Goal: Task Accomplishment & Management: Use online tool/utility

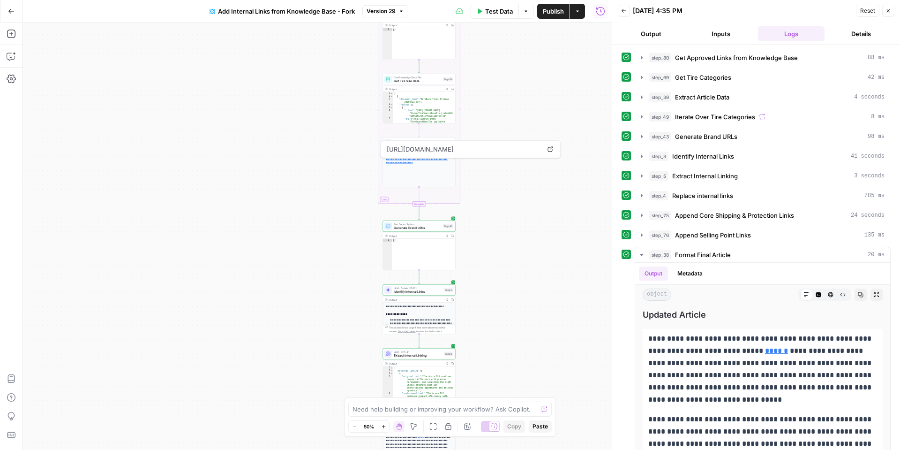
scroll to position [175, 0]
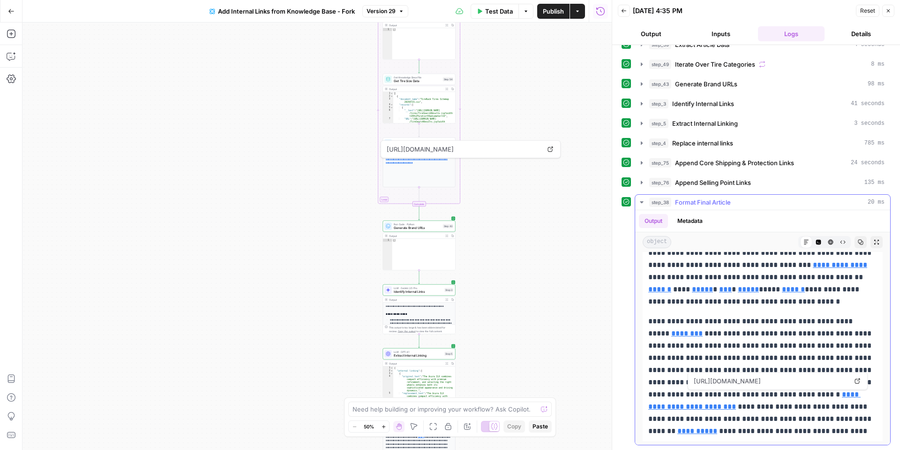
click at [793, 373] on span "https://www.tirerack.com/delivery-installation" at bounding box center [771, 380] width 158 height 17
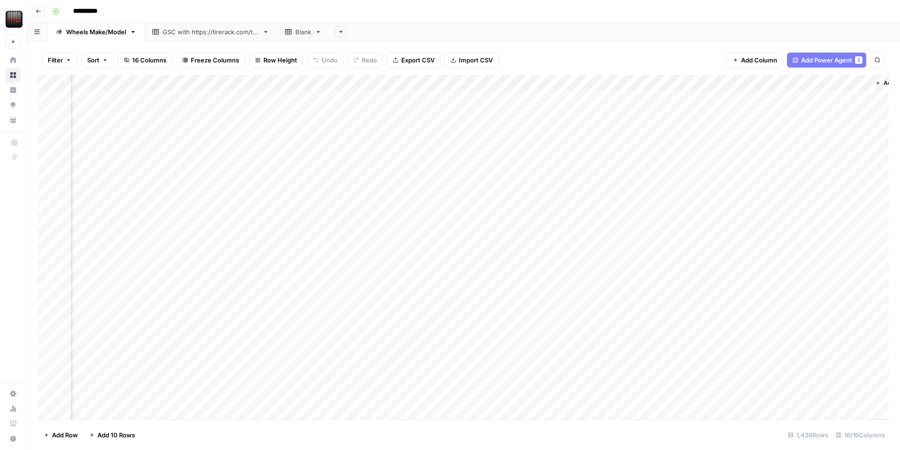
scroll to position [0, 818]
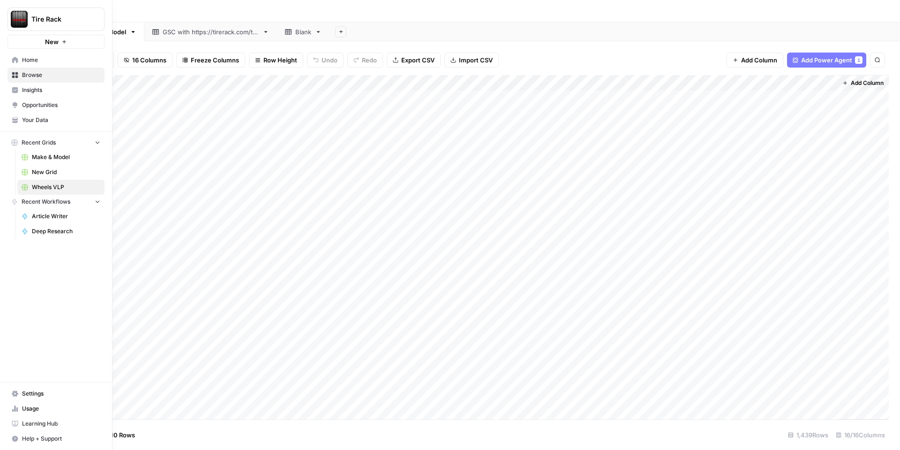
click at [72, 390] on span "Settings" at bounding box center [61, 393] width 78 height 8
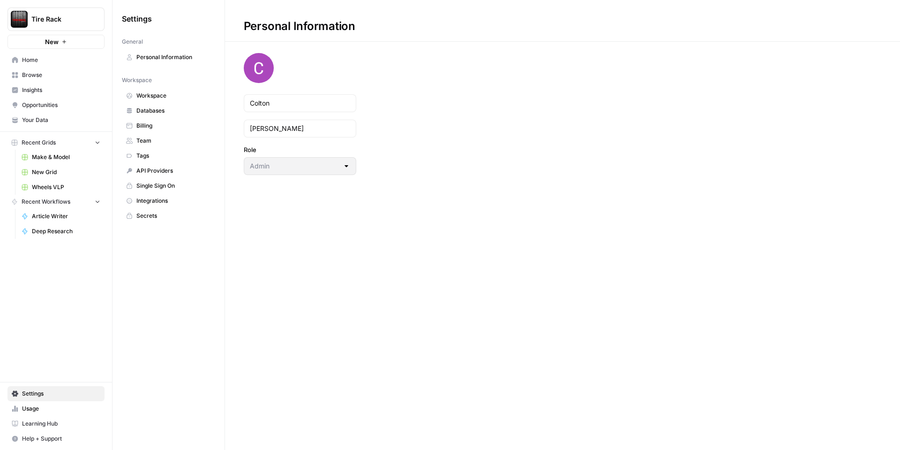
click at [40, 404] on span "Usage" at bounding box center [61, 408] width 78 height 8
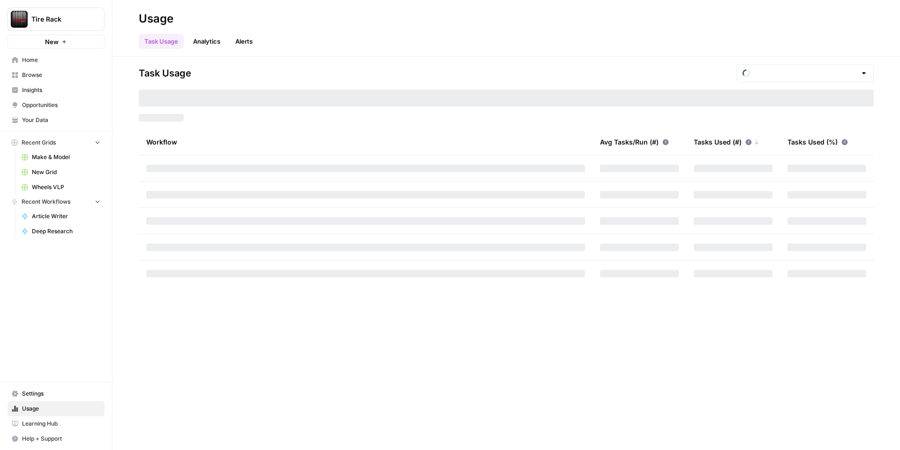
type input "September Tasks"
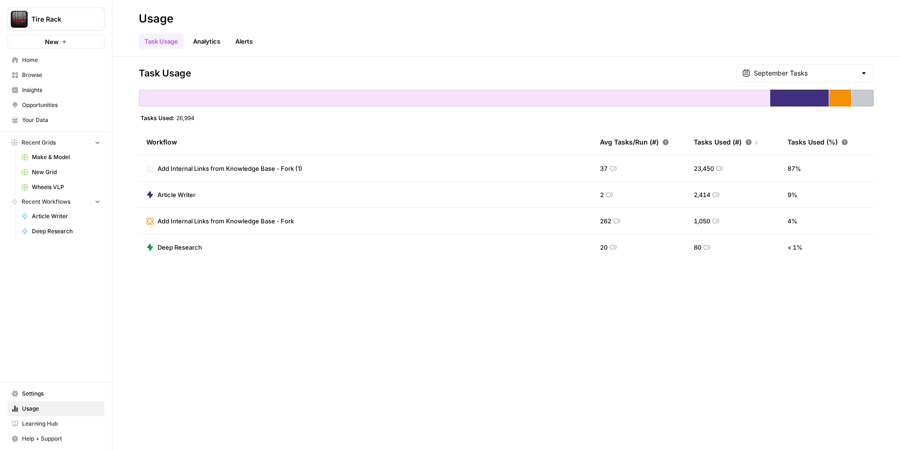
click at [34, 60] on span "Home" at bounding box center [61, 60] width 78 height 8
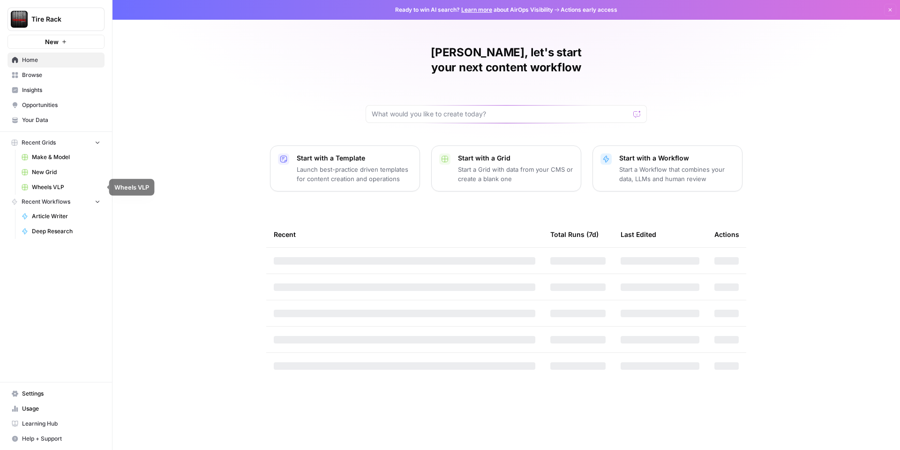
click at [45, 188] on span "Wheels VLP" at bounding box center [66, 187] width 68 height 8
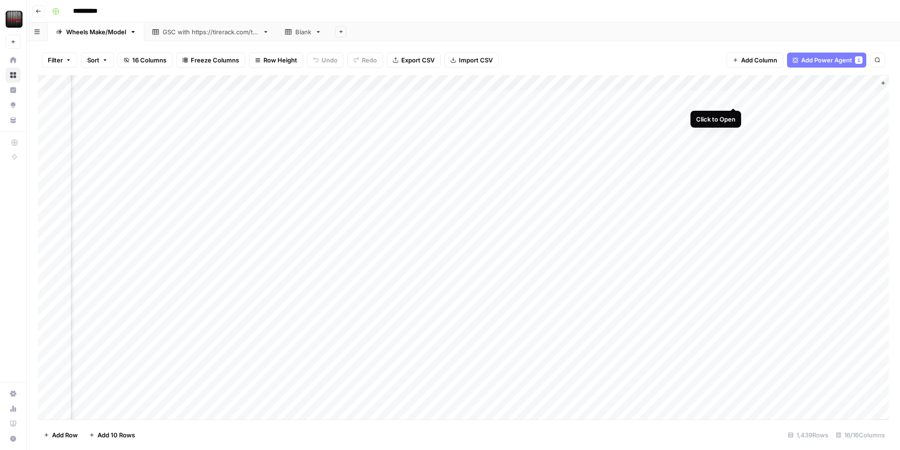
scroll to position [0, 818]
click at [829, 82] on div "Add Column" at bounding box center [463, 247] width 851 height 344
click at [829, 82] on div at bounding box center [794, 84] width 85 height 19
click at [686, 46] on div "Filter Sort 16 Columns Freeze Columns Row Height Undo Redo Export CSV Import CS…" at bounding box center [463, 60] width 851 height 30
click at [742, 96] on div "Add Column" at bounding box center [463, 247] width 851 height 344
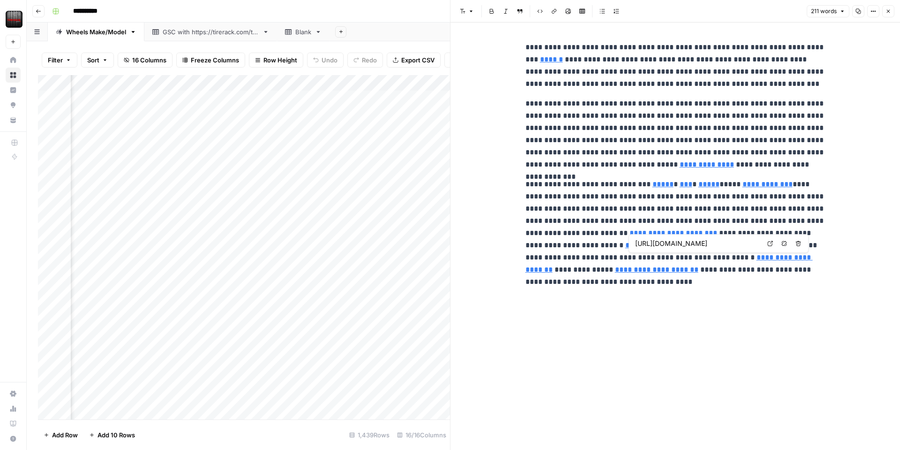
type input "https://www.tirerack.com/installers/mobile"
type input "https://www.tirerack.com/wheels/brands/enkei-tuning"
click at [889, 12] on icon "button" at bounding box center [889, 11] width 6 height 6
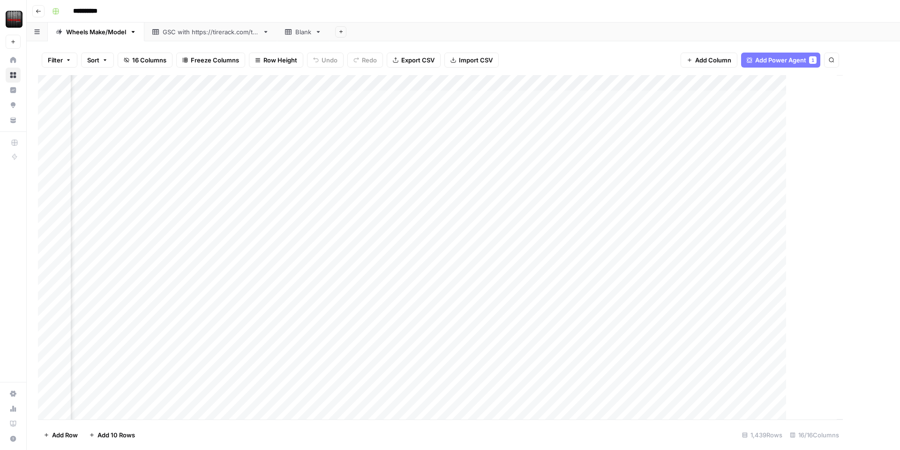
scroll to position [0, 806]
click at [810, 82] on div "Add Column" at bounding box center [463, 247] width 851 height 344
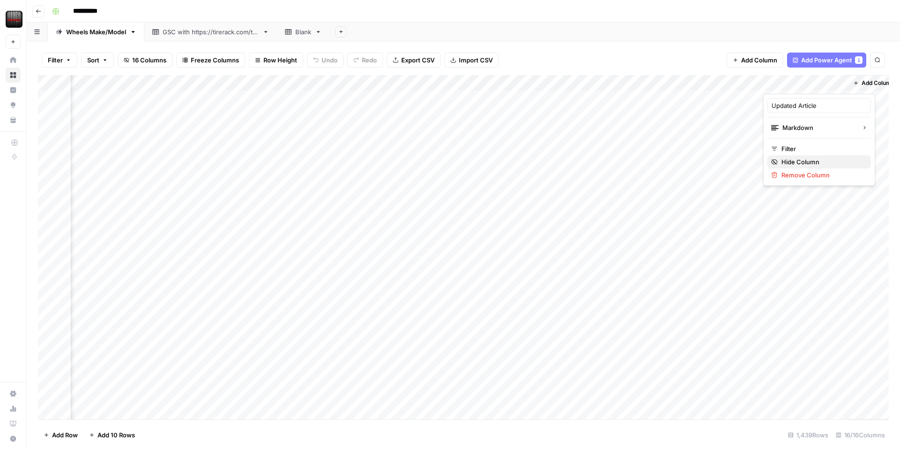
click at [798, 163] on span "Hide Column" at bounding box center [823, 161] width 82 height 9
click at [575, 96] on div "Add Column" at bounding box center [463, 247] width 851 height 344
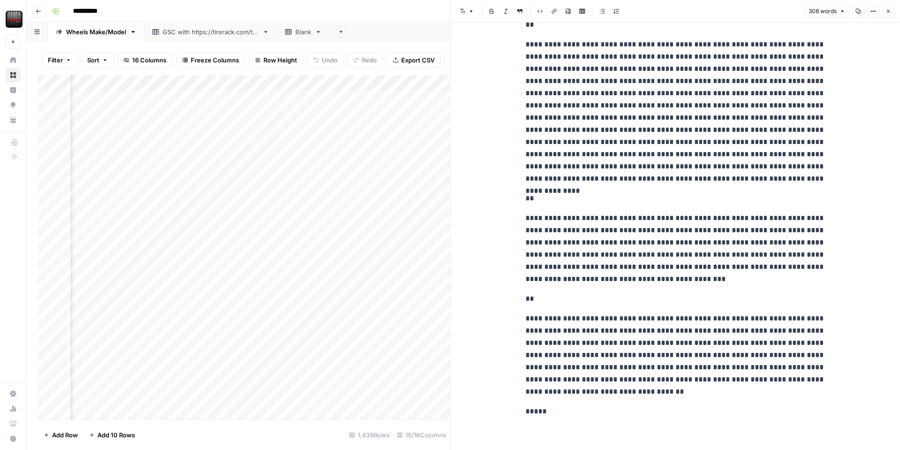
scroll to position [98, 0]
click at [894, 9] on button "Close" at bounding box center [888, 11] width 12 height 12
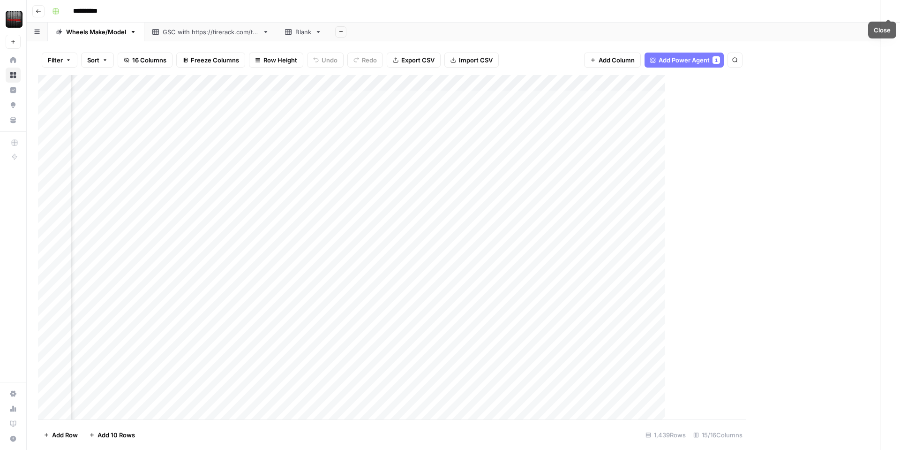
scroll to position [0, 722]
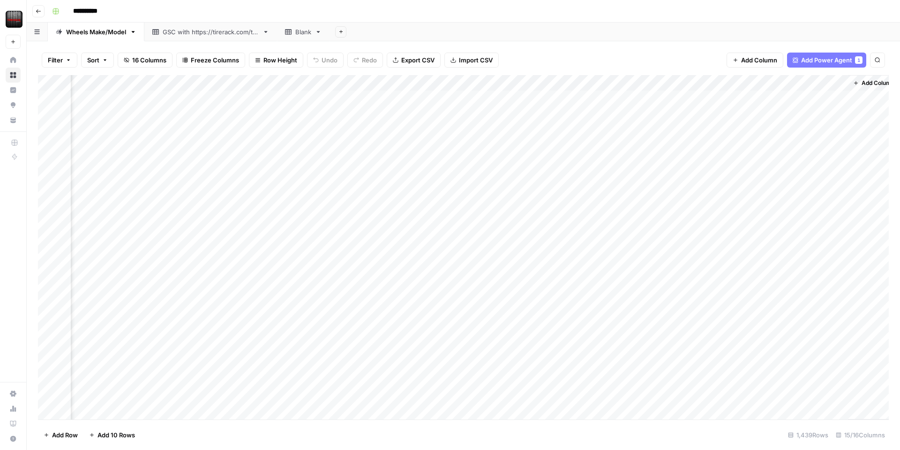
click at [489, 80] on div "Add Column" at bounding box center [463, 247] width 851 height 344
click at [460, 175] on span "Edit Workflow" at bounding box center [485, 174] width 82 height 9
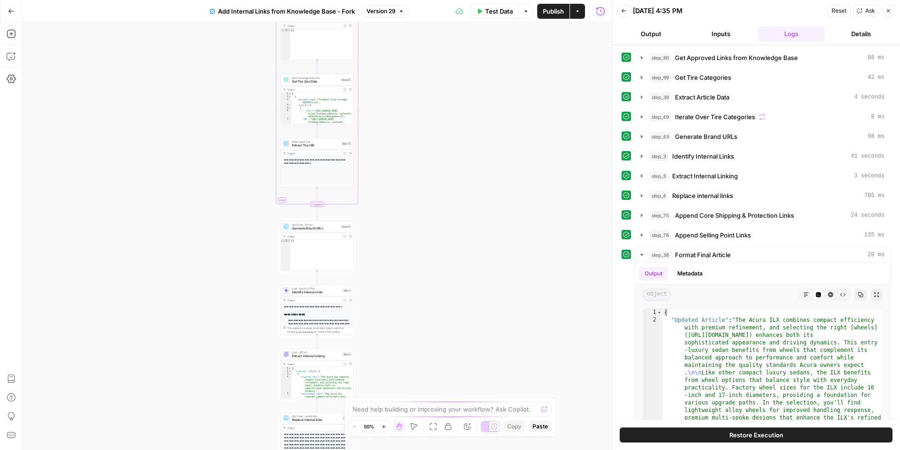
click at [883, 13] on button "Close" at bounding box center [888, 11] width 12 height 12
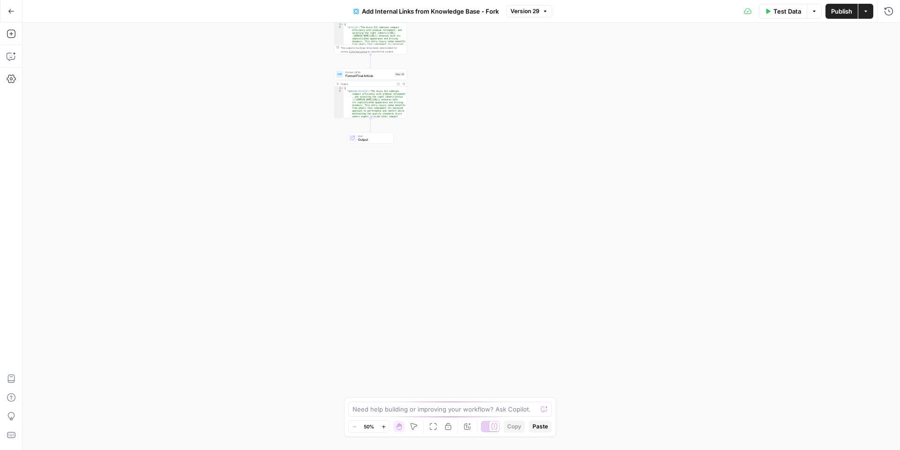
click at [451, 162] on div "Workflow Input Settings Inputs Get Knowledge Base File Get Approved Links from …" at bounding box center [462, 236] width 878 height 427
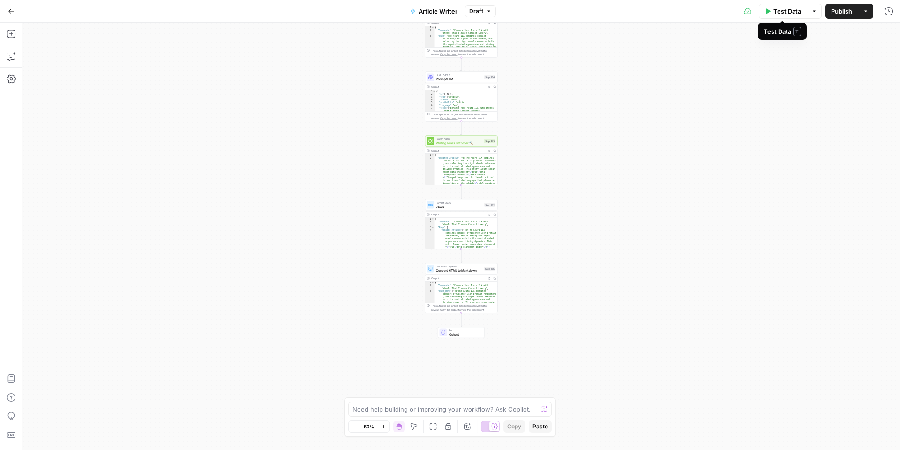
click at [779, 15] on span "Test Data" at bounding box center [788, 11] width 28 height 9
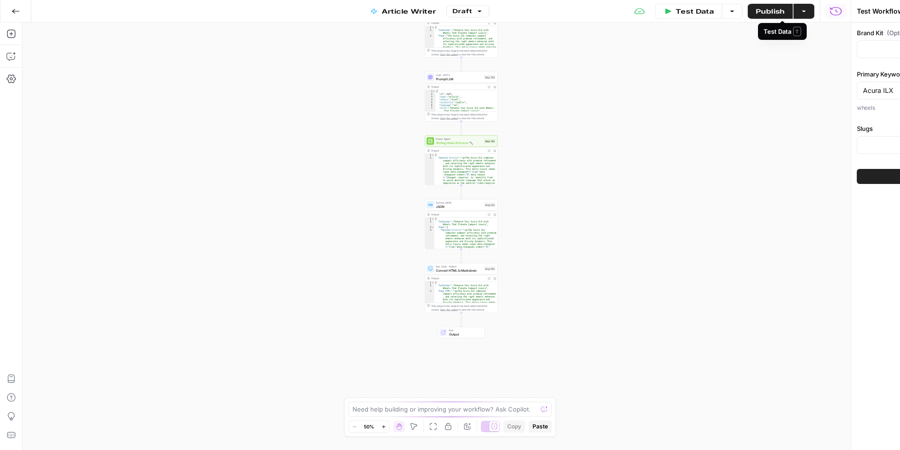
type input "Tire Rack"
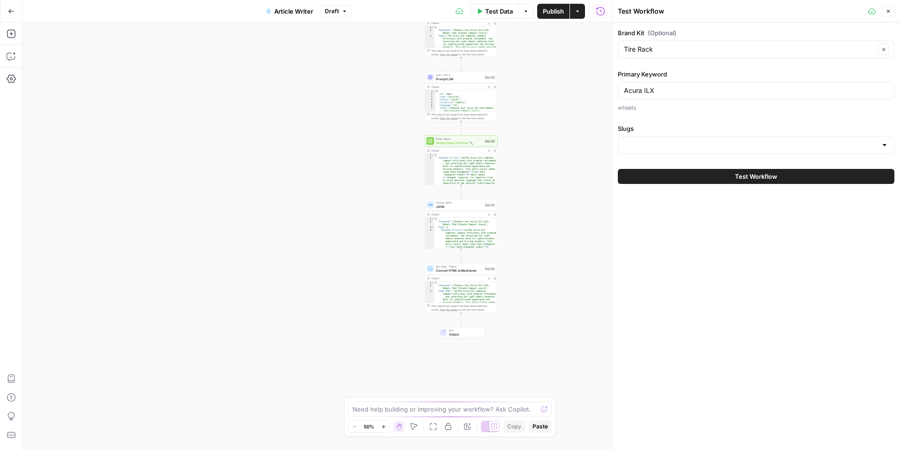
type input "Wheels_Approved Link List"
click at [706, 179] on button "Test Workflow" at bounding box center [756, 176] width 277 height 15
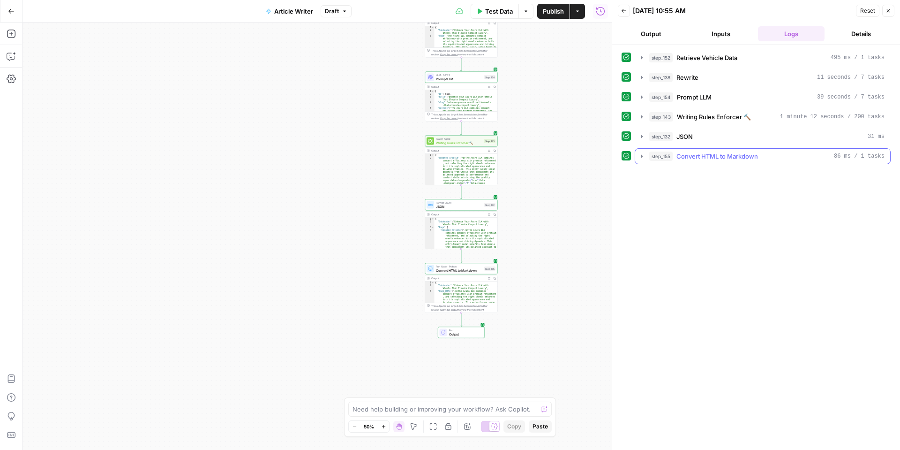
click at [644, 157] on icon "button" at bounding box center [642, 156] width 8 height 8
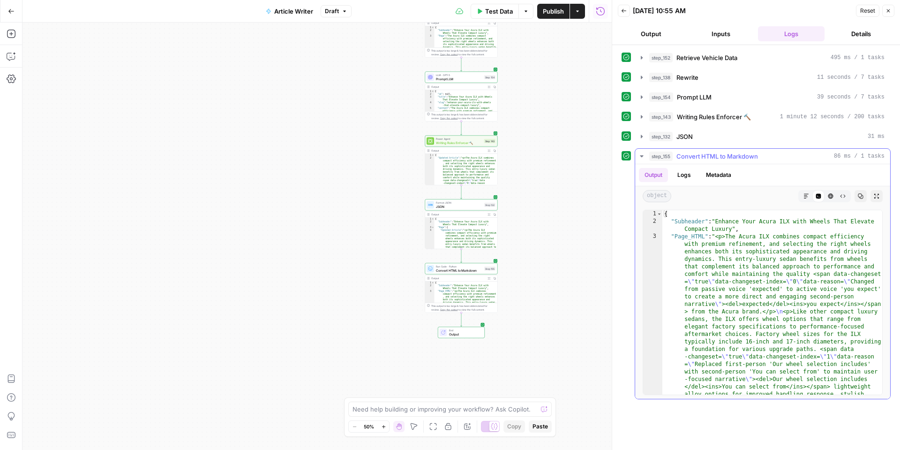
click at [806, 196] on icon "button" at bounding box center [807, 196] width 6 height 6
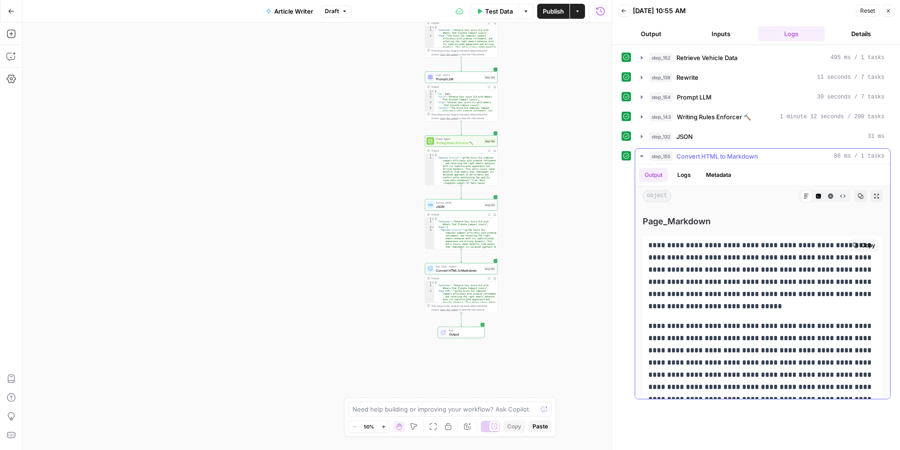
scroll to position [487, 0]
click at [855, 247] on icon "button" at bounding box center [856, 245] width 6 height 6
click at [557, 13] on span "Publish" at bounding box center [553, 11] width 21 height 9
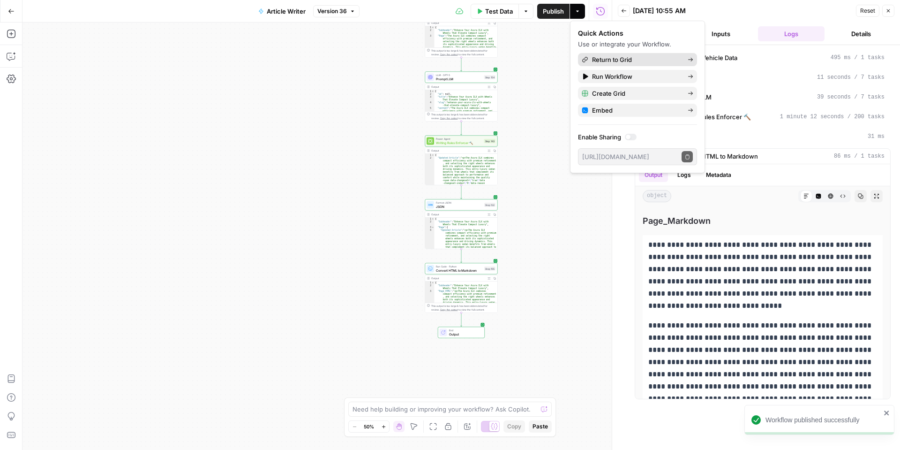
click at [619, 58] on span "Return to Grid" at bounding box center [636, 59] width 88 height 9
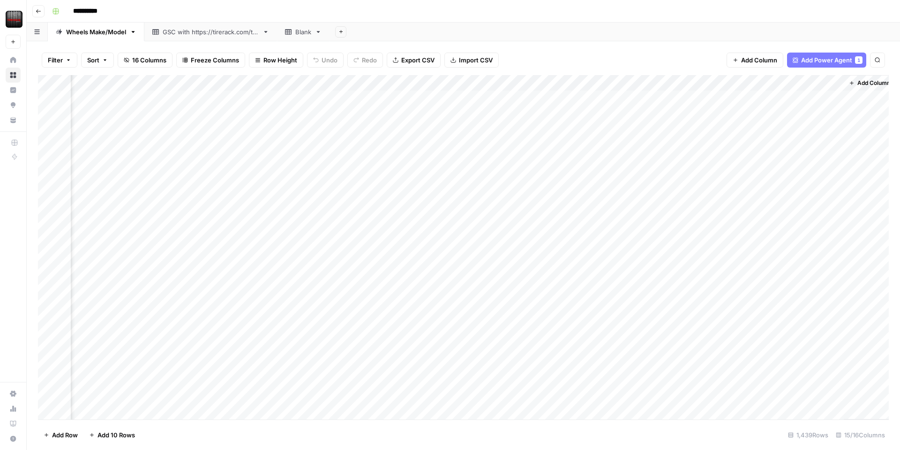
scroll to position [0, 733]
click at [734, 84] on div "Add Column" at bounding box center [463, 247] width 851 height 344
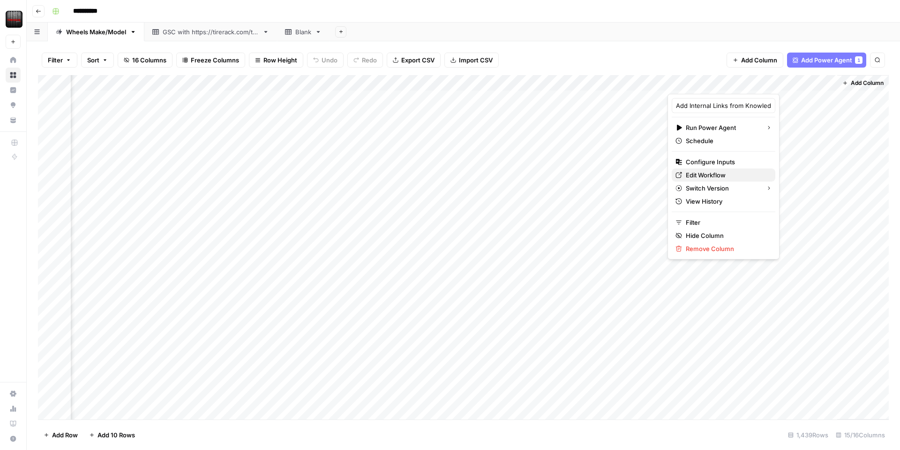
click at [701, 178] on span "Edit Workflow" at bounding box center [727, 174] width 82 height 9
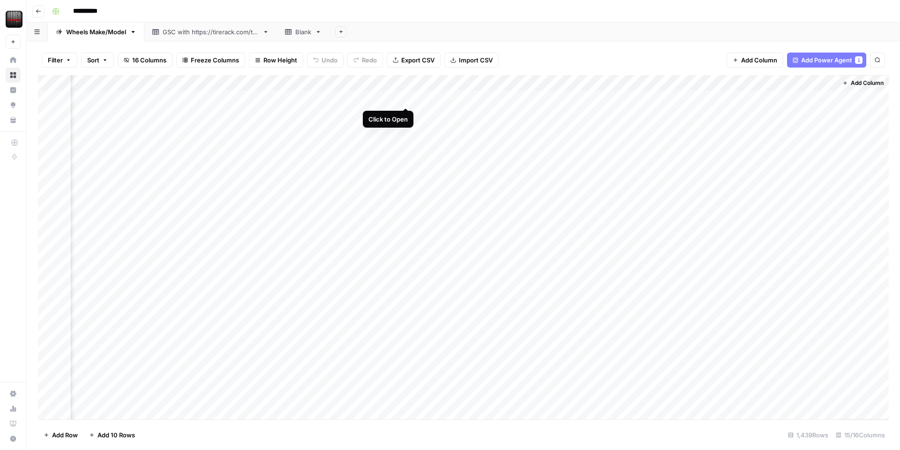
click at [404, 97] on div "Add Column" at bounding box center [463, 247] width 851 height 344
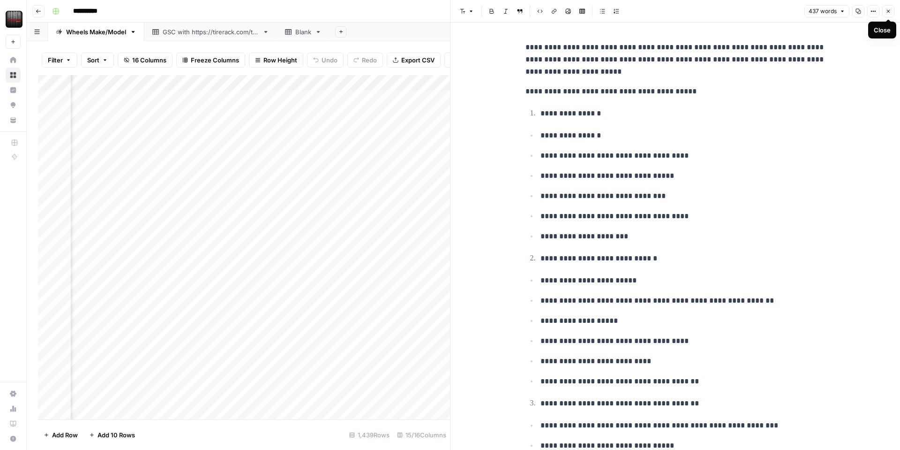
click at [886, 11] on icon "button" at bounding box center [889, 11] width 6 height 6
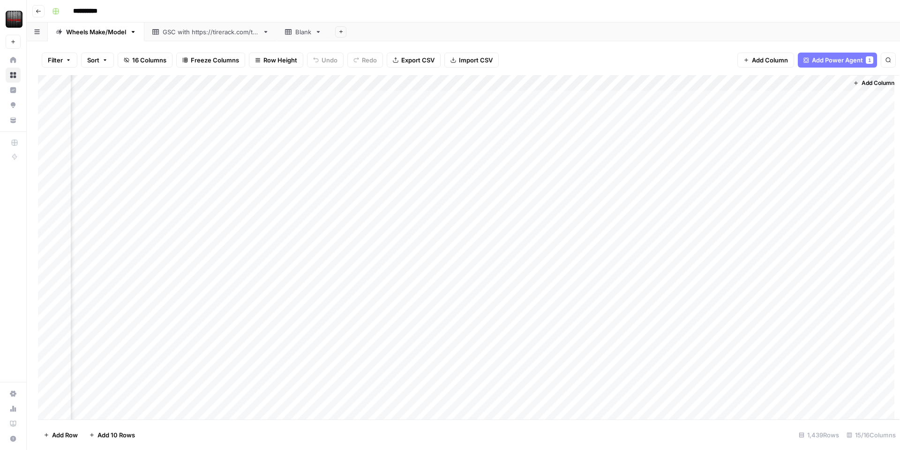
scroll to position [0, 722]
click at [490, 83] on div "Add Column" at bounding box center [463, 247] width 851 height 344
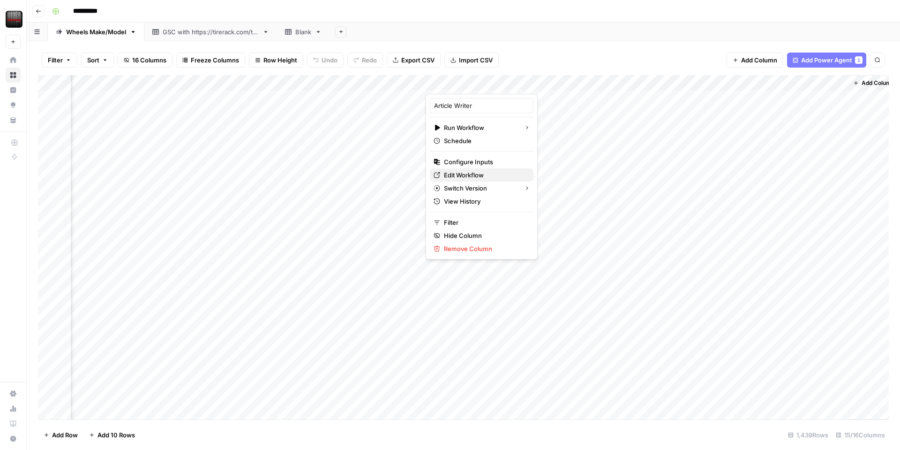
click at [466, 174] on span "Edit Workflow" at bounding box center [485, 174] width 82 height 9
click at [490, 82] on div "Add Column" at bounding box center [463, 247] width 851 height 344
click at [474, 173] on span "Edit Workflow" at bounding box center [485, 174] width 82 height 9
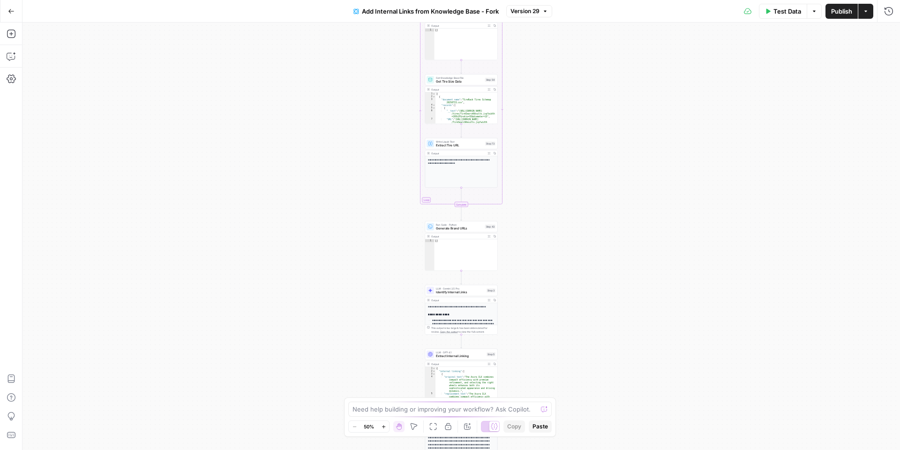
click at [787, 15] on span "Test Data" at bounding box center [788, 11] width 28 height 9
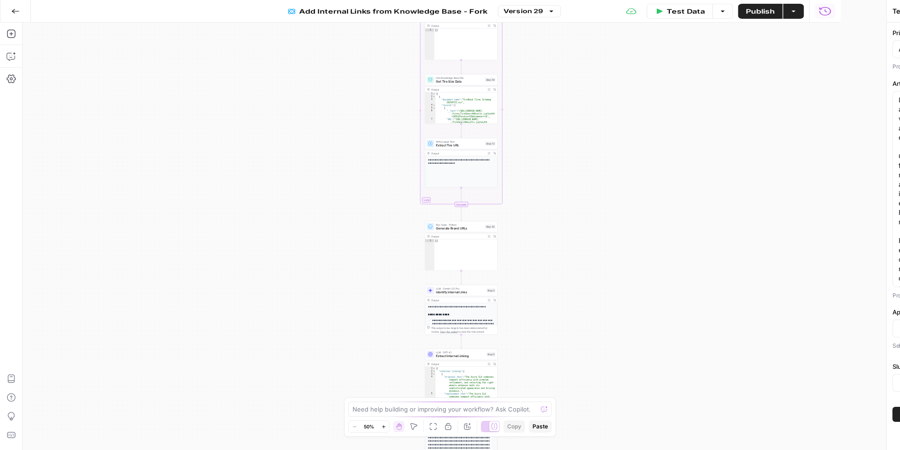
type input "Wheels_Approved Link List"
type input "Slugs"
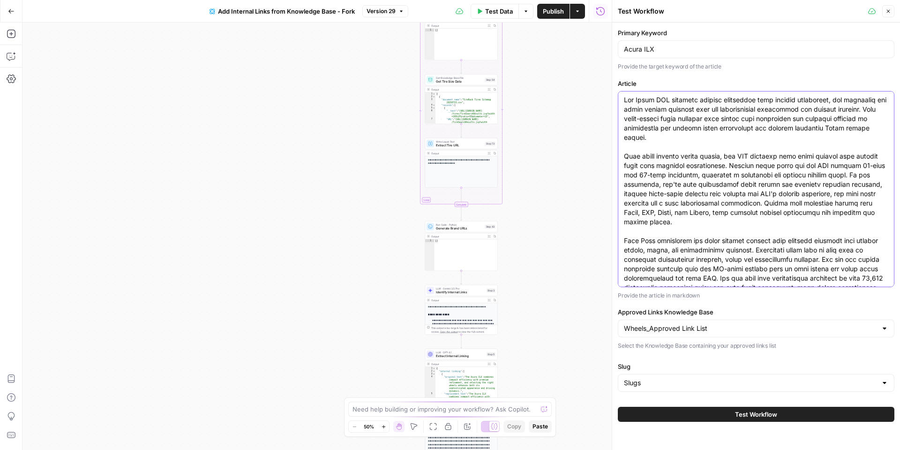
click at [693, 158] on textarea "Article" at bounding box center [756, 203] width 264 height 216
click at [695, 171] on textarea "Article" at bounding box center [756, 203] width 264 height 216
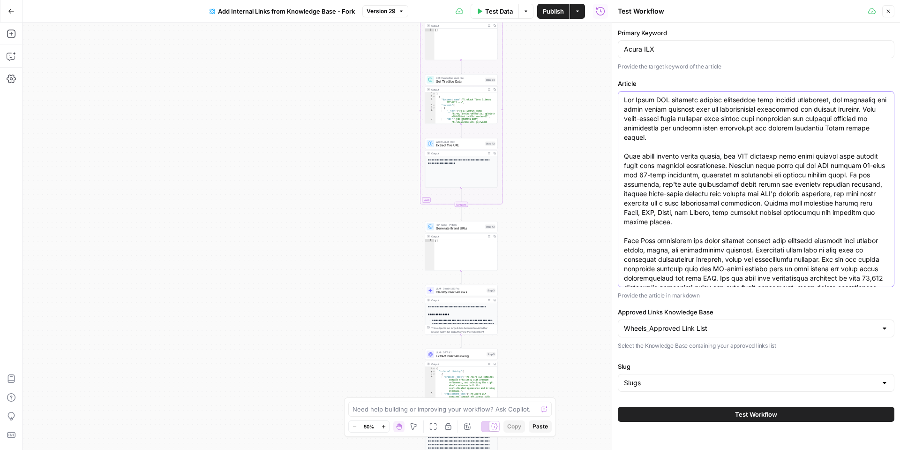
drag, startPoint x: 787, startPoint y: 276, endPoint x: 625, endPoint y: 90, distance: 246.6
click at [625, 90] on div "Article Provide the article in markdown" at bounding box center [756, 189] width 277 height 221
paste textarea "you expect from the Acura brand. Like other compact luxury sedans, the ILX offe…"
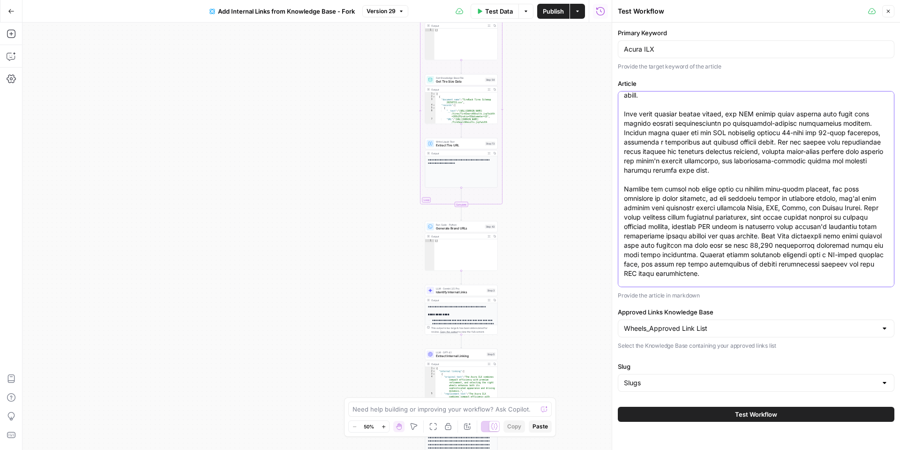
scroll to position [56, 0]
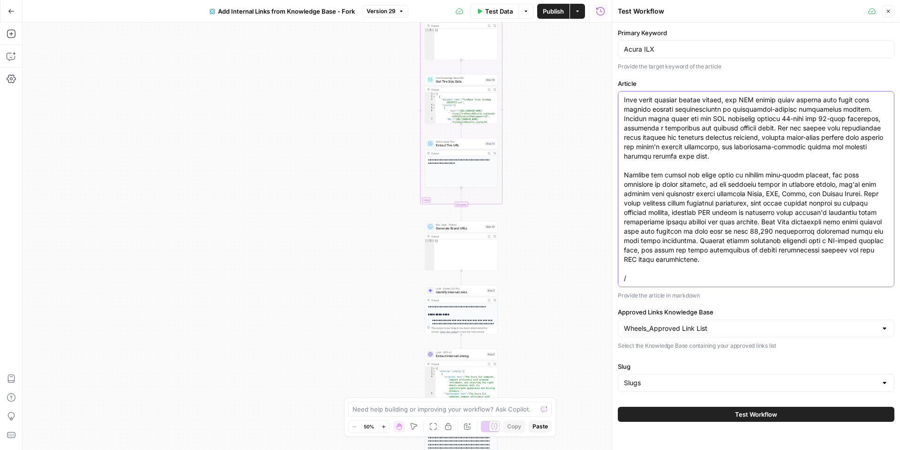
click at [656, 278] on textarea "Article" at bounding box center [756, 161] width 264 height 244
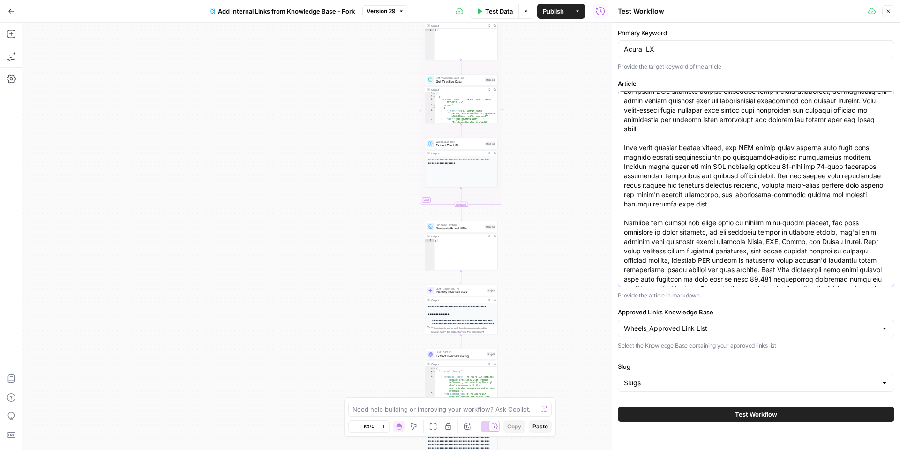
scroll to position [0, 0]
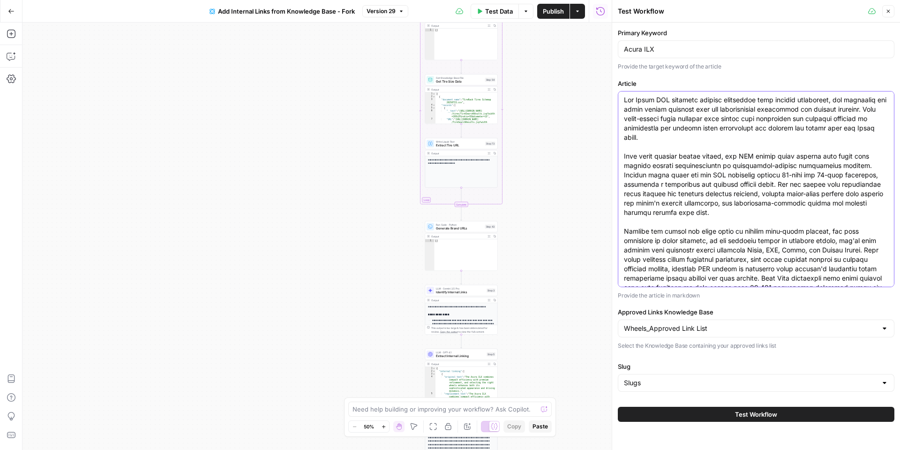
type textarea "The Acura ILX combines compact efficiency with premium refinement, and selectin…"
click at [688, 408] on button "Test Workflow" at bounding box center [756, 414] width 277 height 15
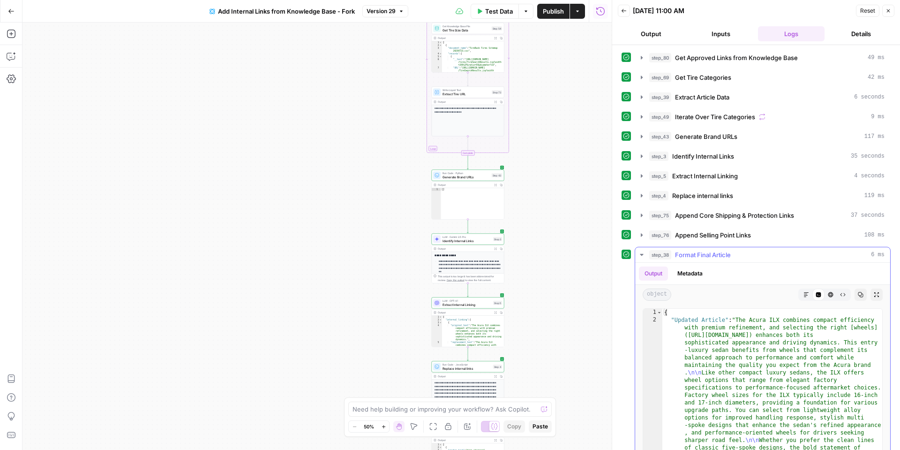
click at [806, 296] on icon "button" at bounding box center [807, 295] width 6 height 6
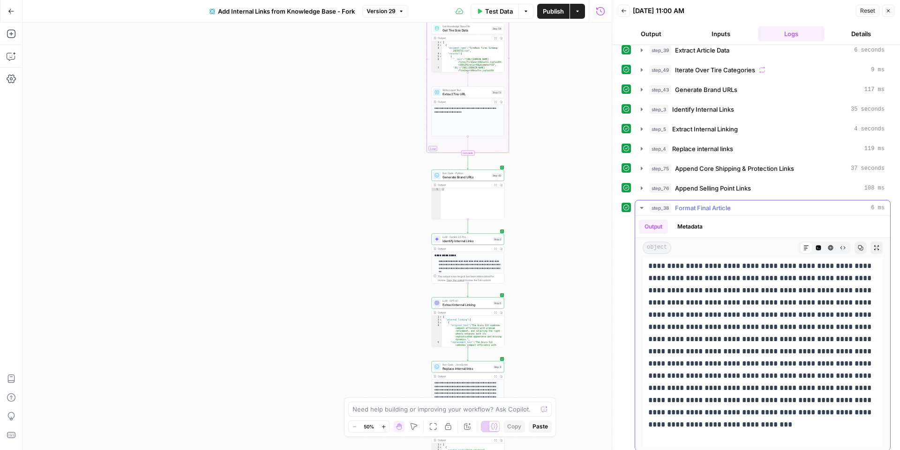
scroll to position [53, 0]
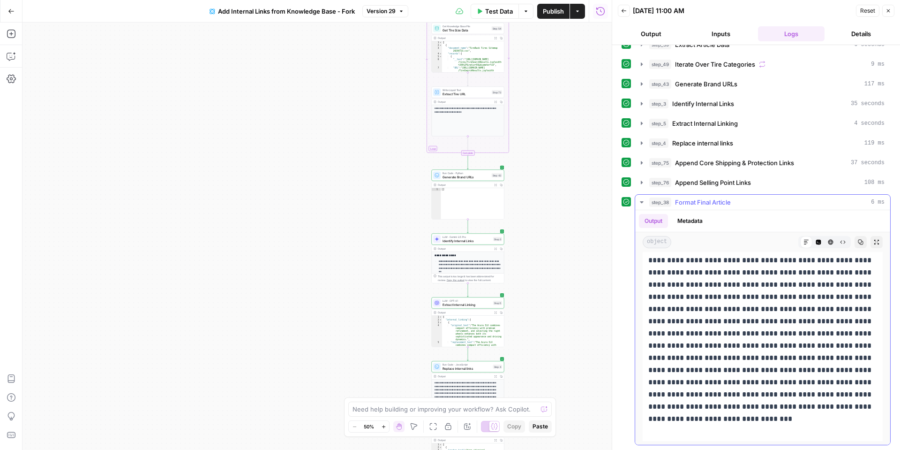
click at [821, 241] on icon "button" at bounding box center [818, 242] width 5 height 5
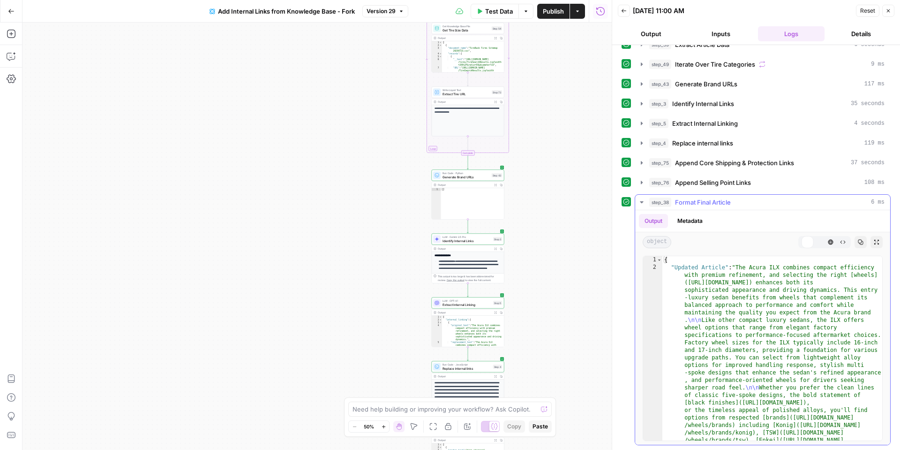
scroll to position [0, 0]
click at [831, 244] on icon "button" at bounding box center [831, 242] width 6 height 6
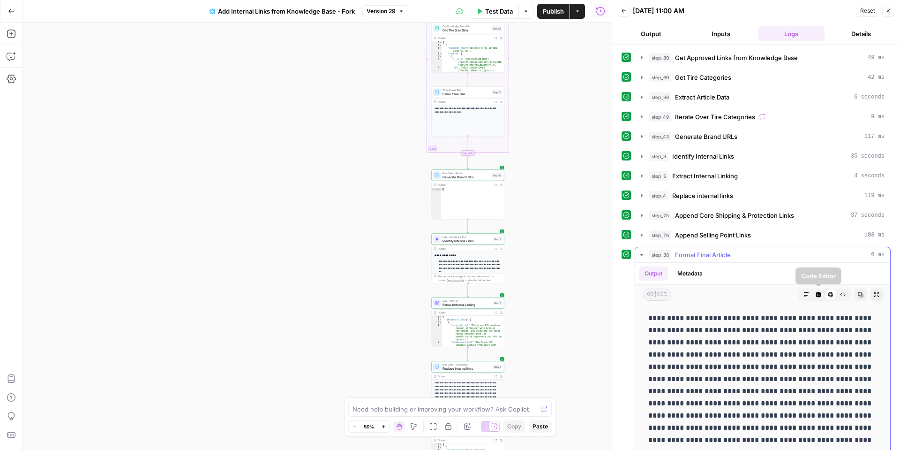
click at [808, 296] on icon "button" at bounding box center [807, 295] width 6 height 6
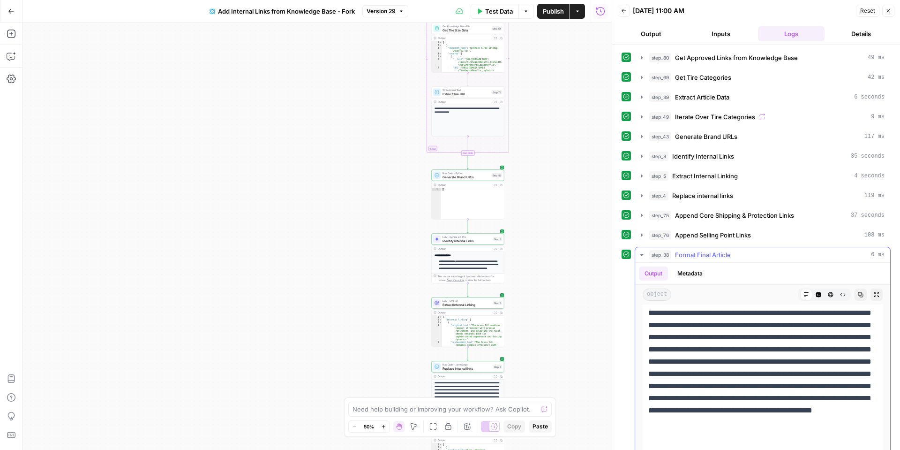
scroll to position [53, 0]
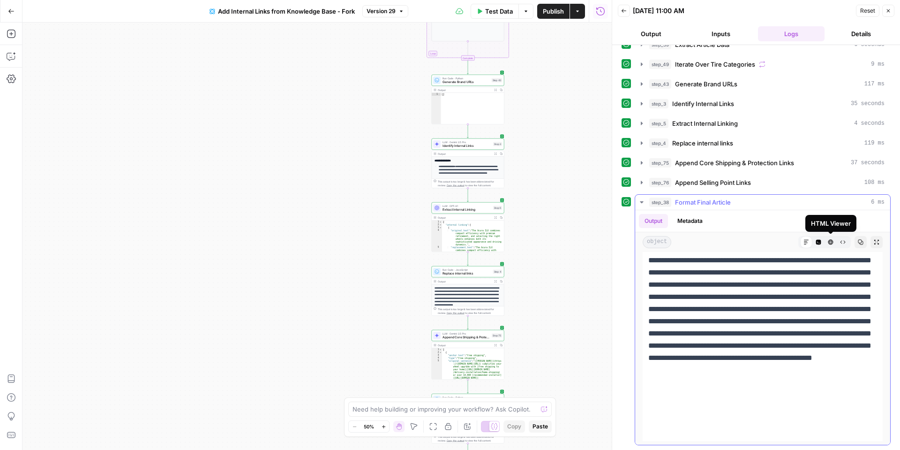
click at [832, 242] on icon "button" at bounding box center [831, 242] width 5 height 5
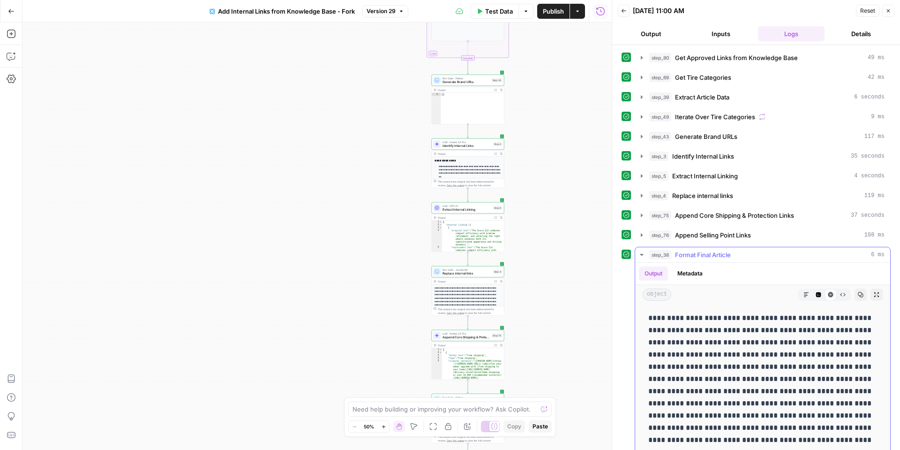
click at [806, 292] on icon "button" at bounding box center [806, 294] width 5 height 5
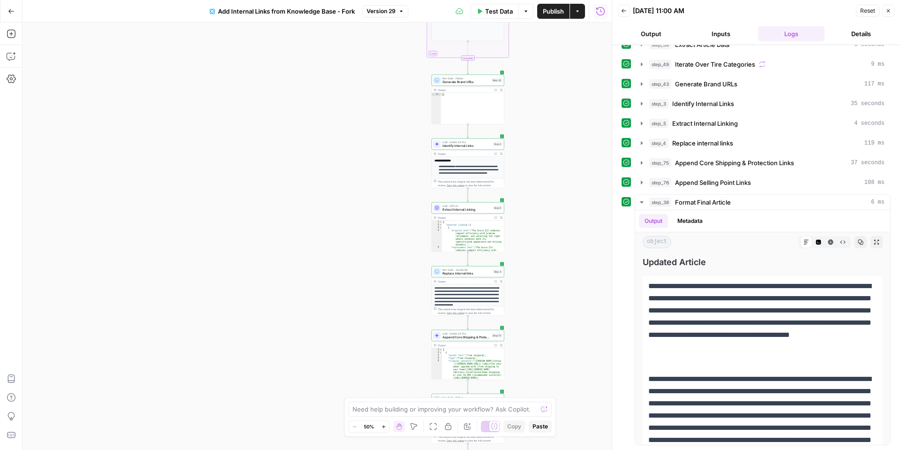
drag, startPoint x: 824, startPoint y: 436, endPoint x: 633, endPoint y: 278, distance: 247.5
click at [633, 278] on div "**********" at bounding box center [756, 319] width 269 height 251
copy div "**********"
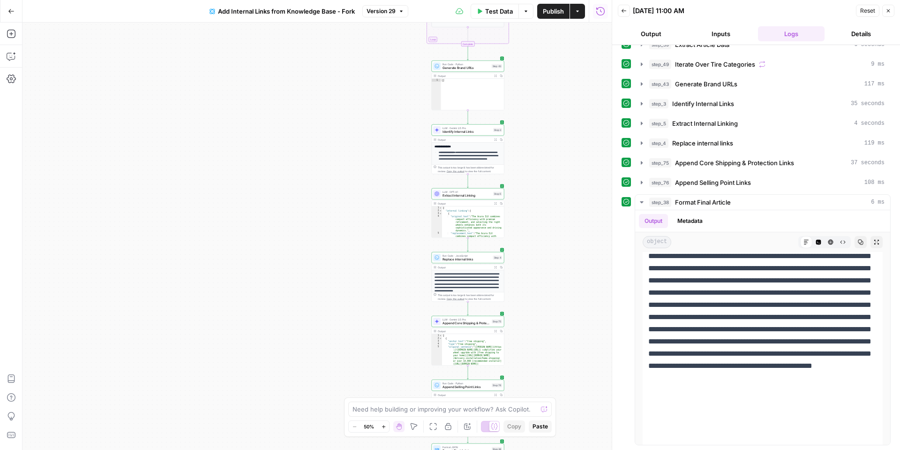
scroll to position [309, 0]
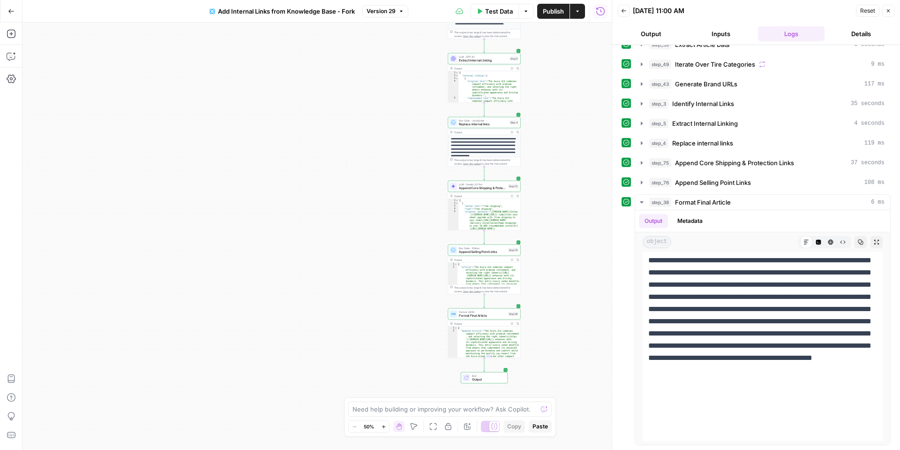
click at [482, 251] on span "Append Selling Point Links" at bounding box center [482, 251] width 47 height 5
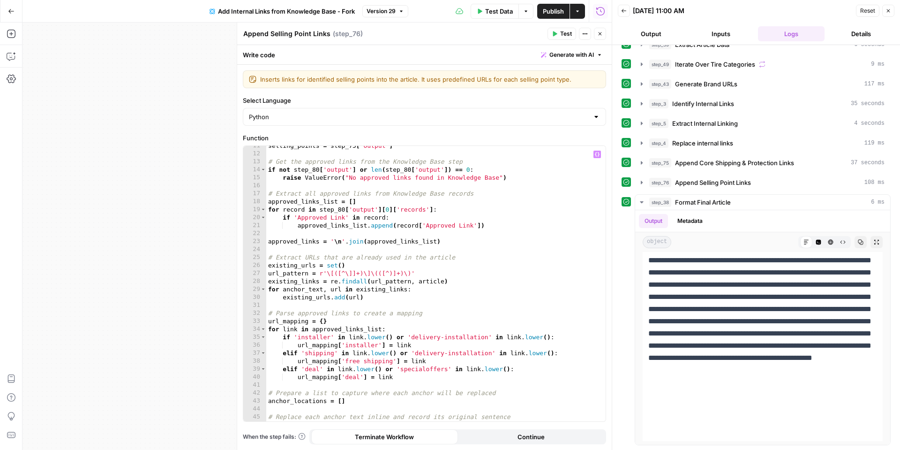
scroll to position [0, 0]
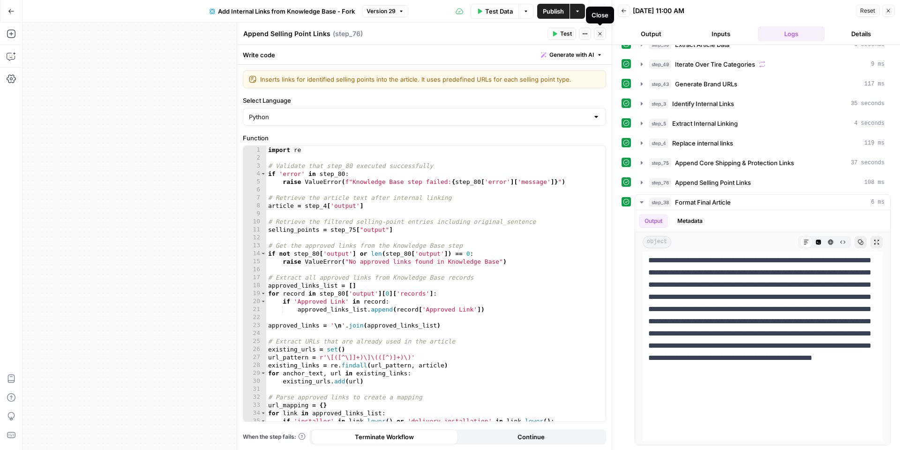
click at [600, 35] on icon "button" at bounding box center [600, 34] width 6 height 6
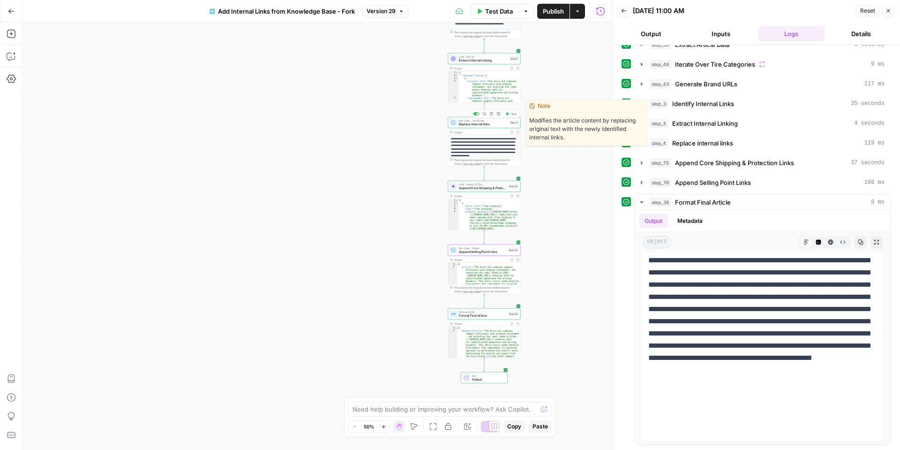
click at [469, 122] on span "Replace internal links" at bounding box center [483, 124] width 49 height 5
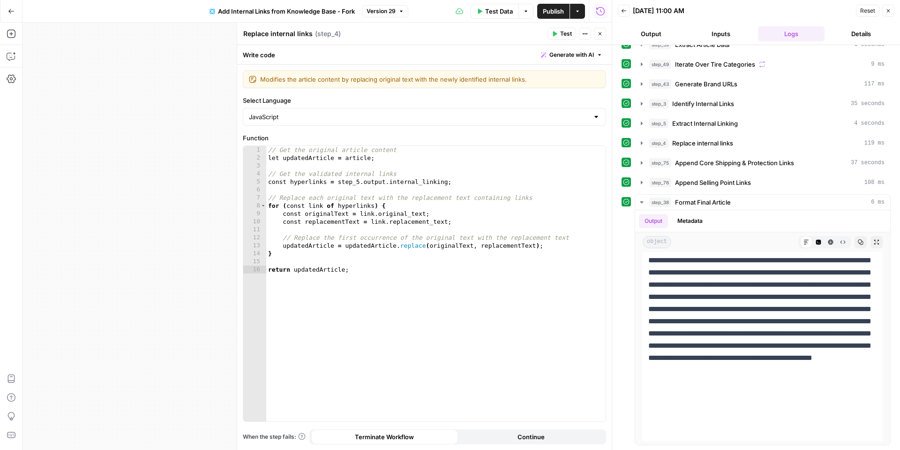
drag, startPoint x: 596, startPoint y: 34, endPoint x: 590, endPoint y: 39, distance: 7.7
click at [596, 34] on button "Close" at bounding box center [600, 34] width 12 height 12
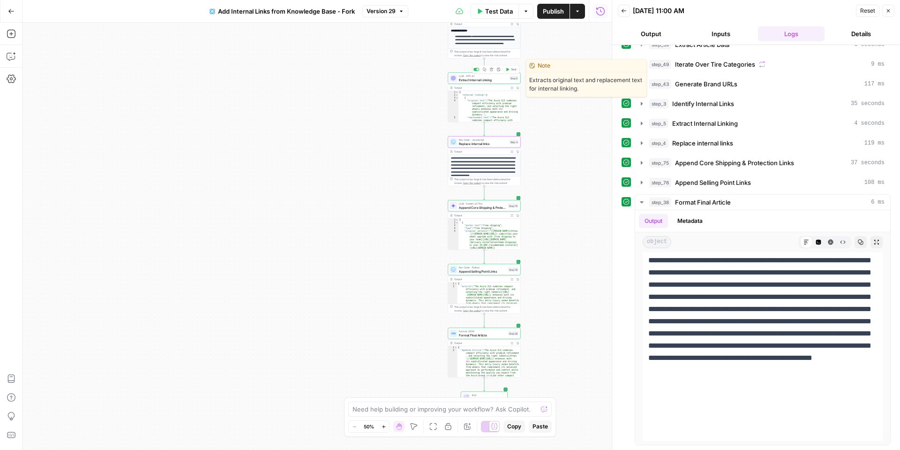
click at [476, 79] on span "Extract Internal Linking" at bounding box center [483, 79] width 49 height 5
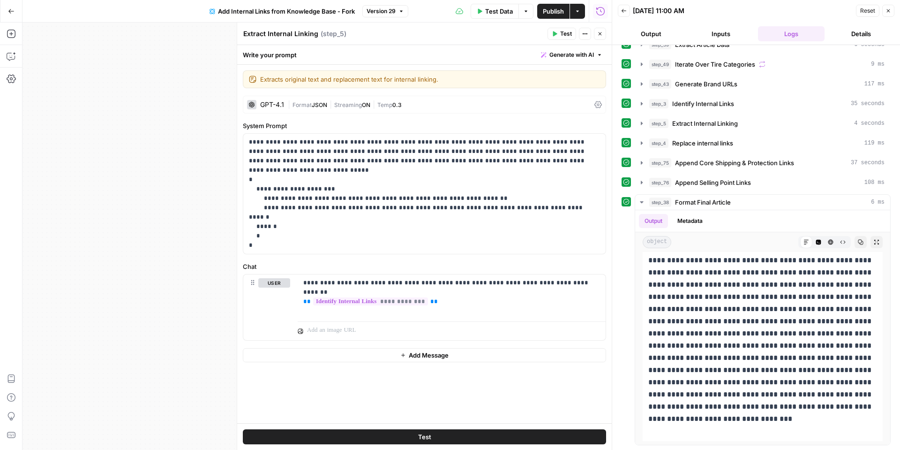
click at [597, 33] on icon "button" at bounding box center [600, 34] width 6 height 6
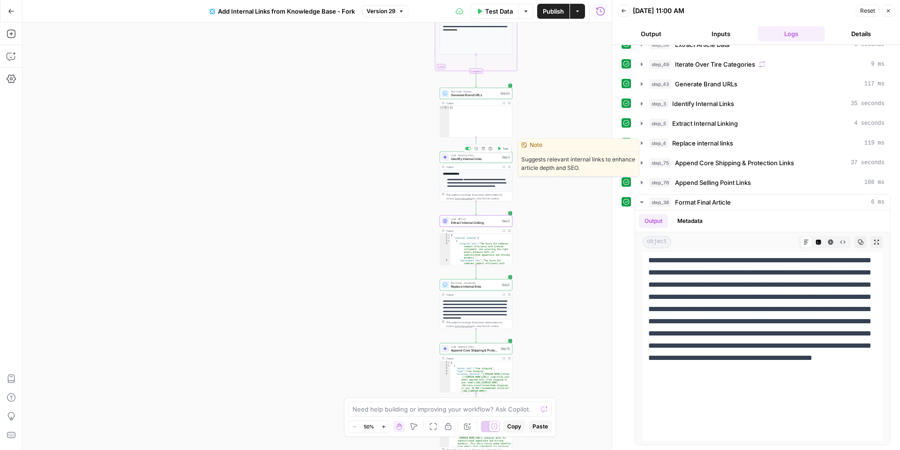
click at [479, 160] on div "LLM · Gemini 2.5 Pro Identify Internal Links Step 3 Copy step Delete step Edit …" at bounding box center [476, 156] width 73 height 11
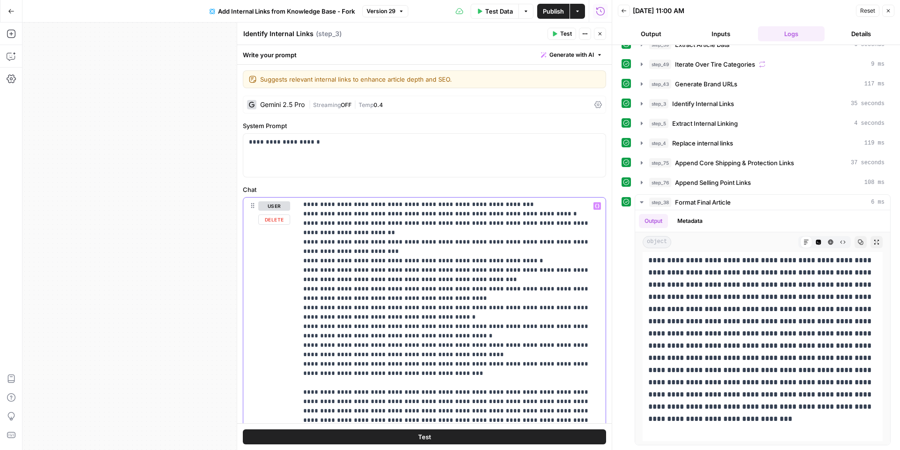
scroll to position [113, 0]
drag, startPoint x: 422, startPoint y: 303, endPoint x: 343, endPoint y: 298, distance: 79.4
click at [342, 298] on p "**********" at bounding box center [451, 336] width 297 height 497
drag, startPoint x: 421, startPoint y: 310, endPoint x: 296, endPoint y: 301, distance: 125.0
click at [296, 301] on div "**********" at bounding box center [424, 388] width 362 height 382
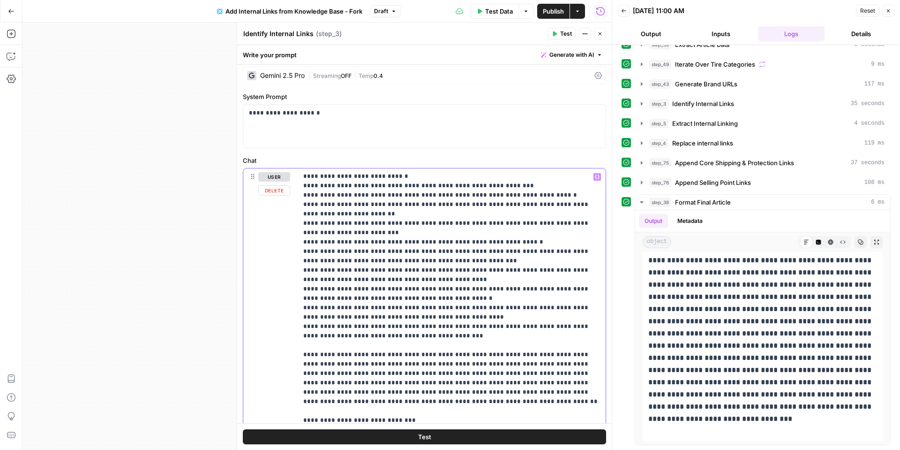
scroll to position [30, 0]
click at [336, 252] on p "**********" at bounding box center [451, 307] width 297 height 478
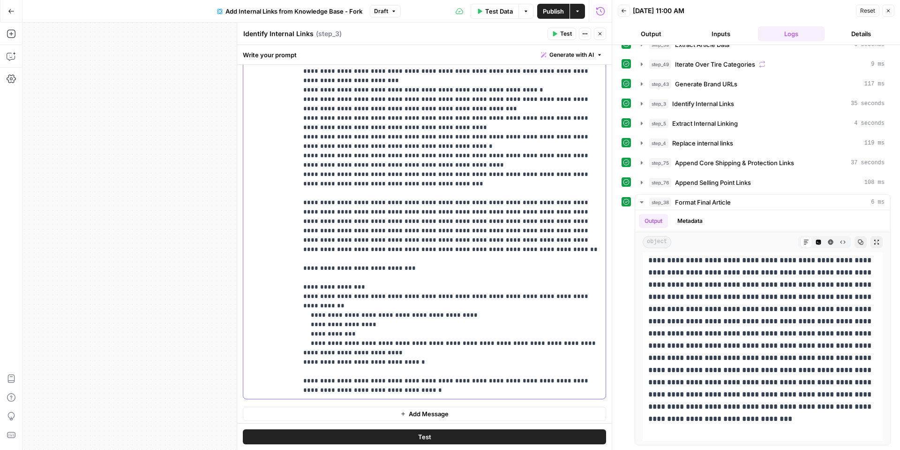
scroll to position [184, 0]
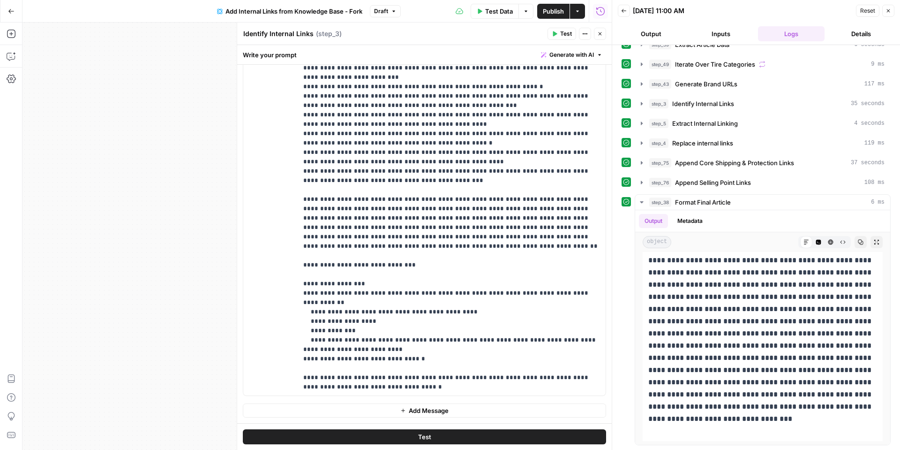
click at [396, 432] on button "Test" at bounding box center [424, 436] width 363 height 15
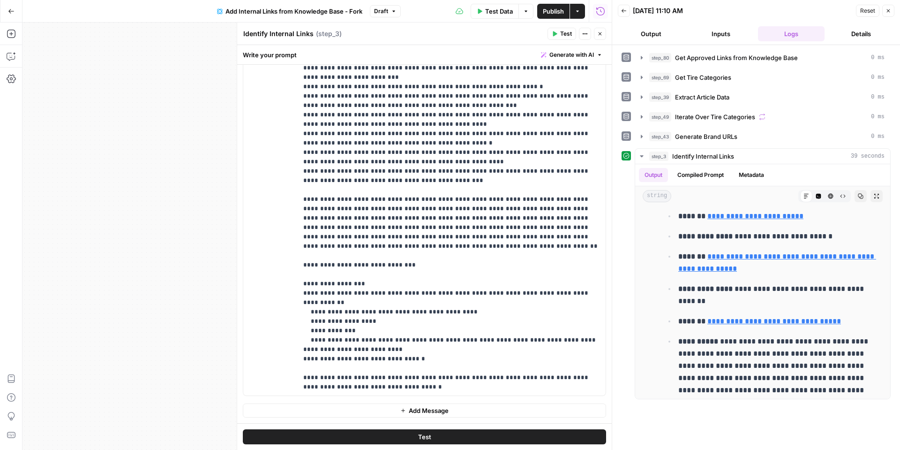
scroll to position [845, 0]
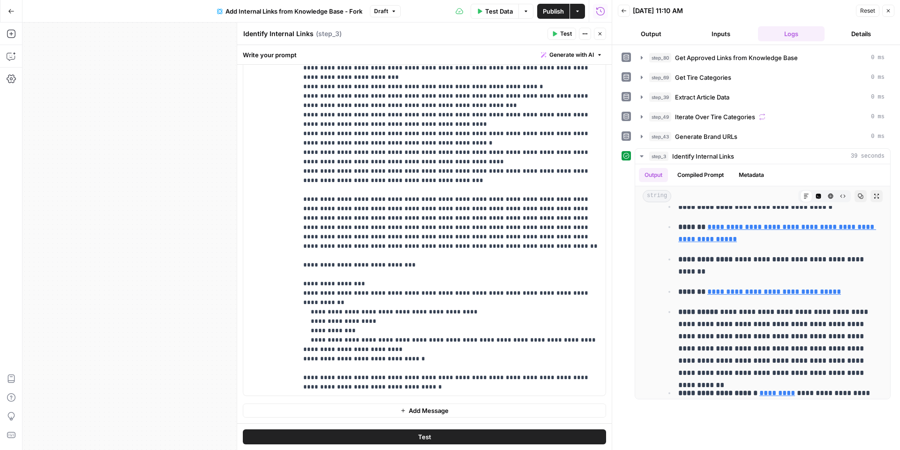
click at [597, 34] on icon "button" at bounding box center [600, 34] width 6 height 6
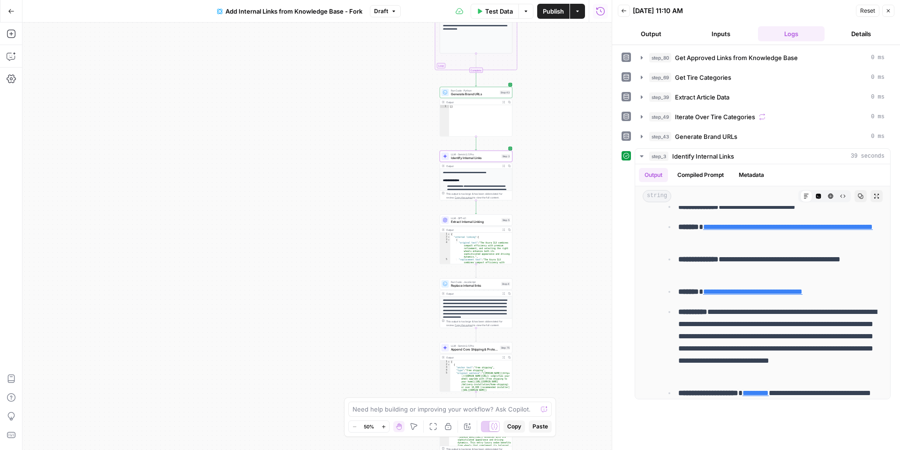
drag, startPoint x: 888, startPoint y: 13, endPoint x: 836, endPoint y: 23, distance: 53.3
click at [888, 13] on icon "button" at bounding box center [889, 11] width 6 height 6
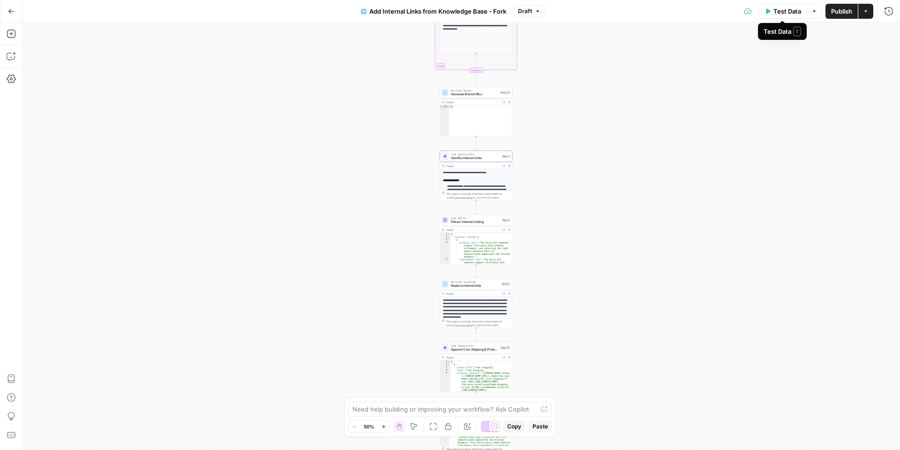
click at [788, 12] on span "Test Data" at bounding box center [788, 11] width 28 height 9
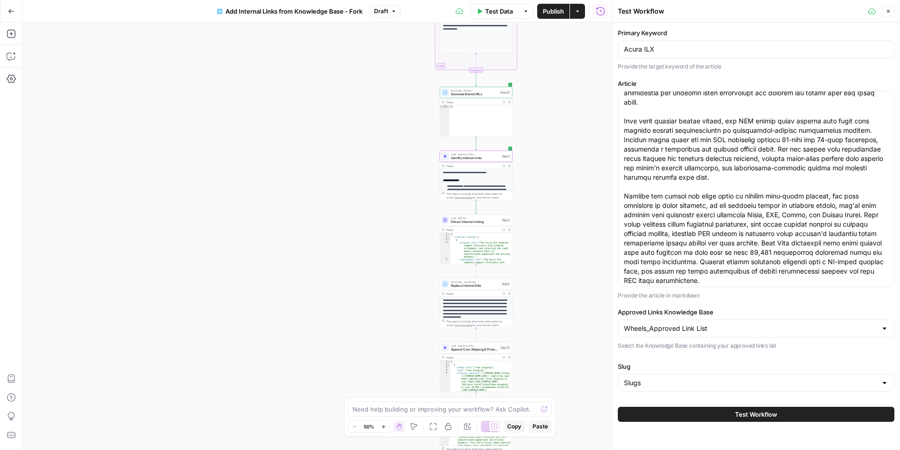
scroll to position [38, 0]
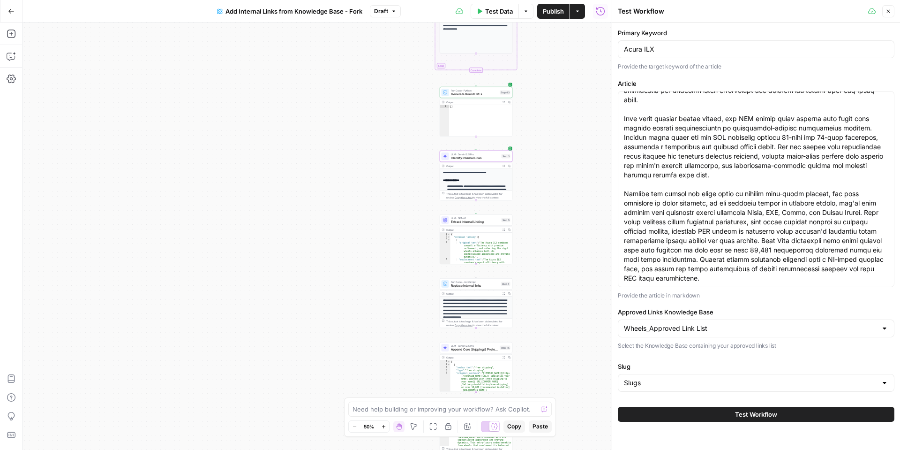
click at [736, 414] on span "Test Workflow" at bounding box center [756, 413] width 42 height 9
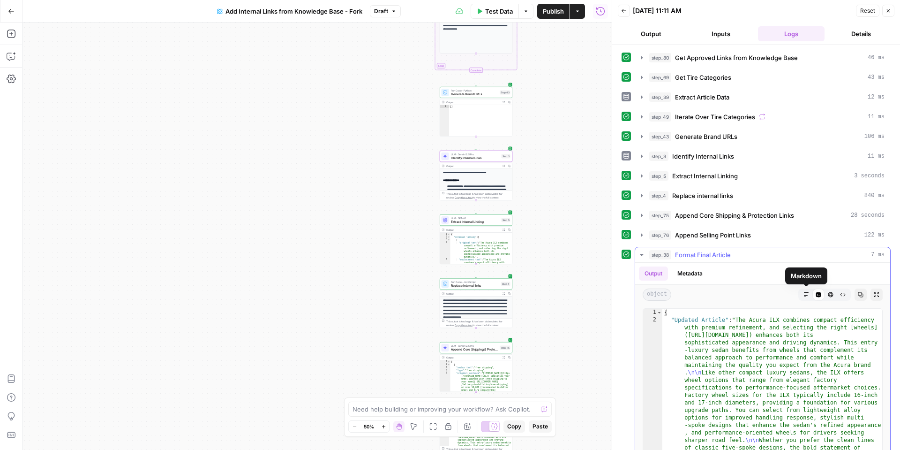
click at [809, 293] on button "Markdown" at bounding box center [806, 294] width 12 height 12
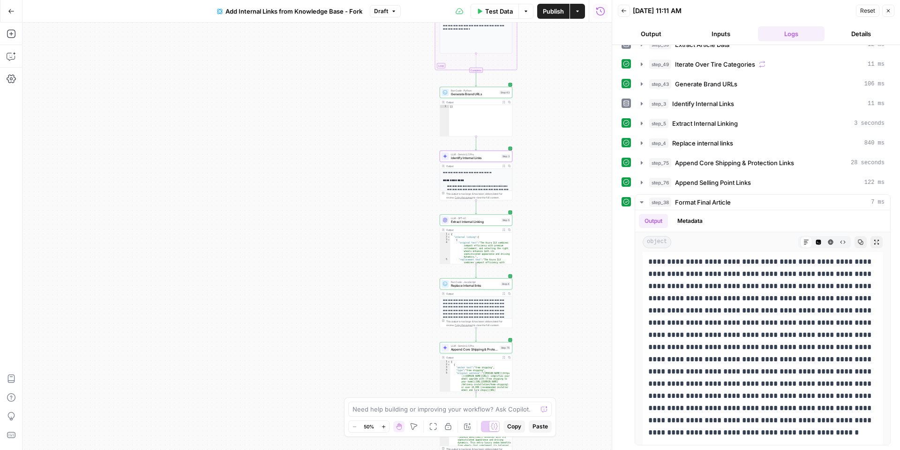
scroll to position [297, 0]
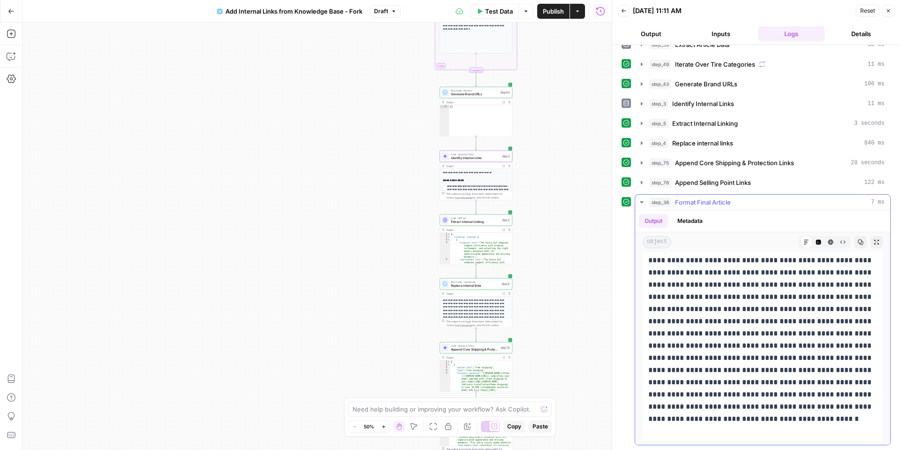
click at [819, 245] on button "Code Editor" at bounding box center [819, 242] width 12 height 12
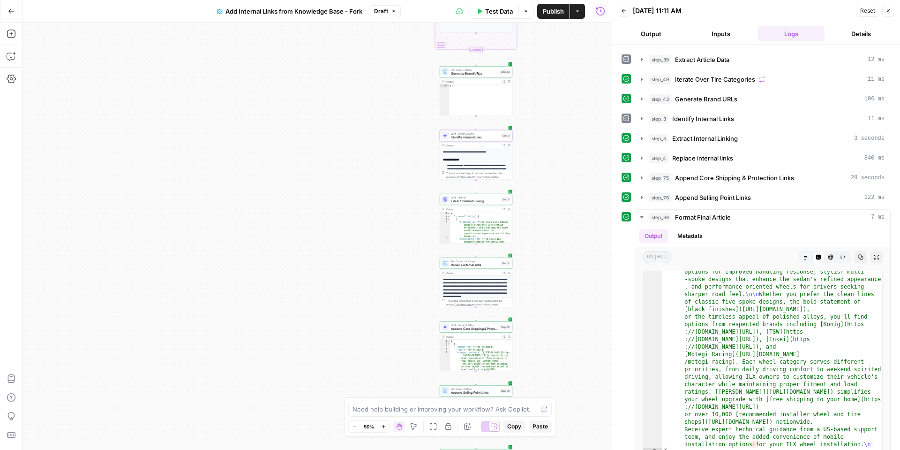
scroll to position [40, 0]
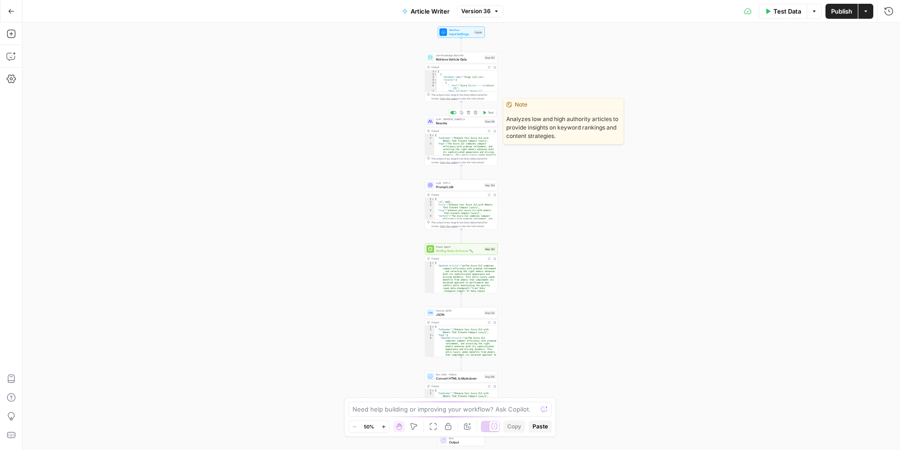
click at [454, 124] on span "Rewrite" at bounding box center [459, 123] width 46 height 5
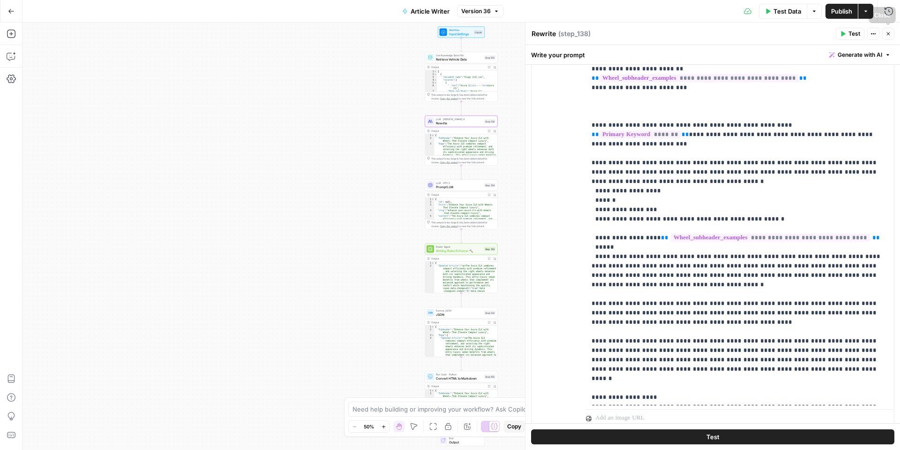
drag, startPoint x: 889, startPoint y: 32, endPoint x: 782, endPoint y: 73, distance: 114.9
click at [889, 32] on icon "button" at bounding box center [889, 34] width 6 height 6
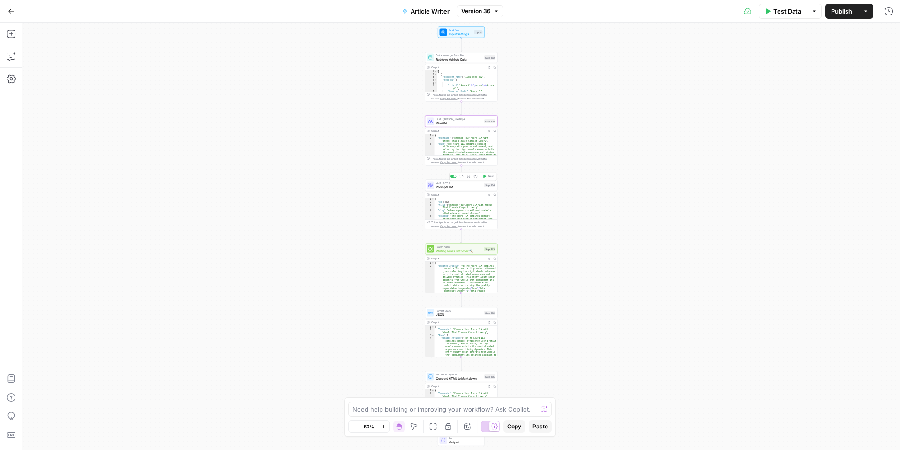
click at [445, 187] on span "Prompt LLM" at bounding box center [459, 186] width 46 height 5
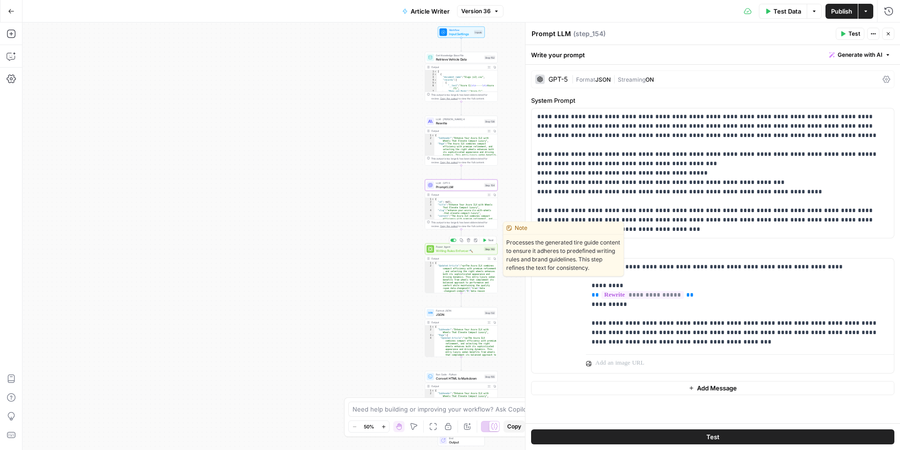
click at [437, 251] on span "Writing Rules Enforcer 🔨" at bounding box center [459, 250] width 46 height 5
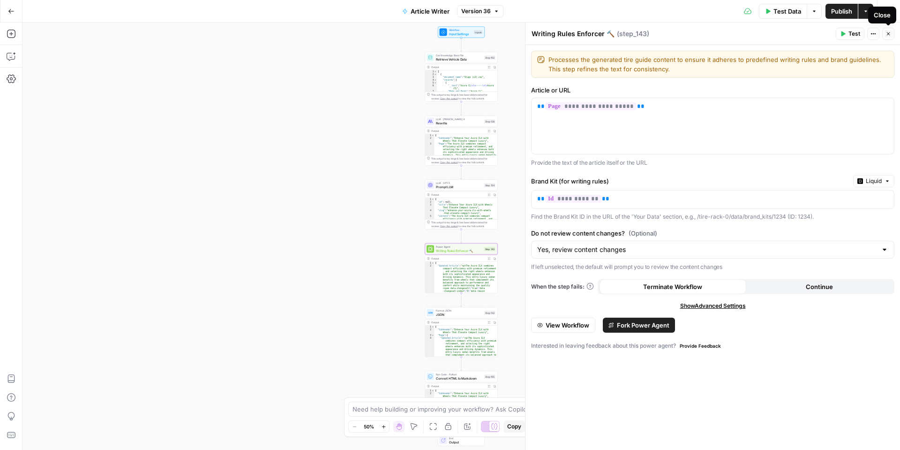
click at [890, 35] on icon "button" at bounding box center [889, 34] width 6 height 6
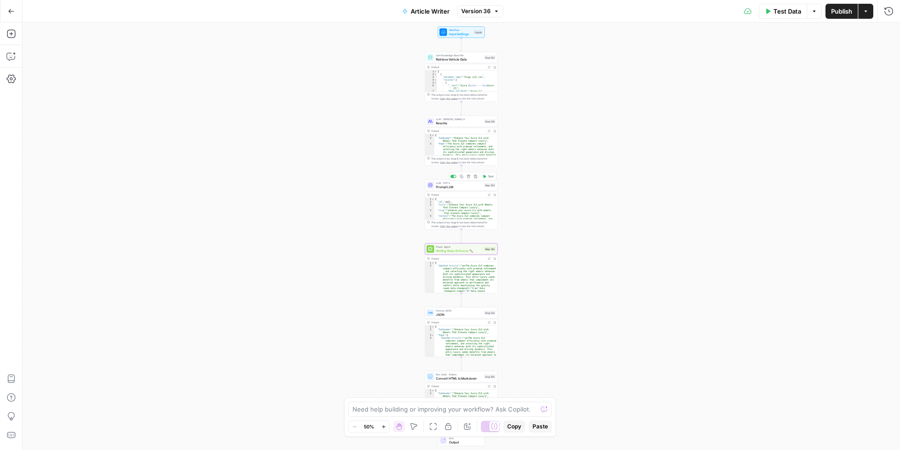
click at [440, 186] on span "Prompt LLM" at bounding box center [459, 186] width 46 height 5
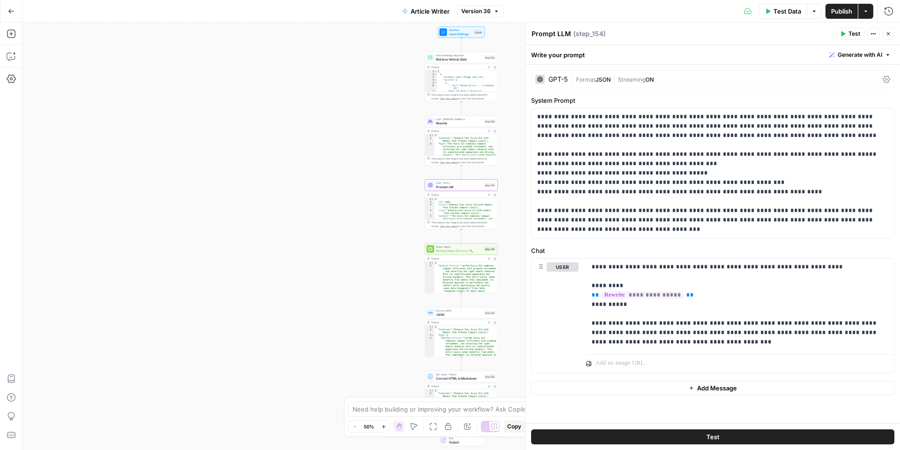
click at [462, 313] on span "JSON" at bounding box center [459, 314] width 46 height 5
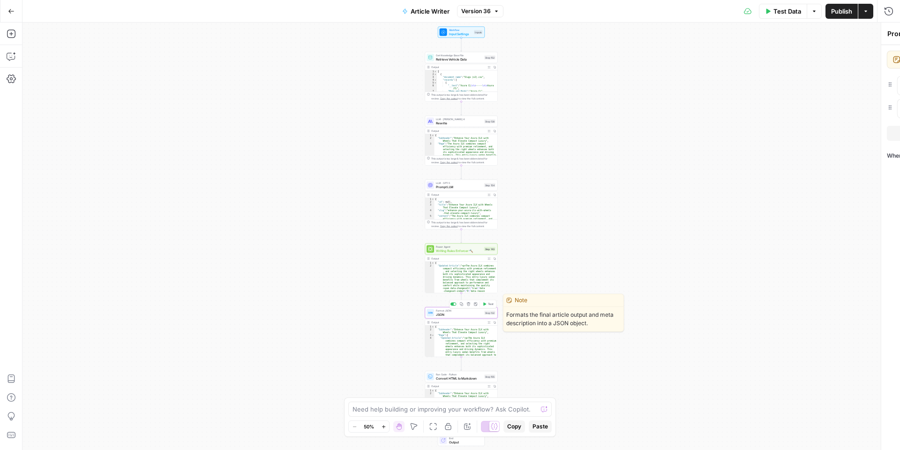
type textarea "JSON"
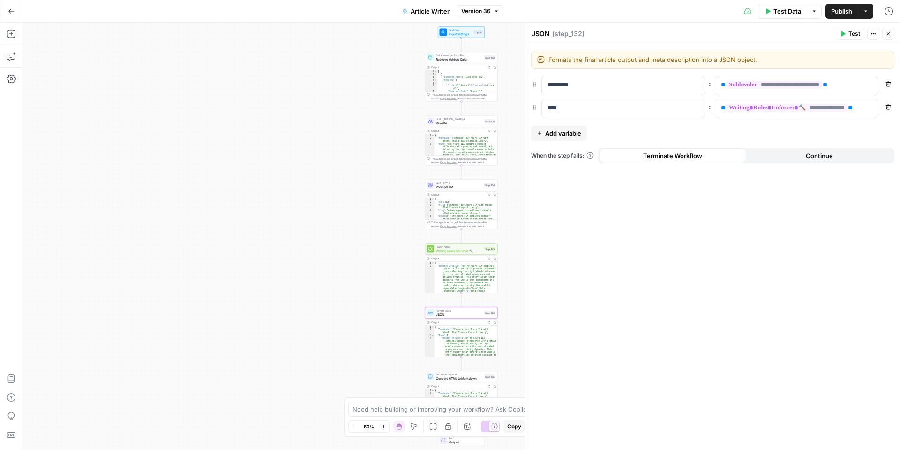
click at [888, 33] on icon "button" at bounding box center [889, 34] width 6 height 6
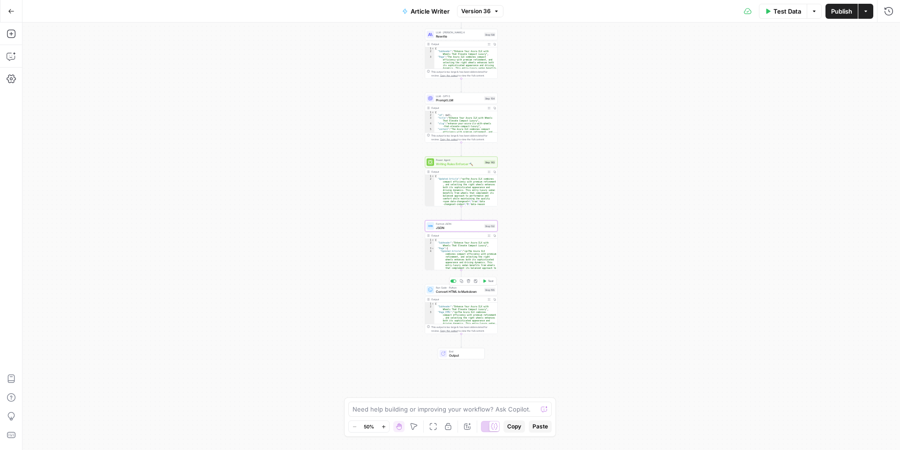
click at [454, 292] on span "Convert HTML to Markdown" at bounding box center [459, 291] width 46 height 5
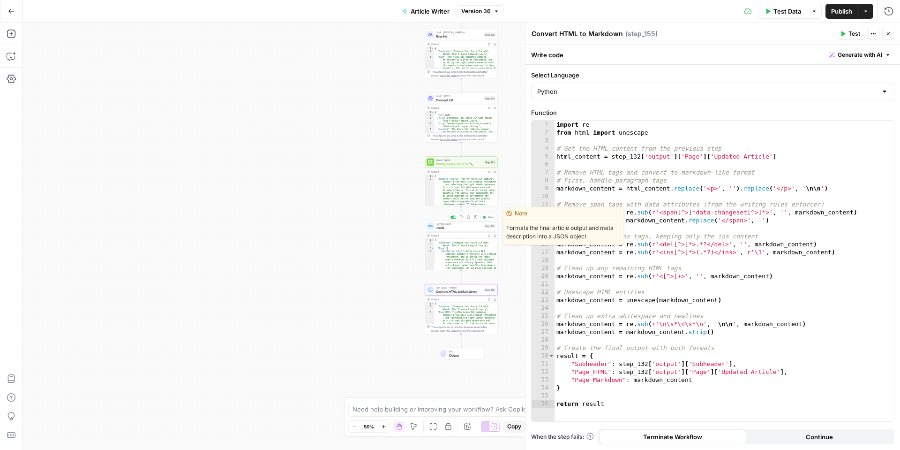
click at [452, 226] on span "JSON" at bounding box center [459, 227] width 46 height 5
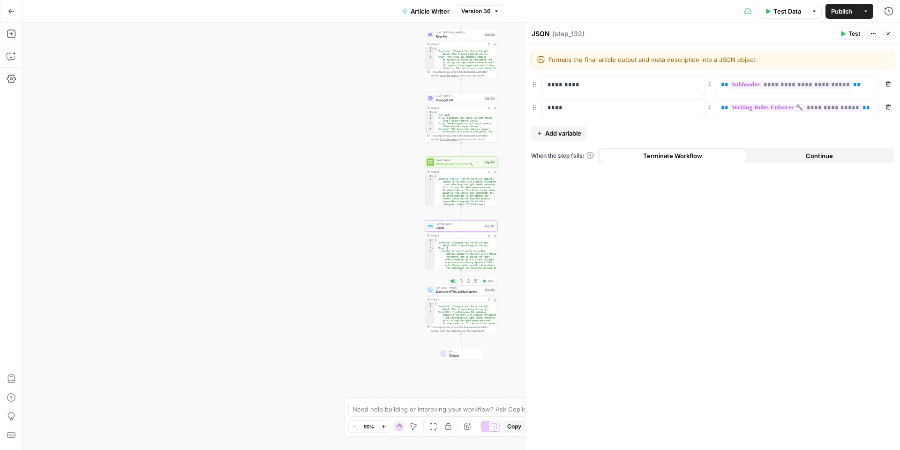
click at [455, 291] on span "Convert HTML to Markdown" at bounding box center [459, 291] width 46 height 5
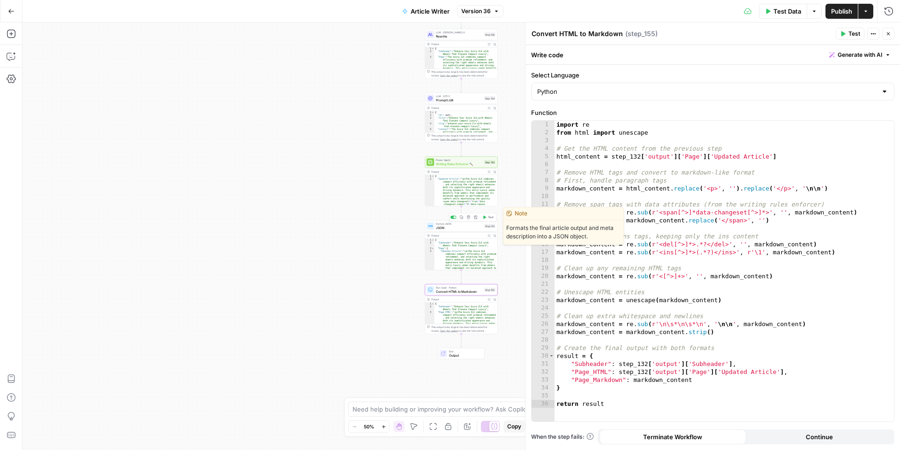
click at [459, 227] on span "JSON" at bounding box center [459, 227] width 46 height 5
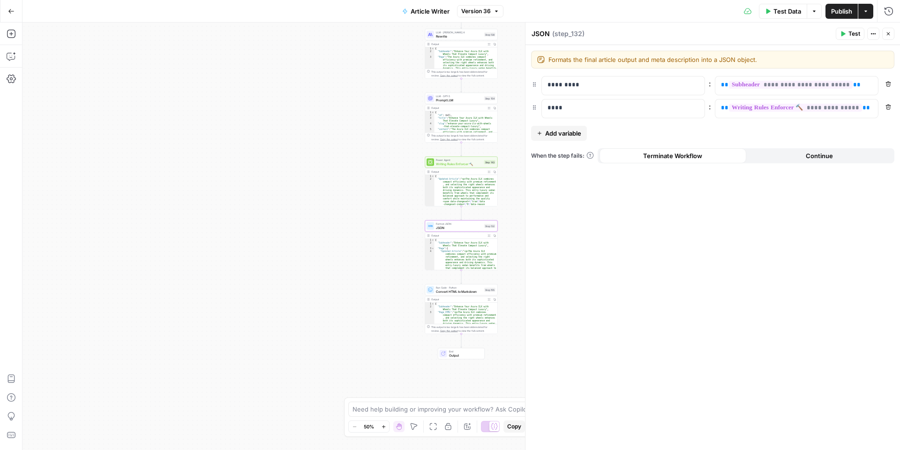
click at [452, 164] on span "Writing Rules Enforcer 🔨" at bounding box center [459, 163] width 46 height 5
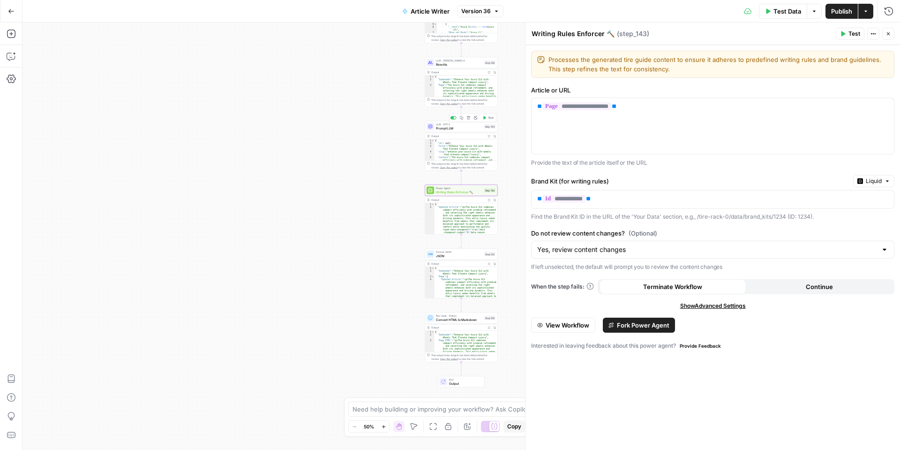
click at [439, 128] on span "Prompt LLM" at bounding box center [459, 128] width 46 height 5
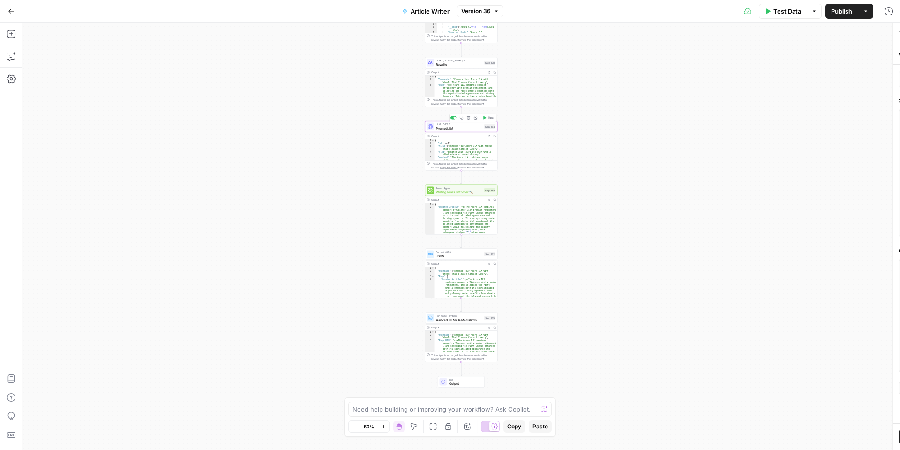
type textarea "Prompt LLM"
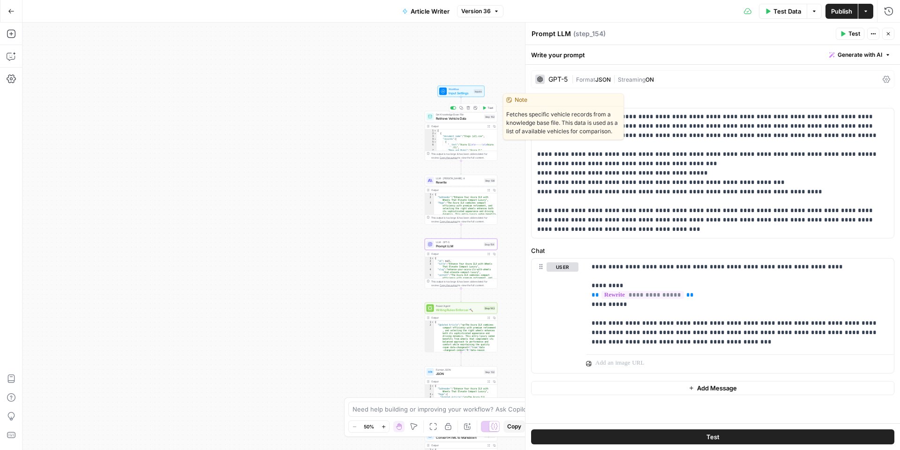
click at [449, 116] on span "Retrieve Vehicle Data" at bounding box center [459, 118] width 46 height 5
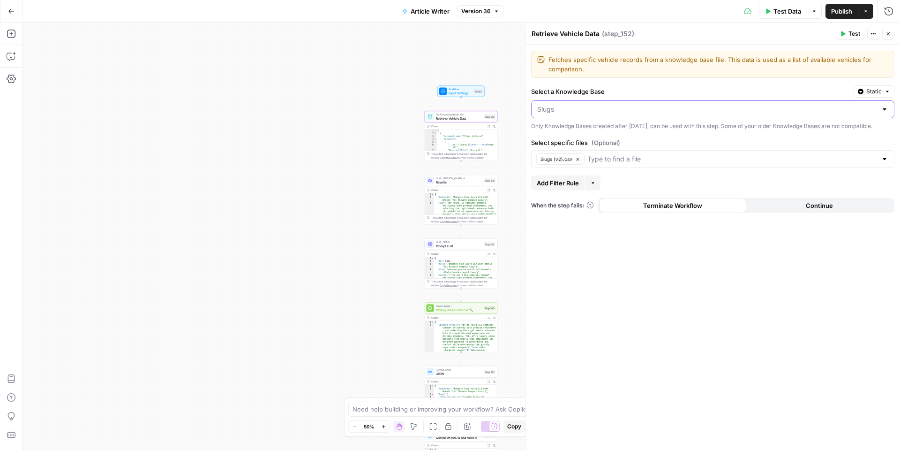
click at [565, 113] on input "Select a Knowledge Base" at bounding box center [707, 109] width 340 height 9
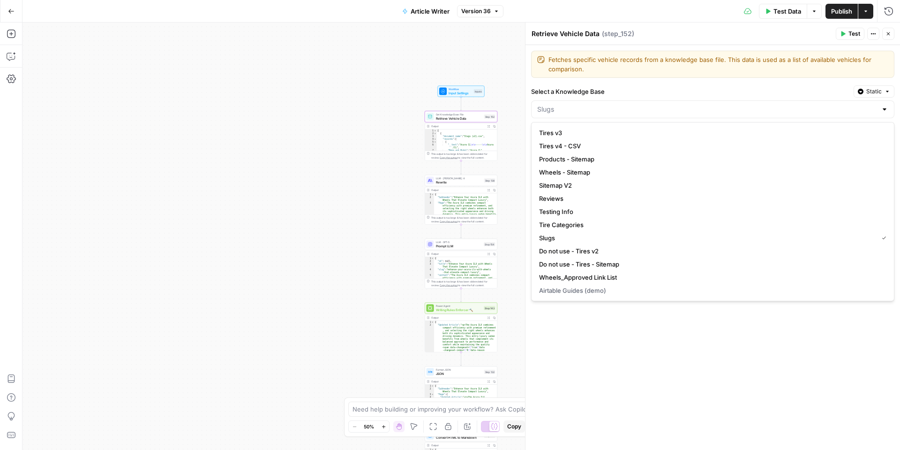
type input "Slugs"
click at [595, 357] on div "Fetches specific vehicle records from a knowledge base file. This data is used …" at bounding box center [713, 247] width 375 height 405
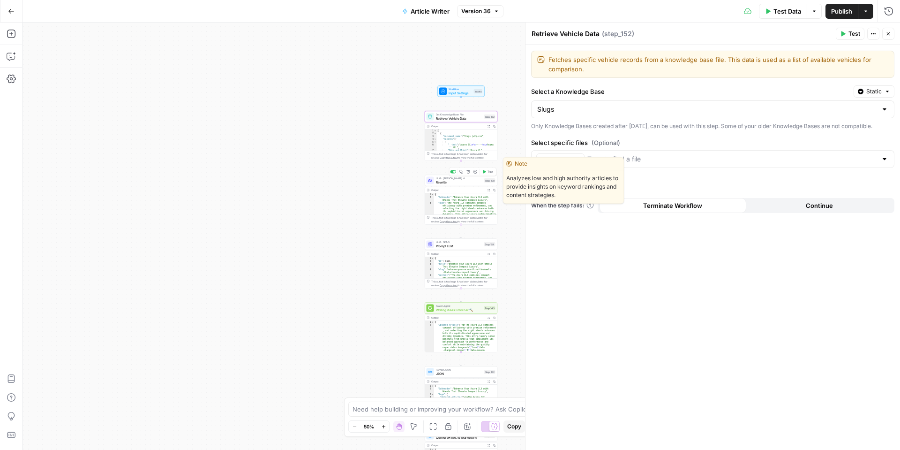
click at [446, 182] on span "Rewrite" at bounding box center [459, 182] width 46 height 5
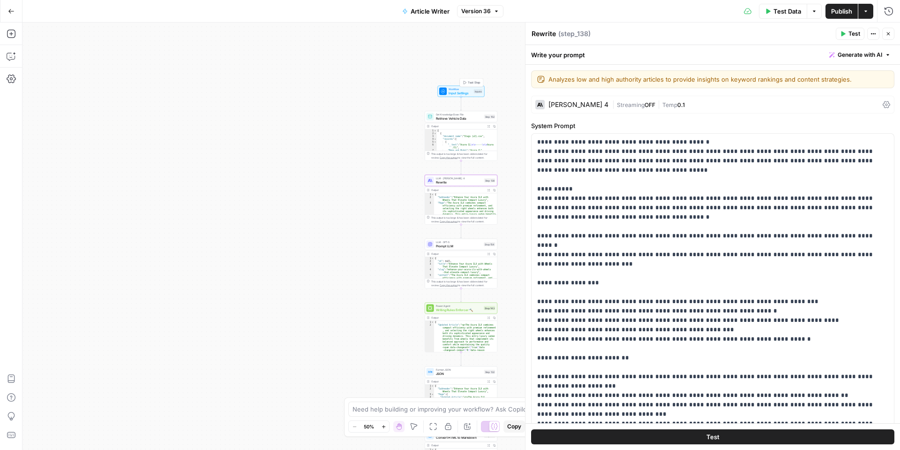
click at [457, 91] on span "Input Settings" at bounding box center [460, 92] width 23 height 5
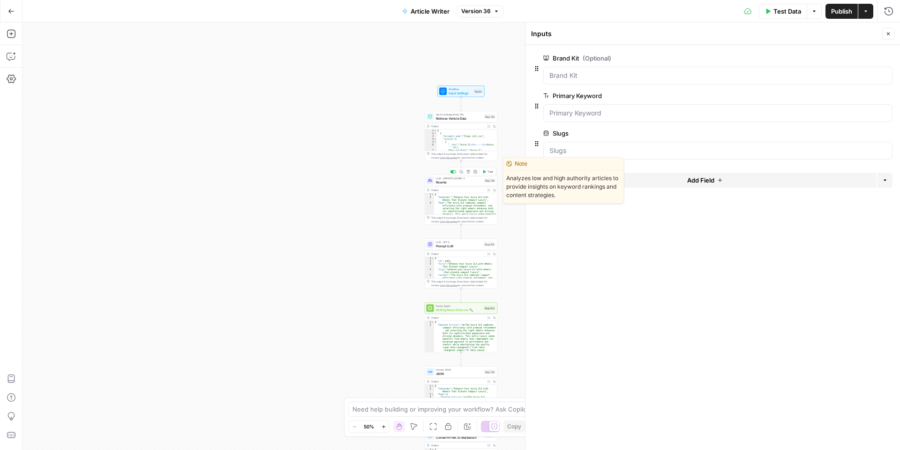
click at [441, 184] on div "LLM · Claude Sonnet 4 Rewrite Step 138 Copy step Delete step Edit Note Test" at bounding box center [461, 180] width 73 height 11
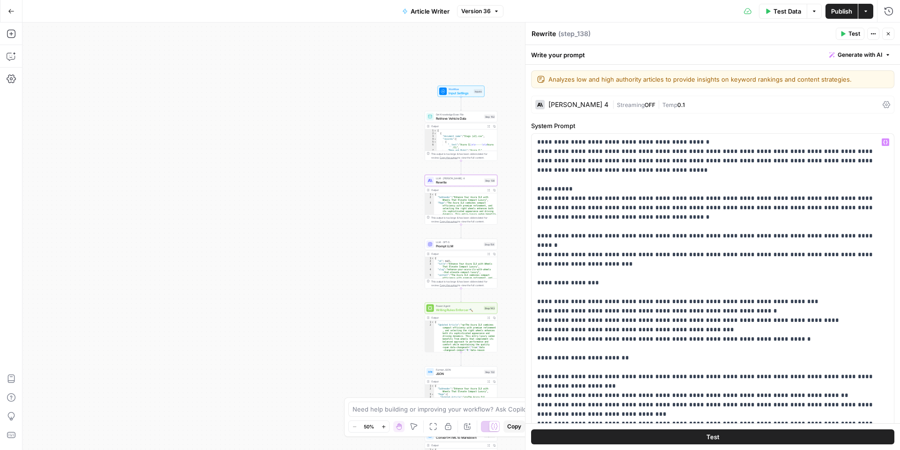
scroll to position [9, 0]
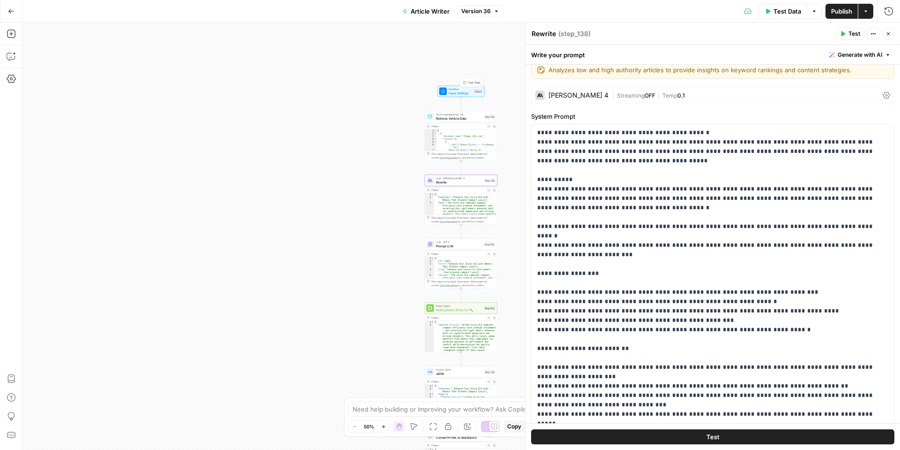
click at [448, 89] on div "Workflow Input Settings Inputs Test Step" at bounding box center [460, 91] width 43 height 8
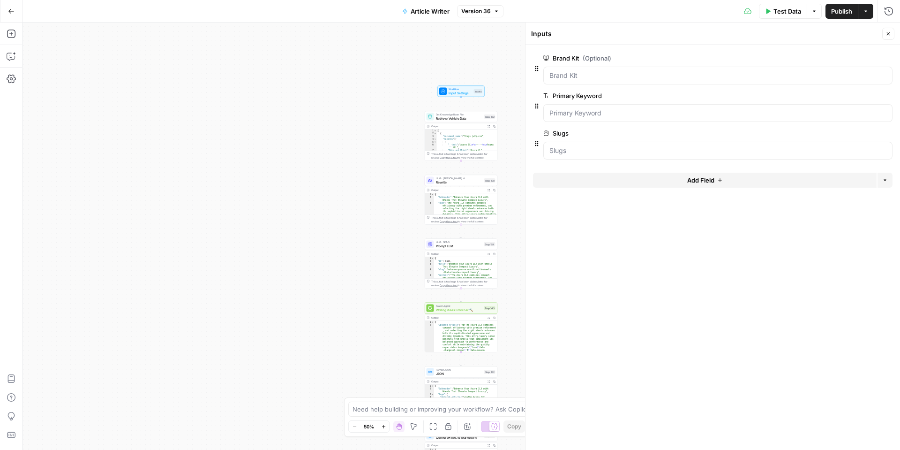
click at [630, 181] on button "Add Field" at bounding box center [705, 180] width 344 height 15
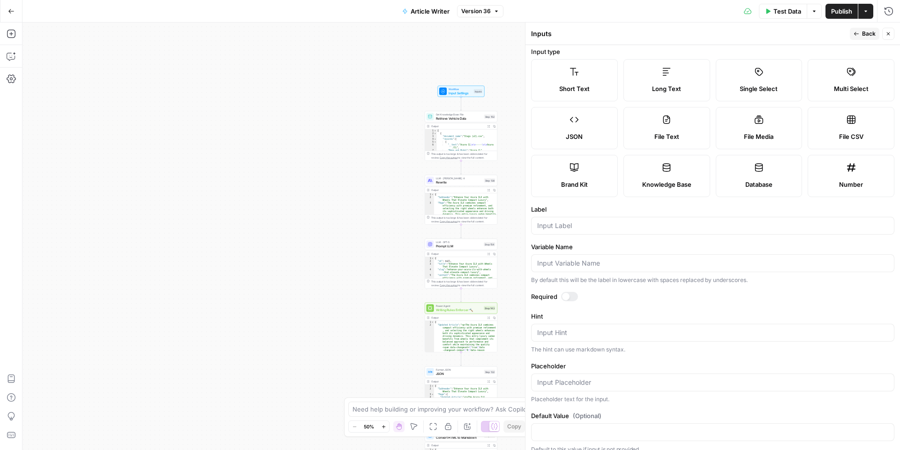
scroll to position [0, 0]
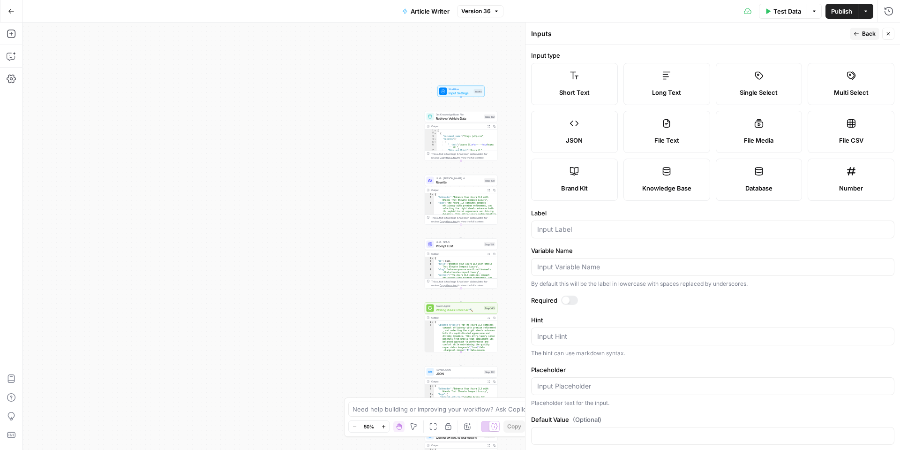
click at [864, 37] on span "Back" at bounding box center [869, 34] width 14 height 8
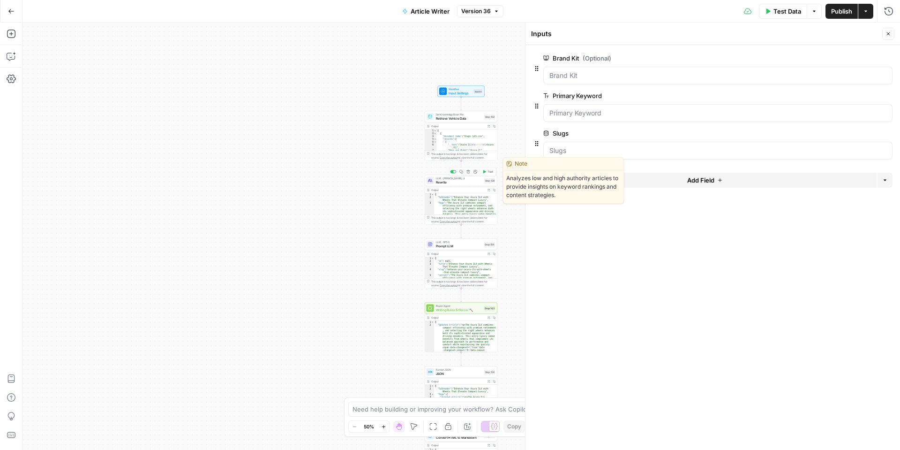
click at [450, 182] on span "Rewrite" at bounding box center [459, 182] width 46 height 5
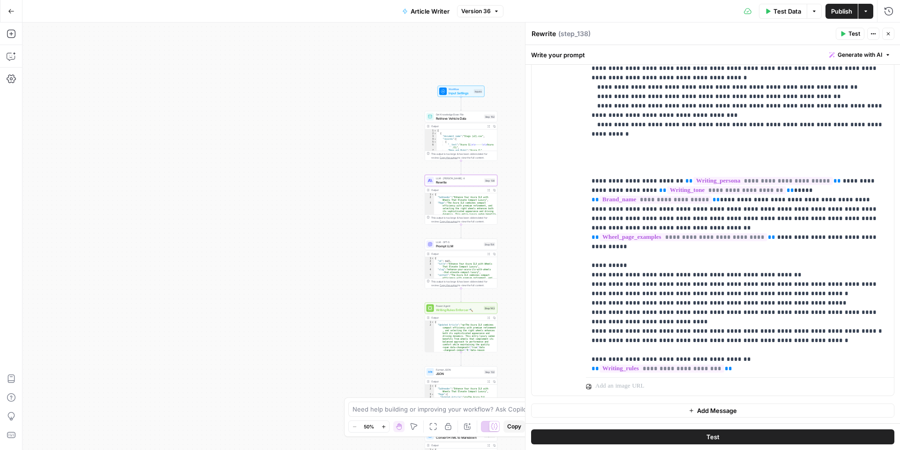
scroll to position [732, 0]
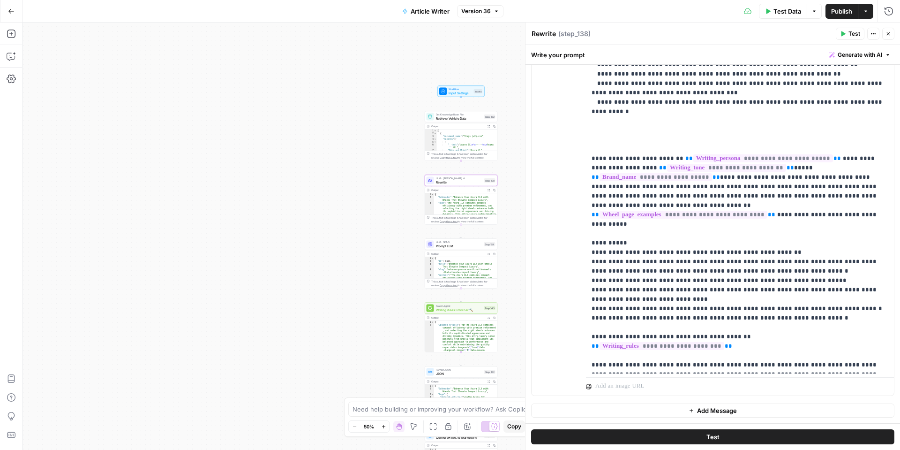
click at [662, 433] on button "Test" at bounding box center [712, 436] width 363 height 15
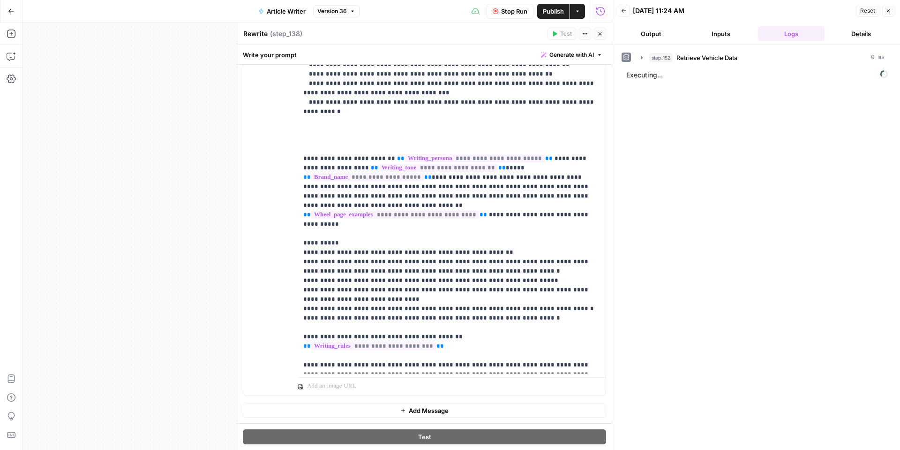
drag, startPoint x: 513, startPoint y: 10, endPoint x: 508, endPoint y: 12, distance: 5.5
click at [512, 10] on span "Stop Run" at bounding box center [514, 11] width 26 height 9
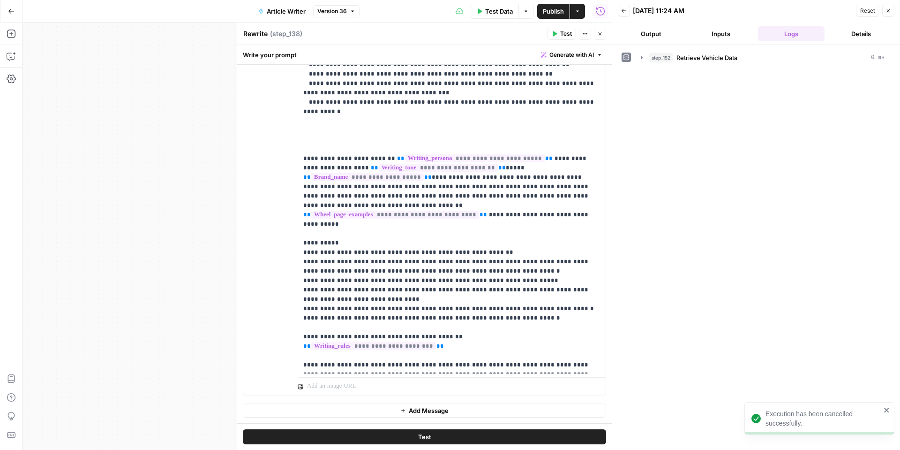
click at [887, 8] on icon "button" at bounding box center [889, 11] width 6 height 6
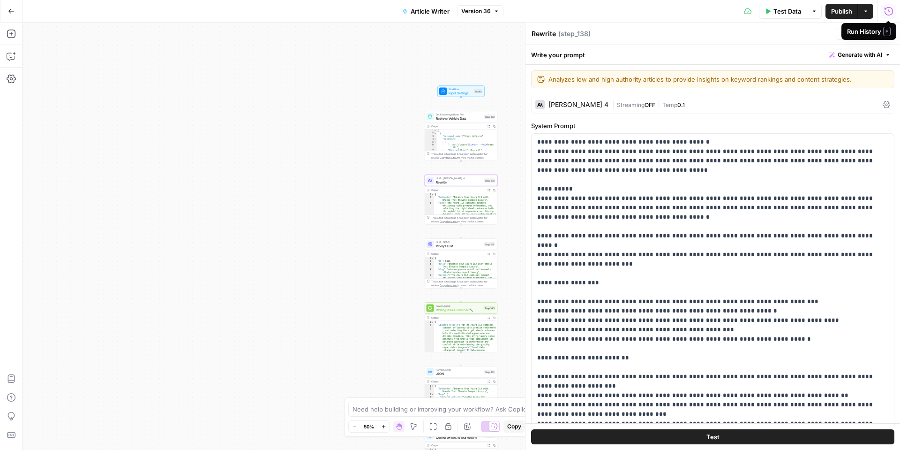
click at [583, 104] on div "Claude Sonnet 4" at bounding box center [579, 104] width 60 height 7
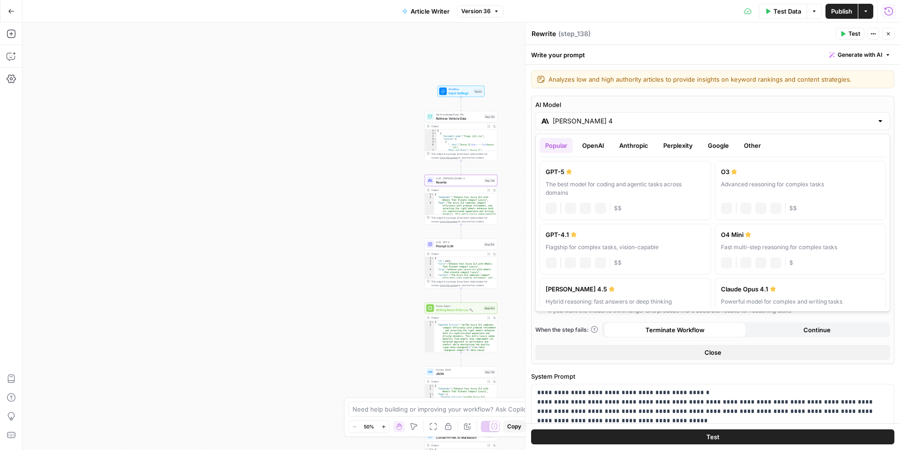
click at [660, 126] on div "Claude Sonnet 4" at bounding box center [712, 121] width 355 height 18
click at [639, 143] on button "Anthropic" at bounding box center [634, 145] width 40 height 15
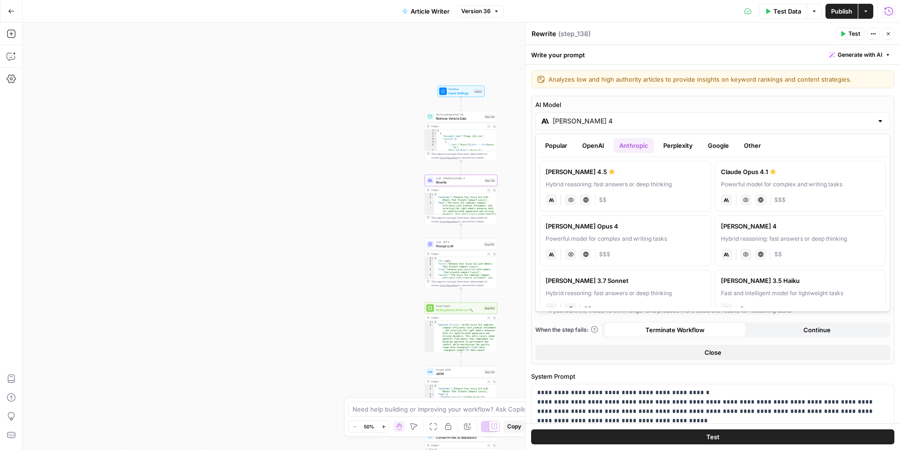
click at [620, 176] on label "Claude Sonnet 4.5 Hybrid reasoning: fast answers or deep thinking anthropic Vis…" at bounding box center [626, 186] width 172 height 51
type input "Claude Sonnet 4.5"
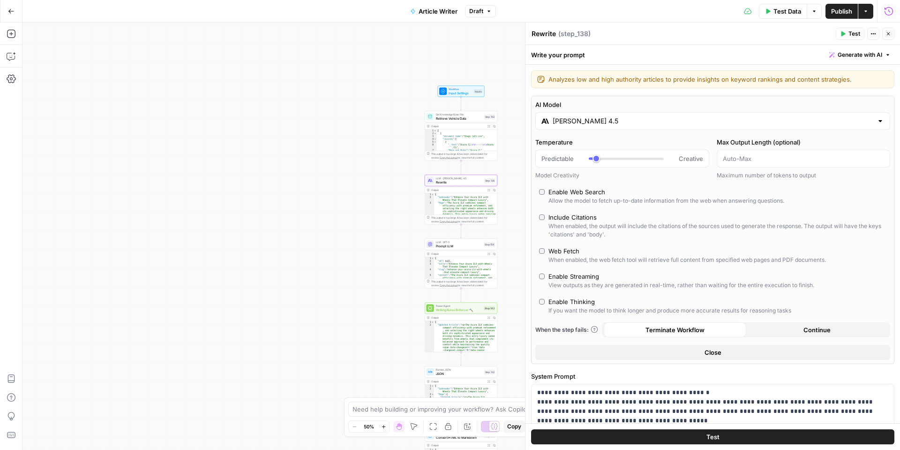
click at [697, 353] on button "Close" at bounding box center [712, 352] width 355 height 15
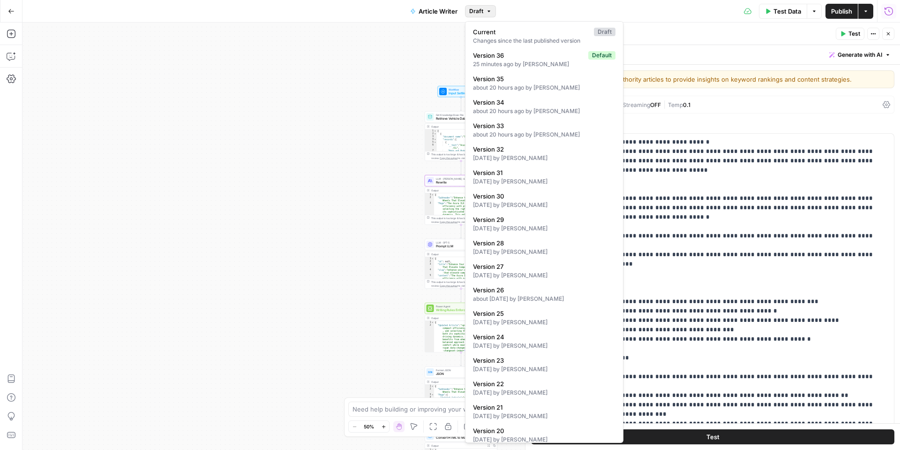
click at [476, 12] on span "Draft" at bounding box center [476, 11] width 14 height 8
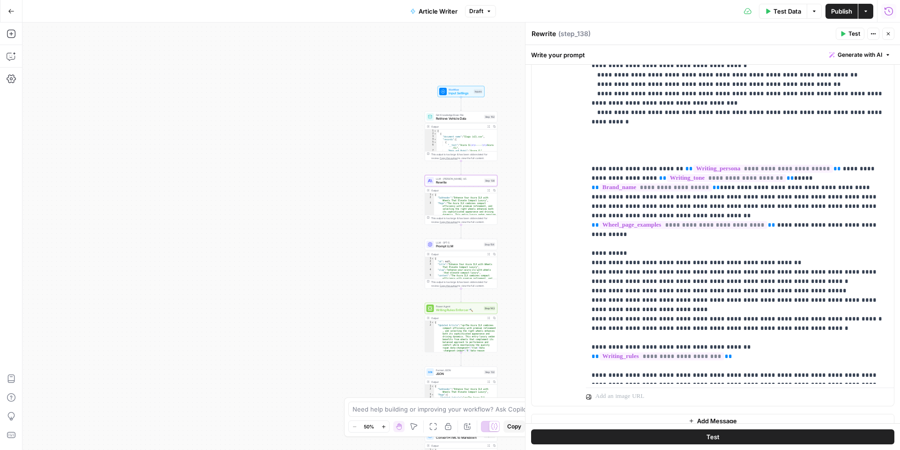
scroll to position [527, 0]
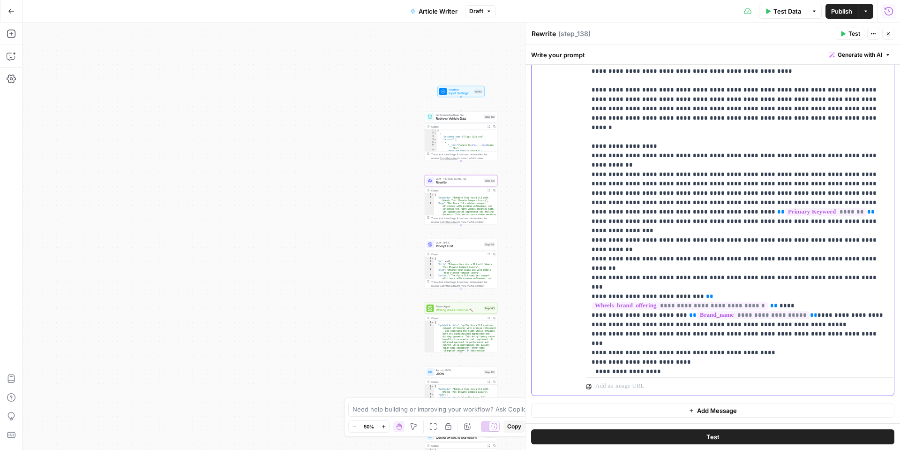
scroll to position [210, 0]
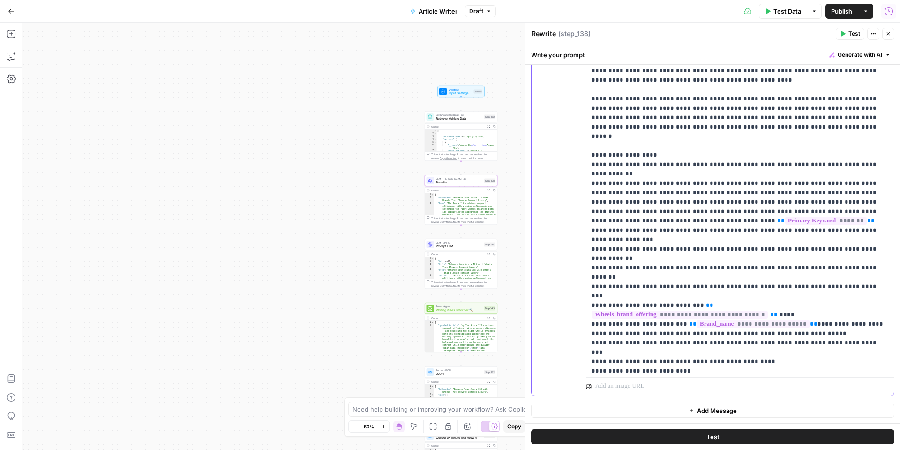
click at [673, 286] on p "**********" at bounding box center [740, 333] width 297 height 1097
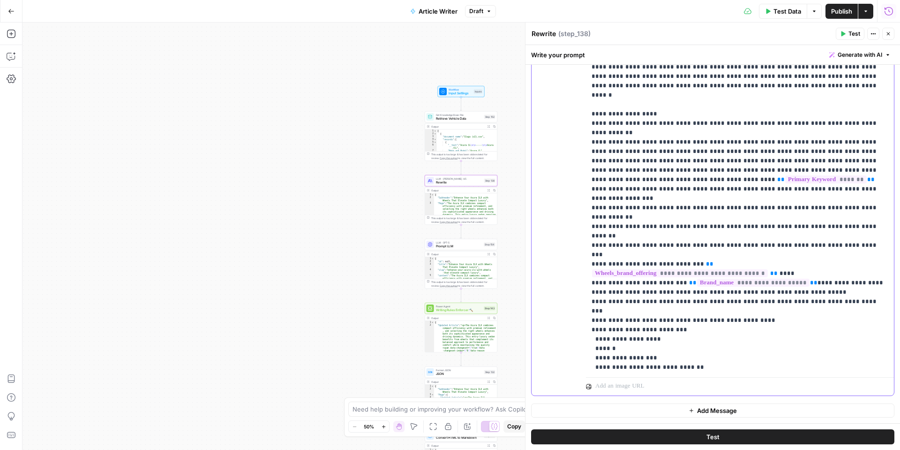
scroll to position [259, 0]
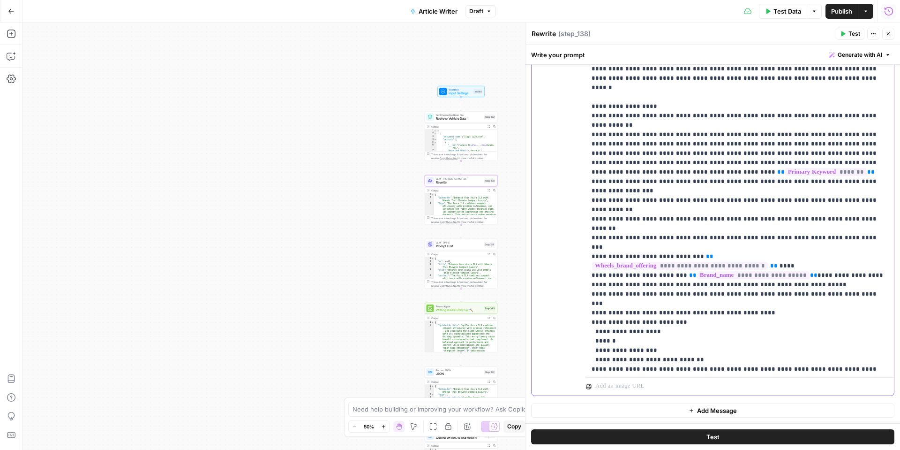
click at [623, 313] on p "**********" at bounding box center [740, 284] width 297 height 1097
click at [696, 330] on p "**********" at bounding box center [740, 284] width 297 height 1097
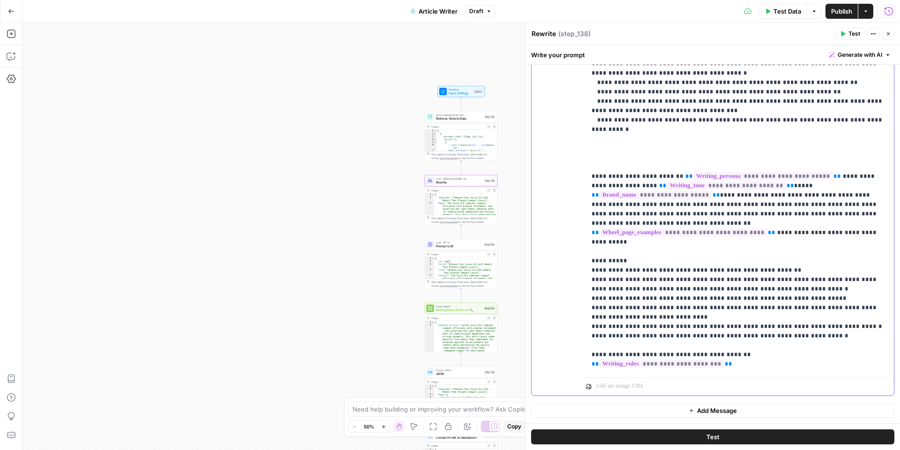
scroll to position [723, 0]
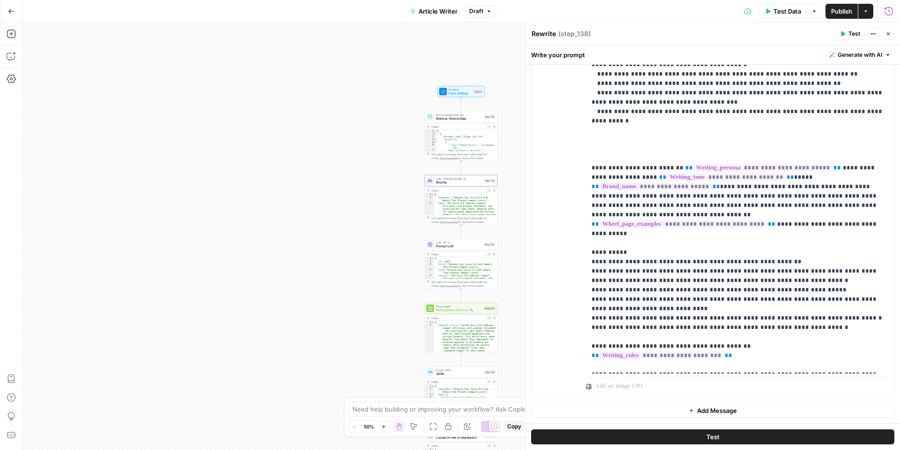
click at [629, 434] on button "Test" at bounding box center [712, 436] width 363 height 15
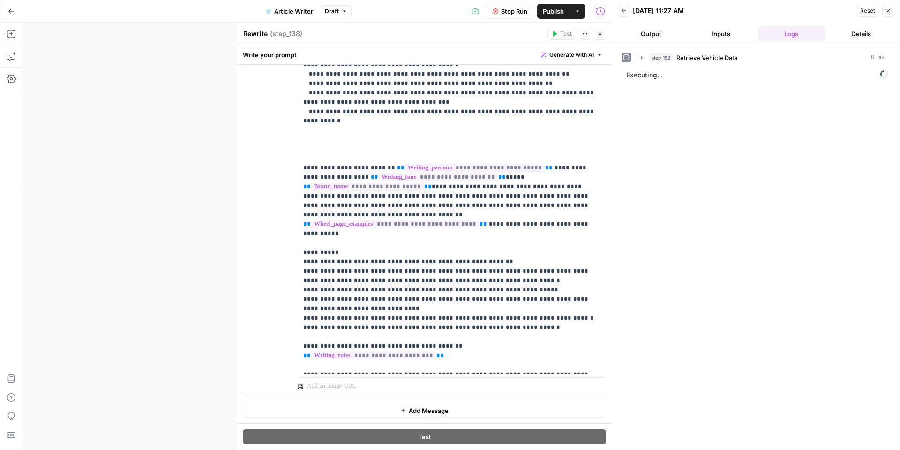
click at [598, 34] on icon "button" at bounding box center [600, 34] width 6 height 6
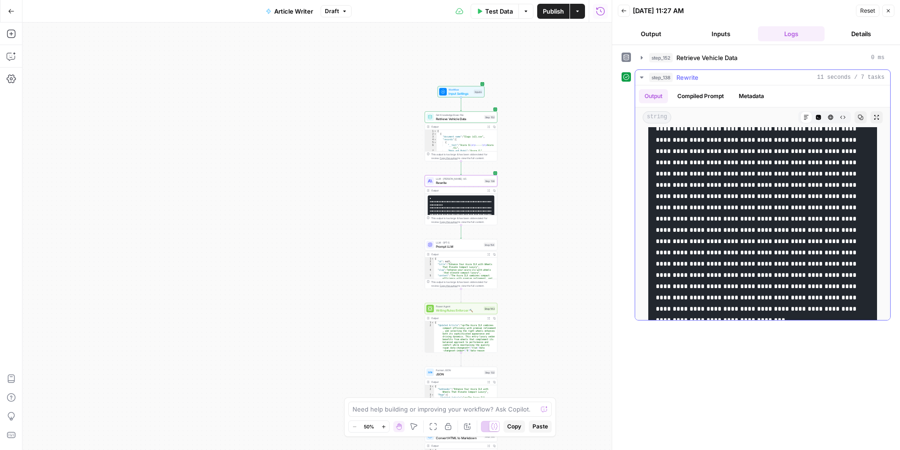
scroll to position [175, 0]
click at [822, 116] on button "Code Editor" at bounding box center [819, 117] width 12 height 12
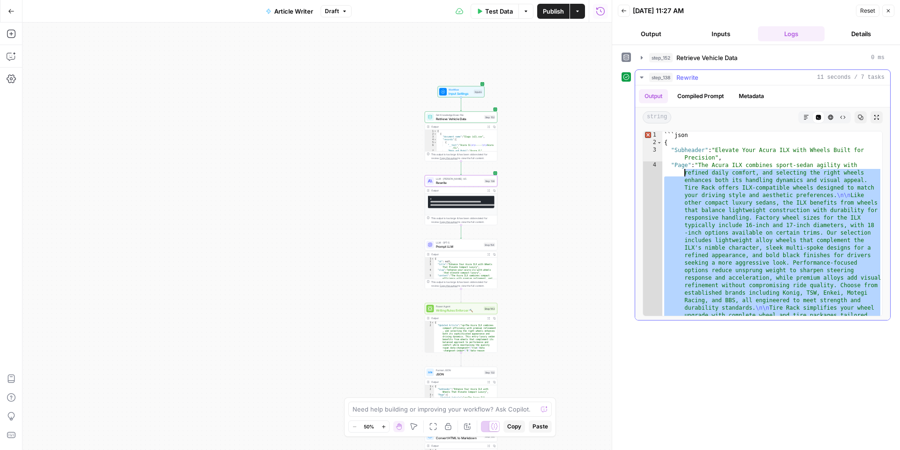
scroll to position [0, 0]
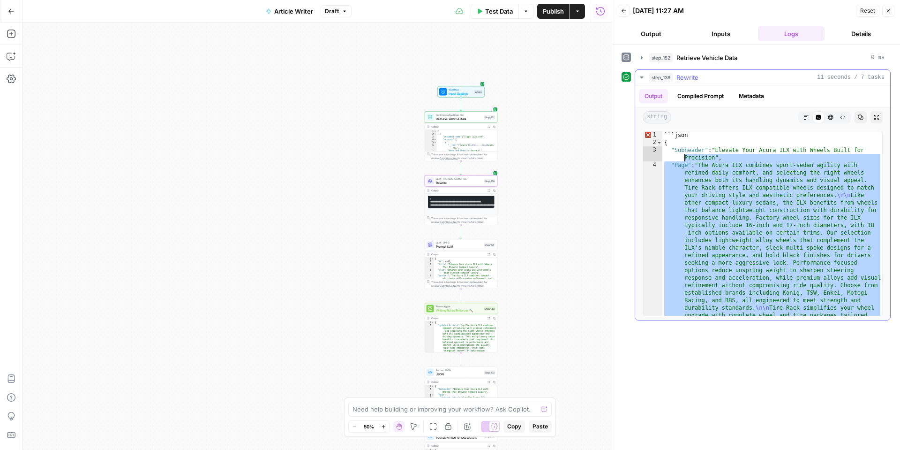
drag, startPoint x: 851, startPoint y: 299, endPoint x: 678, endPoint y: 156, distance: 224.0
click at [679, 156] on div "```json { "Subheader" : "Elevate Your Acura ILX with Wheels Built for Precision…" at bounding box center [773, 347] width 220 height 432
type textarea "**********"
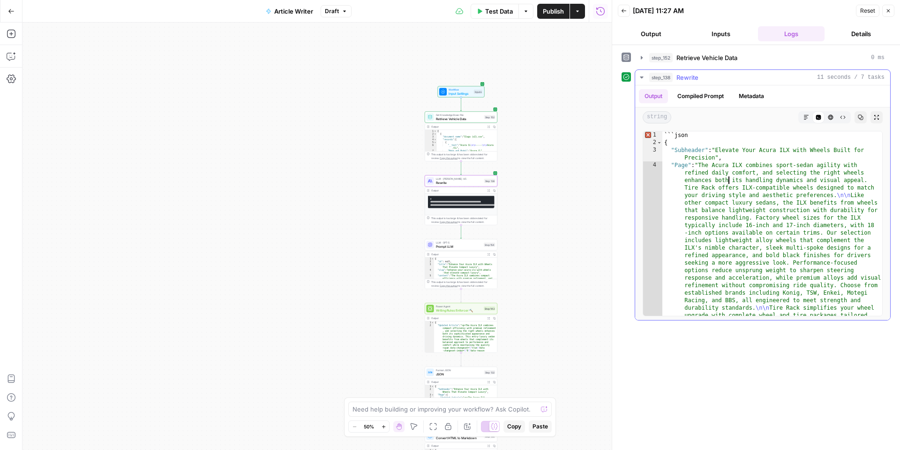
click at [730, 178] on div "```json { "Subheader" : "Elevate Your Acura ILX with Wheels Built for Precision…" at bounding box center [773, 347] width 220 height 432
click at [808, 114] on icon "button" at bounding box center [807, 117] width 6 height 6
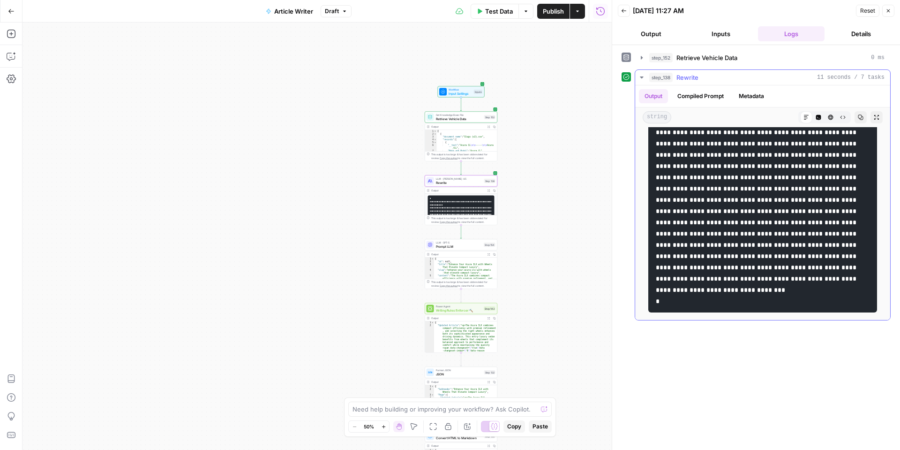
scroll to position [284, 0]
drag, startPoint x: 701, startPoint y: 181, endPoint x: 856, endPoint y: 282, distance: 184.8
click at [856, 282] on code at bounding box center [757, 115] width 203 height 378
copy code "**********"
click at [720, 99] on button "Compiled Prompt" at bounding box center [701, 96] width 58 height 14
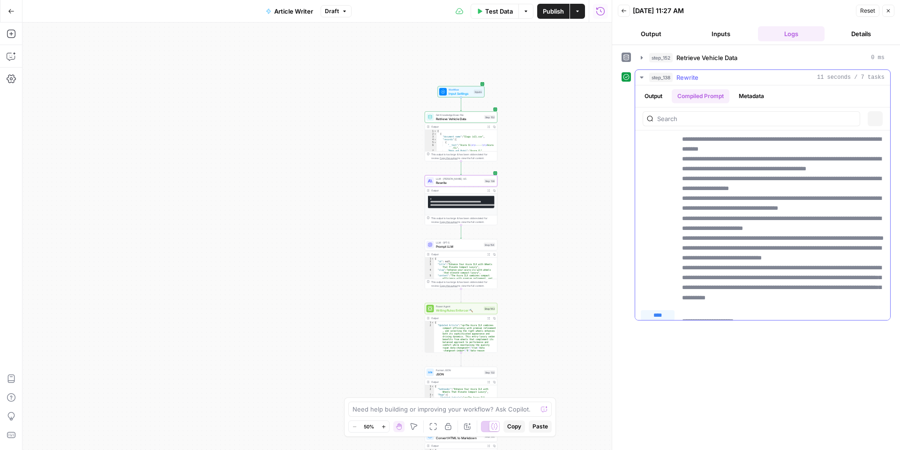
scroll to position [0, 0]
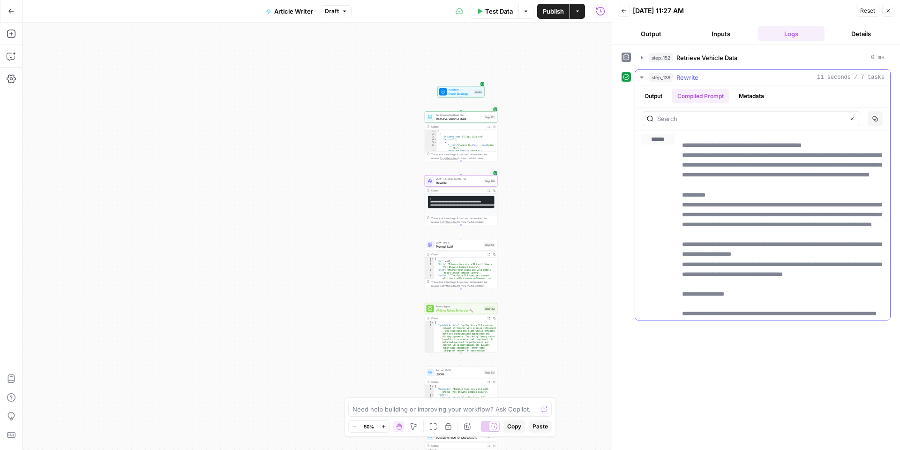
click at [659, 91] on button "Output" at bounding box center [653, 96] width 29 height 14
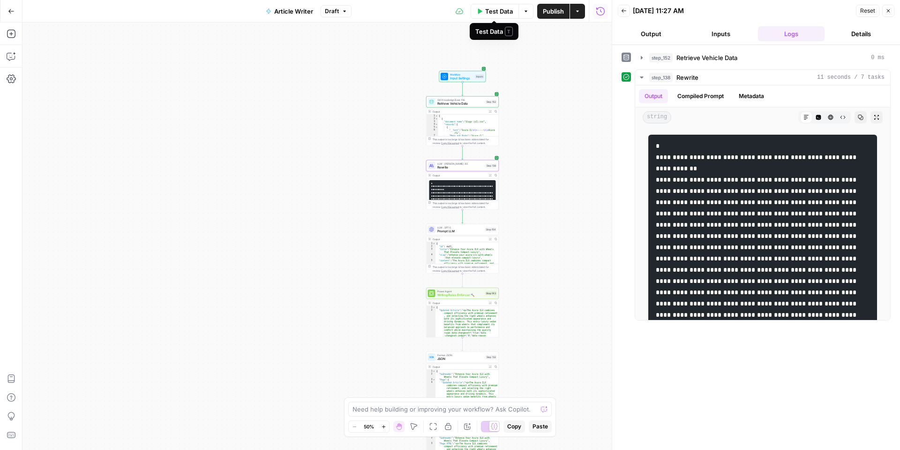
click at [502, 14] on span "Test Data" at bounding box center [499, 11] width 28 height 9
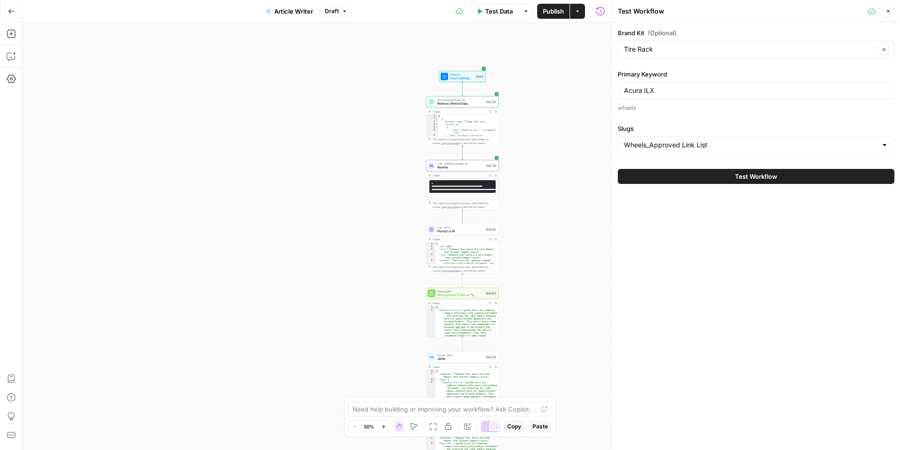
click at [703, 175] on button "Test Workflow" at bounding box center [756, 176] width 277 height 15
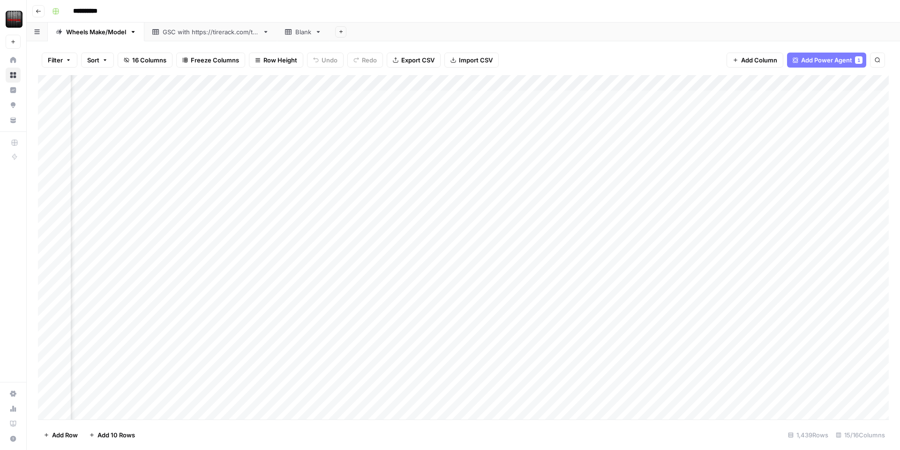
scroll to position [0, 722]
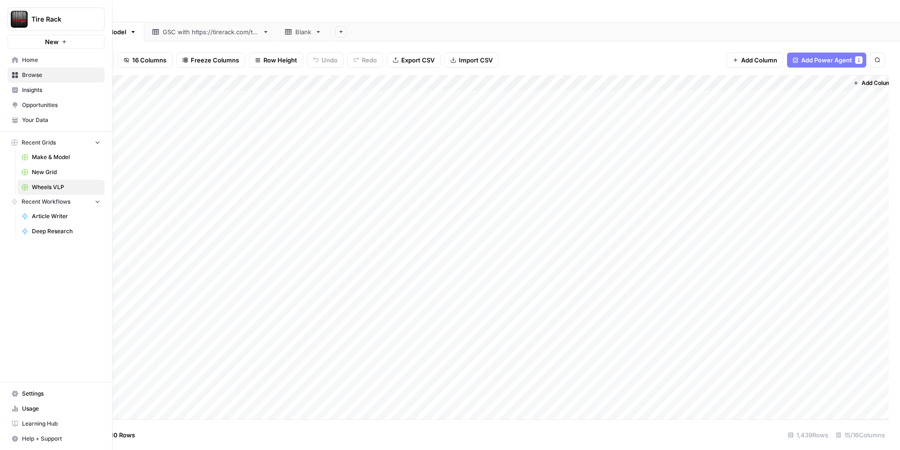
click at [45, 116] on span "Your Data" at bounding box center [61, 120] width 78 height 8
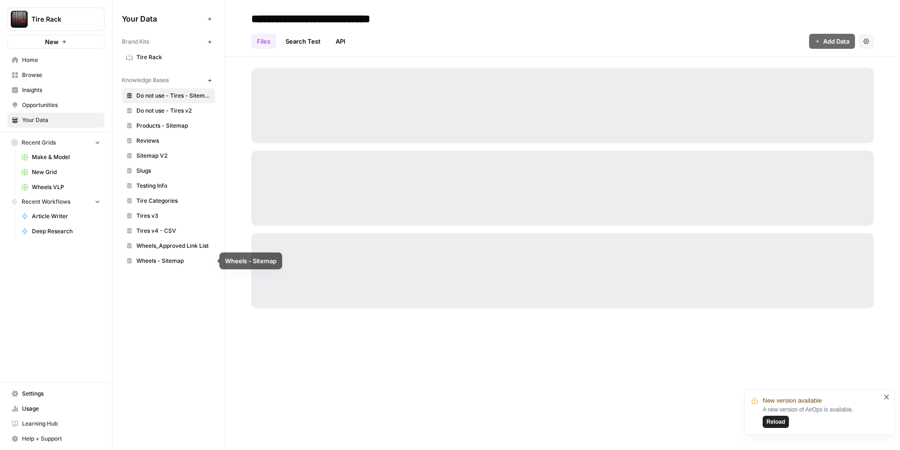
click at [157, 249] on span "Wheels_Approved Link List" at bounding box center [173, 245] width 75 height 8
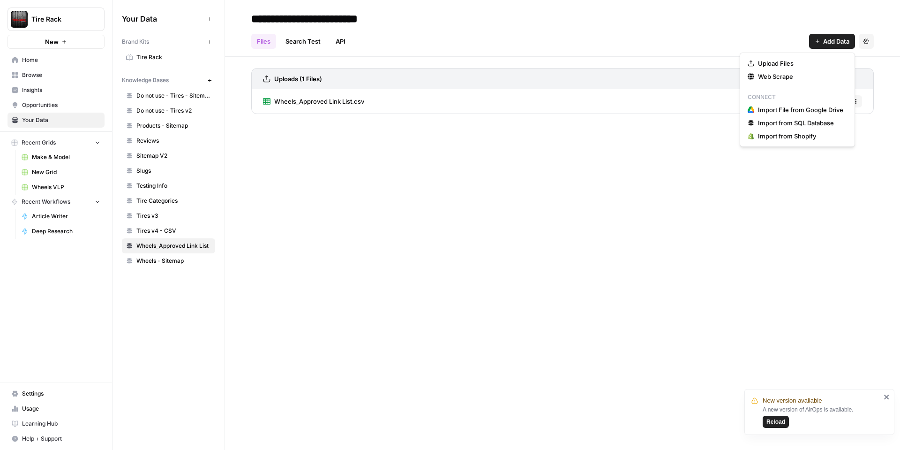
click at [838, 42] on span "Add Data" at bounding box center [836, 41] width 26 height 9
click at [807, 65] on span "Upload Files" at bounding box center [800, 63] width 85 height 9
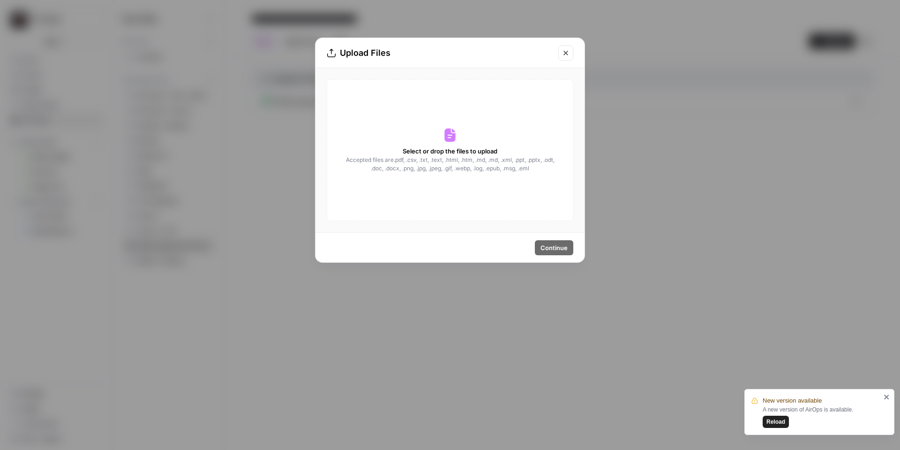
click at [459, 146] on span "Select or drop the files to upload" at bounding box center [450, 150] width 95 height 9
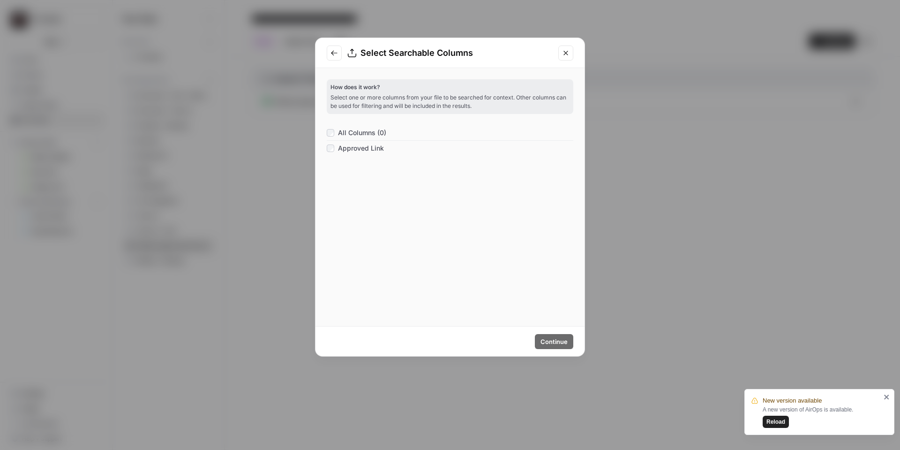
click at [344, 123] on div "How does it work? Select one or more columns from your file to be searched for …" at bounding box center [450, 196] width 247 height 235
click at [348, 132] on span "All Columns (0)" at bounding box center [362, 132] width 48 height 9
click at [555, 338] on span "Continue" at bounding box center [554, 341] width 27 height 9
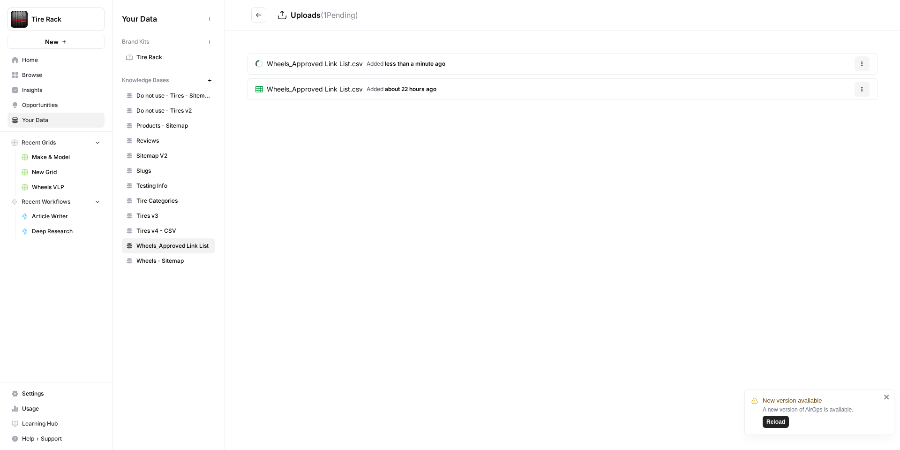
click at [864, 90] on icon "button" at bounding box center [862, 89] width 6 height 6
click at [843, 110] on span "Delete File" at bounding box center [843, 110] width 30 height 9
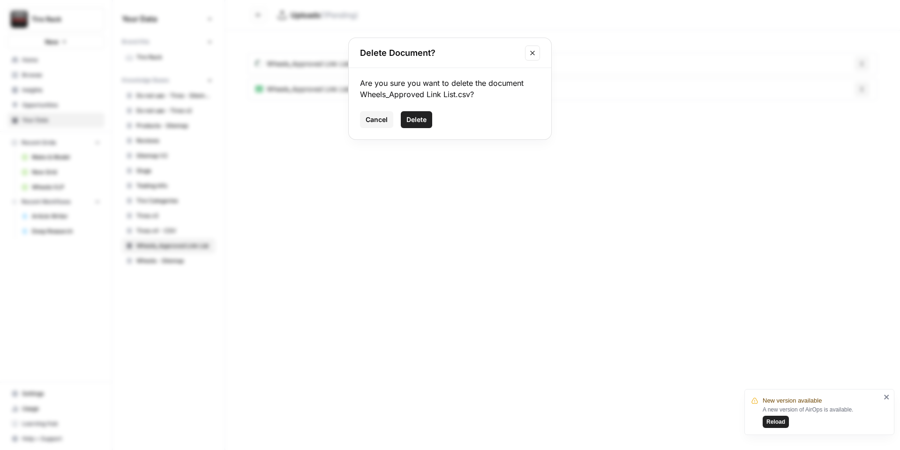
click at [425, 122] on span "Delete" at bounding box center [417, 119] width 20 height 9
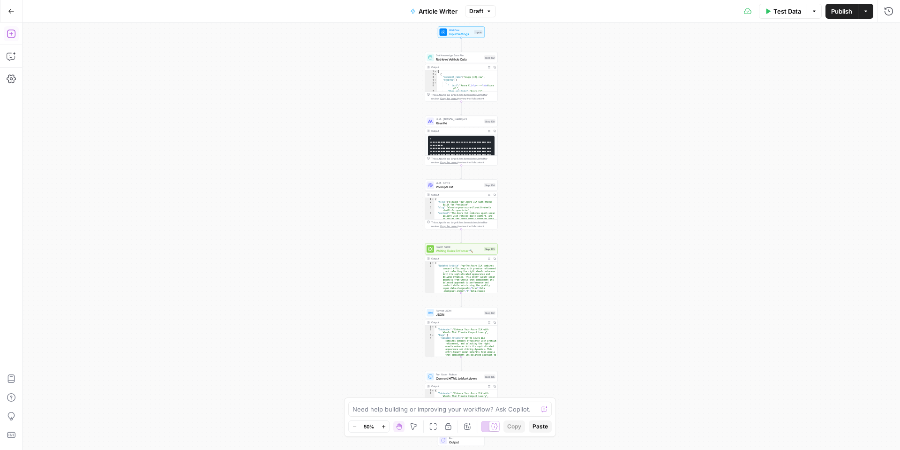
click at [9, 32] on icon "button" at bounding box center [11, 33] width 9 height 9
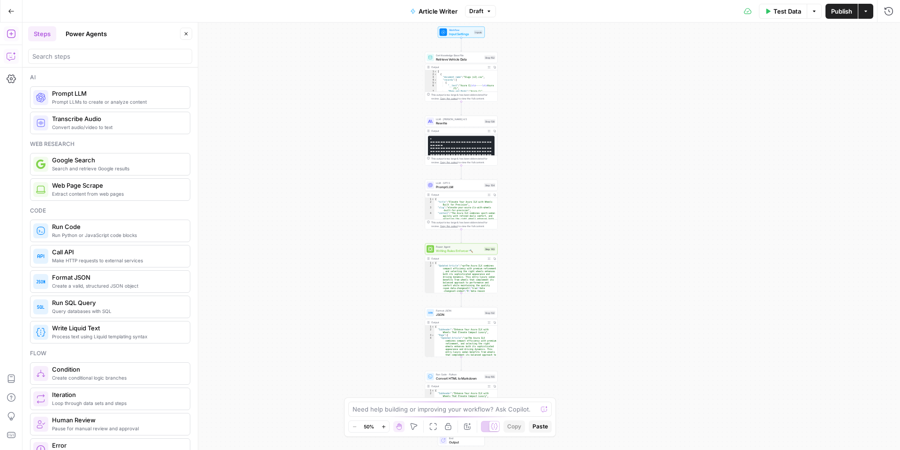
click at [7, 58] on icon "button" at bounding box center [11, 57] width 8 height 8
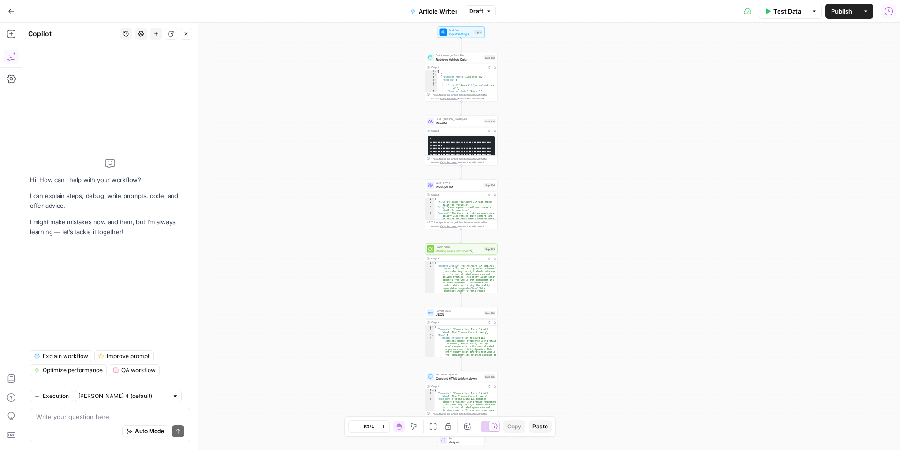
click at [888, 16] on button "Run History" at bounding box center [889, 11] width 15 height 15
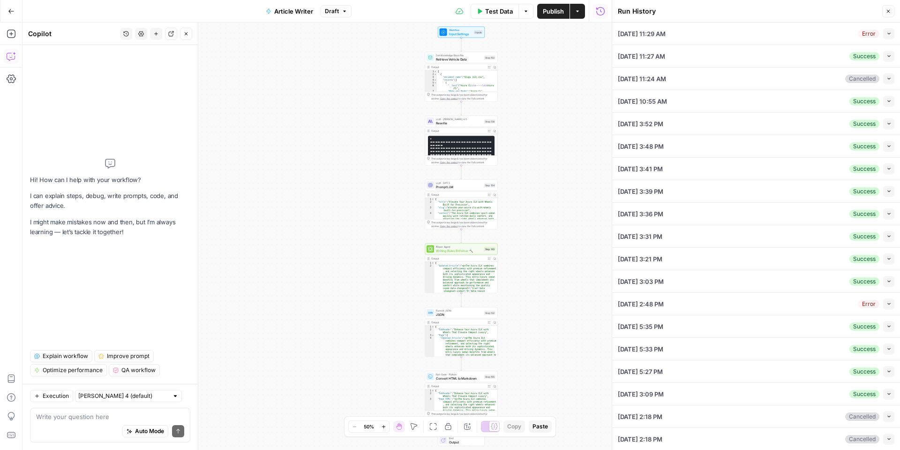
click at [884, 28] on button "Collapse" at bounding box center [888, 33] width 11 height 11
type input "Tire Rack"
type input "Wheels_Approved Link List"
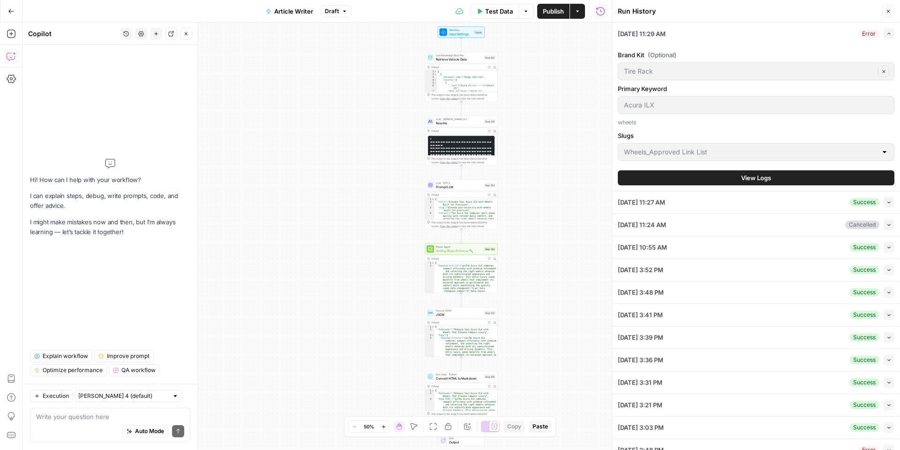
click at [748, 180] on span "View Logs" at bounding box center [756, 177] width 30 height 9
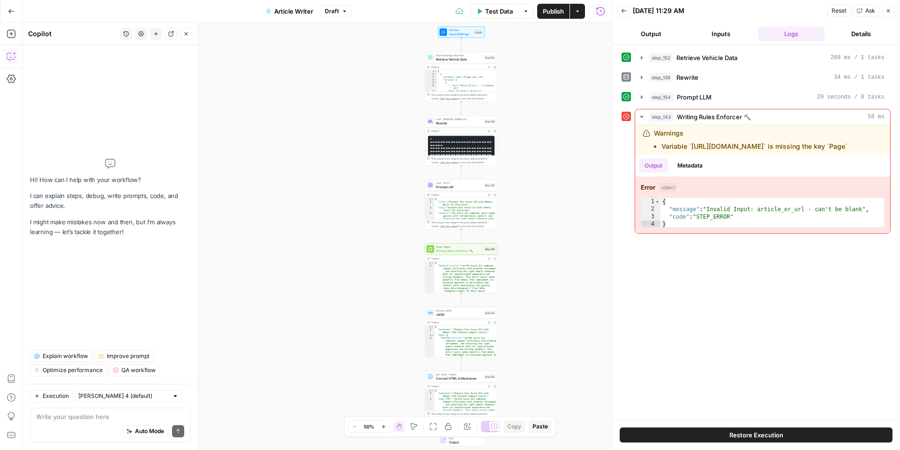
click at [455, 249] on span "Writing Rules Enforcer 🔨" at bounding box center [459, 250] width 46 height 5
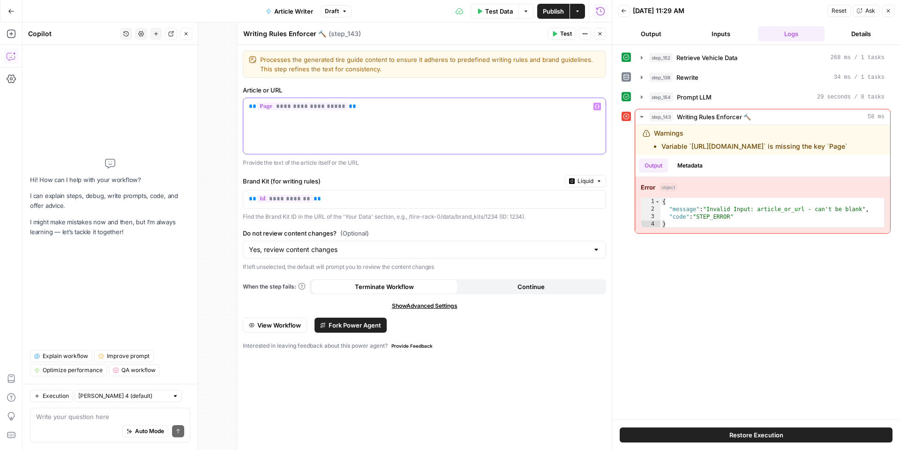
click at [324, 106] on span "**********" at bounding box center [302, 106] width 91 height 8
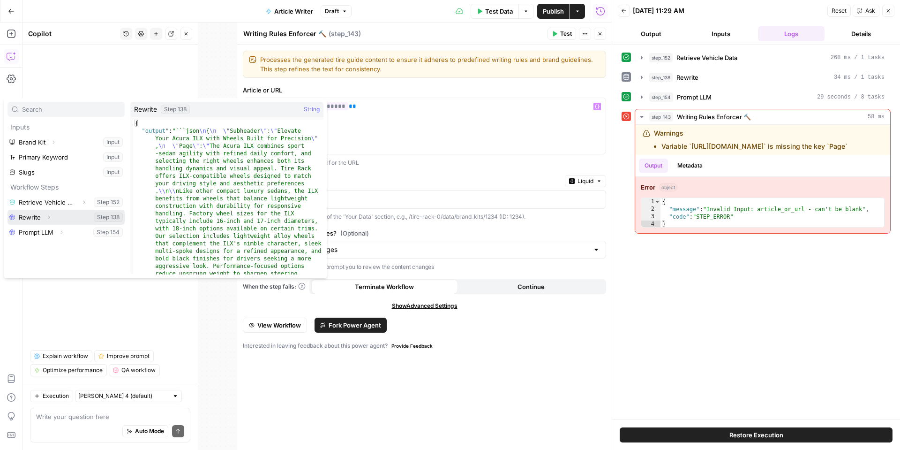
click at [41, 217] on button "Select variable Rewrite" at bounding box center [66, 217] width 117 height 15
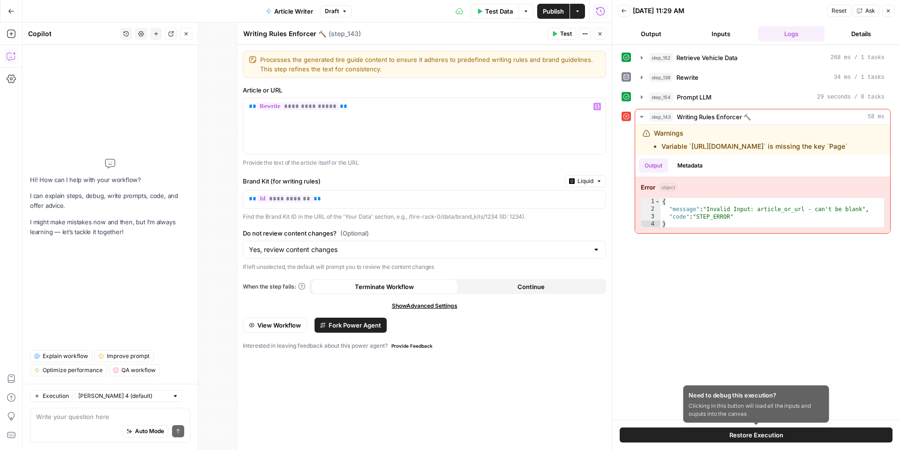
click at [683, 437] on button "Restore Execution" at bounding box center [756, 434] width 273 height 15
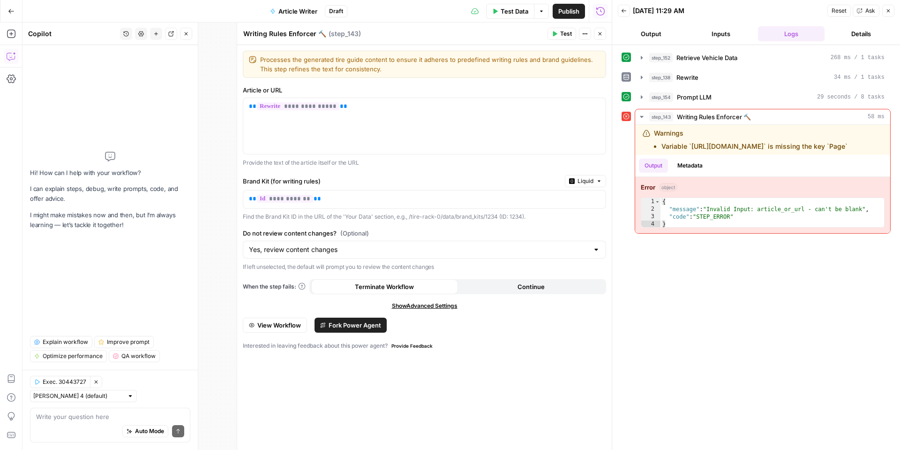
click at [623, 10] on icon "button" at bounding box center [624, 11] width 6 height 6
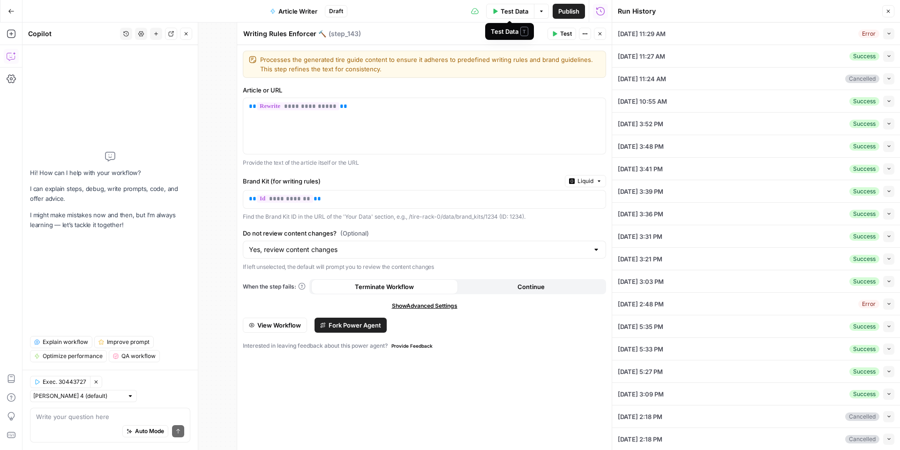
click at [515, 14] on span "Test Data" at bounding box center [515, 11] width 28 height 9
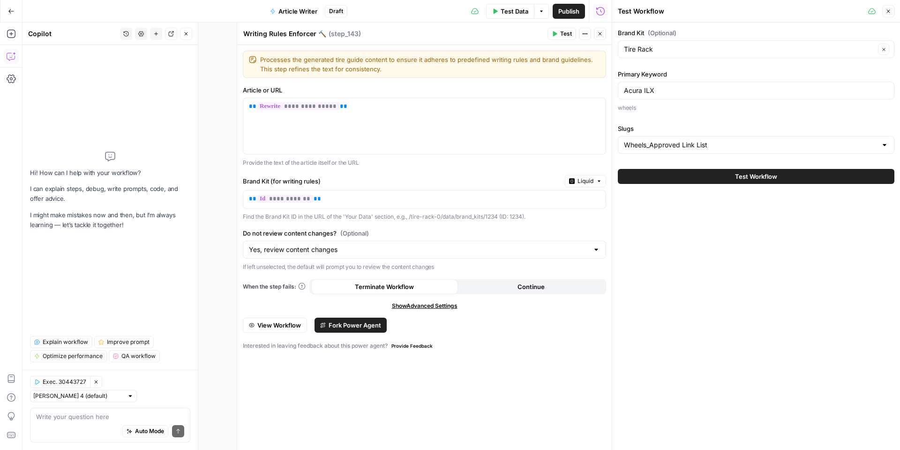
click at [766, 176] on span "Test Workflow" at bounding box center [756, 176] width 42 height 9
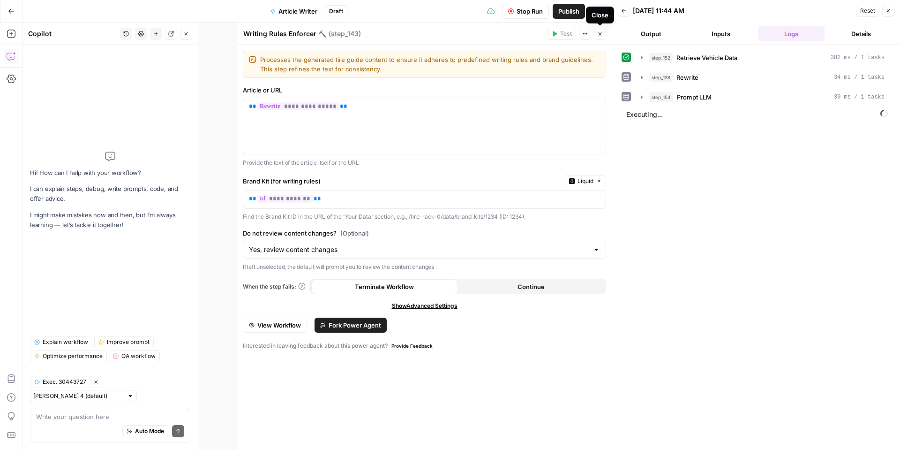
click at [603, 38] on button "Close" at bounding box center [600, 34] width 12 height 12
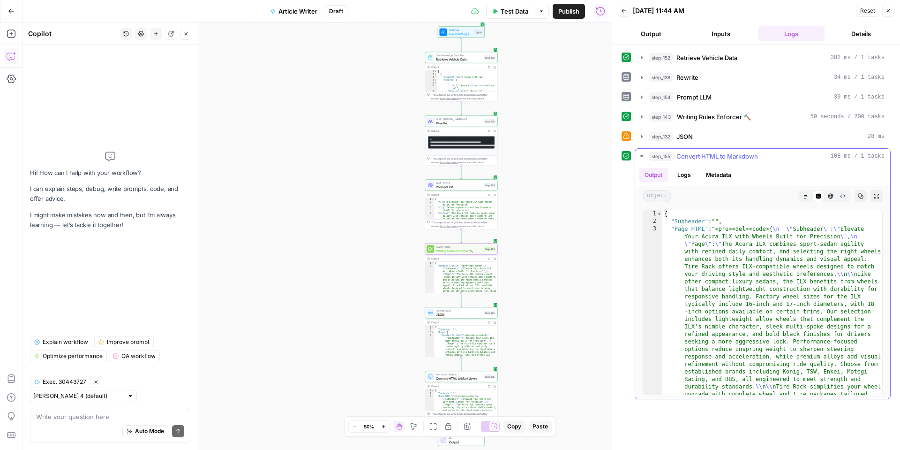
click at [804, 196] on icon "button" at bounding box center [807, 196] width 6 height 6
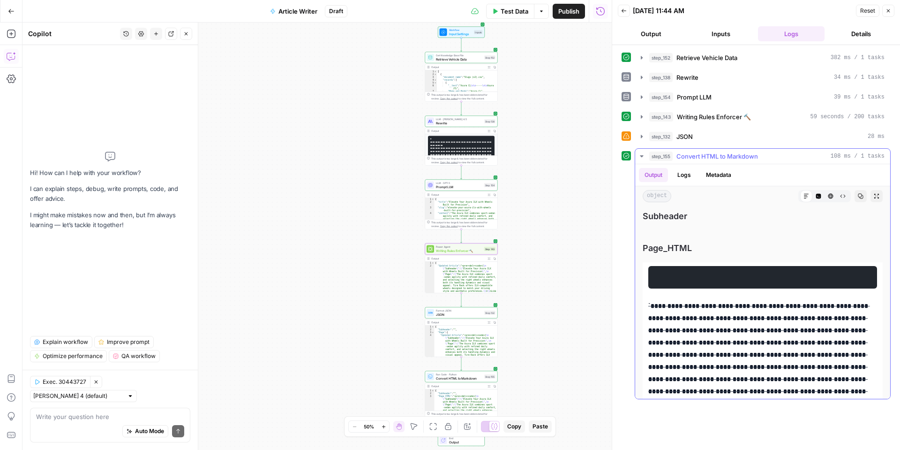
click at [820, 196] on icon "button" at bounding box center [818, 196] width 5 height 5
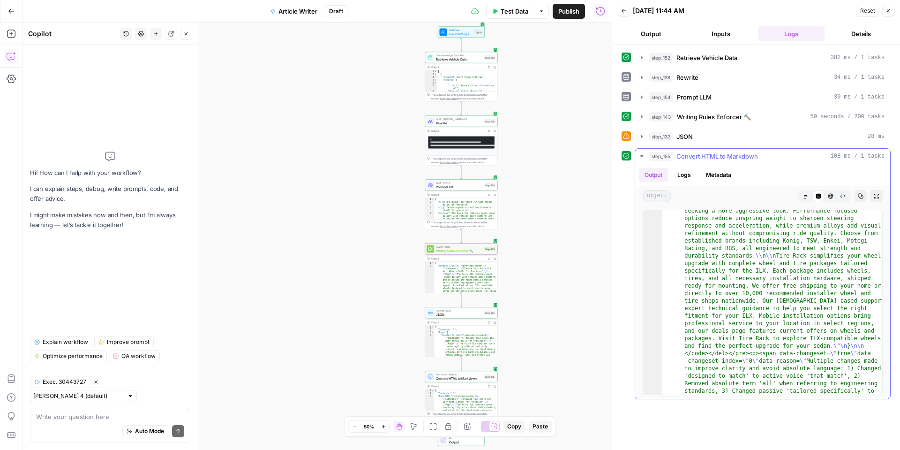
scroll to position [133, 0]
click at [102, 417] on textarea at bounding box center [110, 416] width 148 height 9
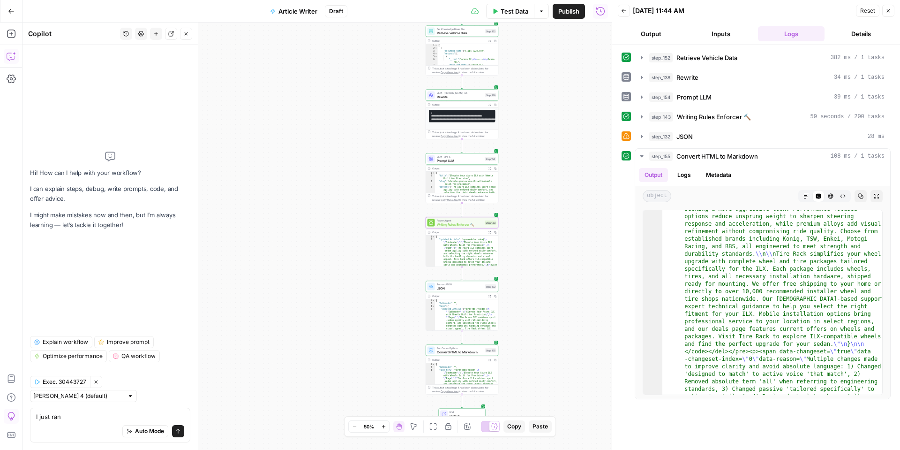
click at [99, 320] on div "Hi! How can I help with your workflow? I can explain steps, debug, write prompt…" at bounding box center [110, 191] width 160 height 276
click at [84, 413] on textarea "I just ran" at bounding box center [110, 416] width 148 height 9
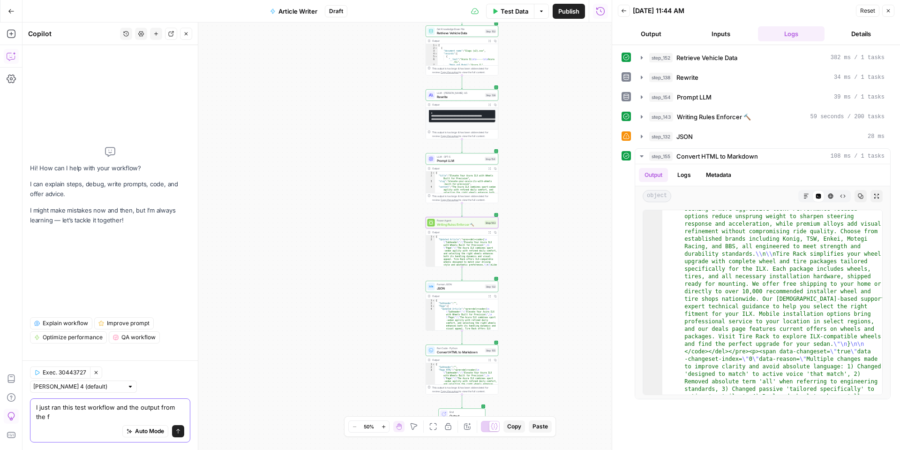
scroll to position [0, 0]
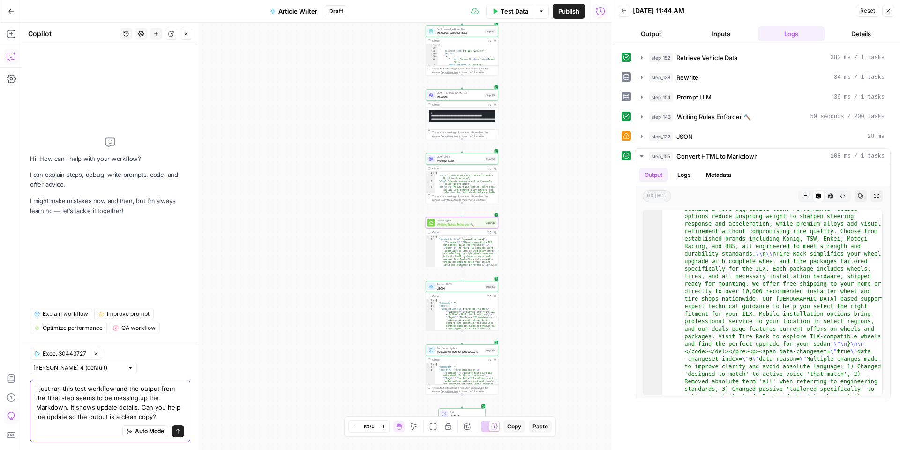
click at [83, 418] on textarea "I just ran this test workflow and the output from the final step seems to be me…" at bounding box center [110, 403] width 148 height 38
type textarea "I just ran this test workflow and the output from the final step seems to be me…"
click at [451, 413] on span "Output" at bounding box center [466, 415] width 32 height 5
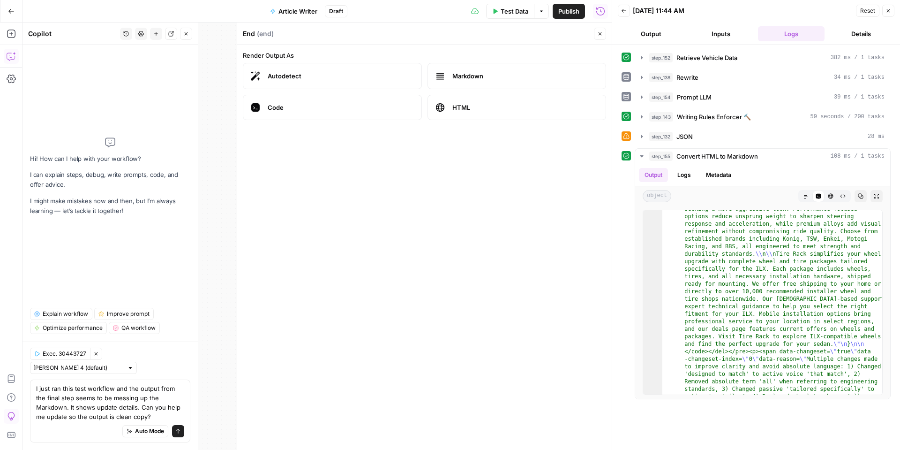
click at [493, 79] on span "Markdown" at bounding box center [525, 75] width 146 height 9
click at [805, 194] on icon "button" at bounding box center [807, 196] width 6 height 6
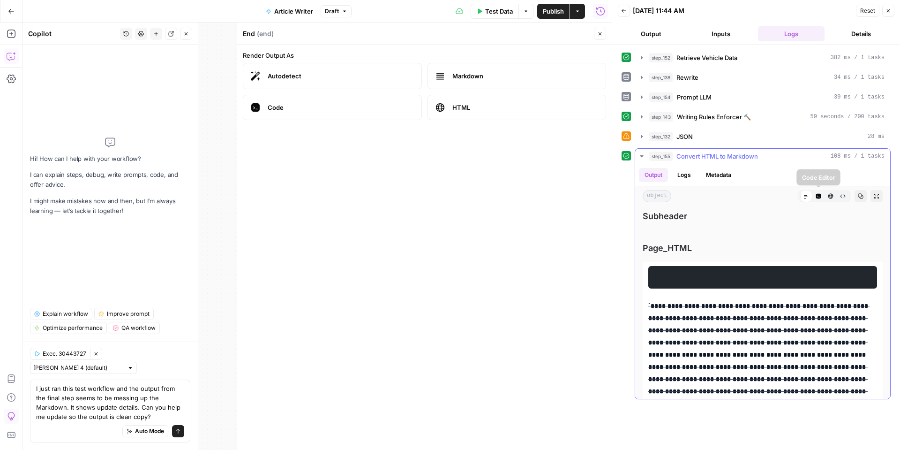
click at [819, 194] on icon "button" at bounding box center [818, 196] width 5 height 5
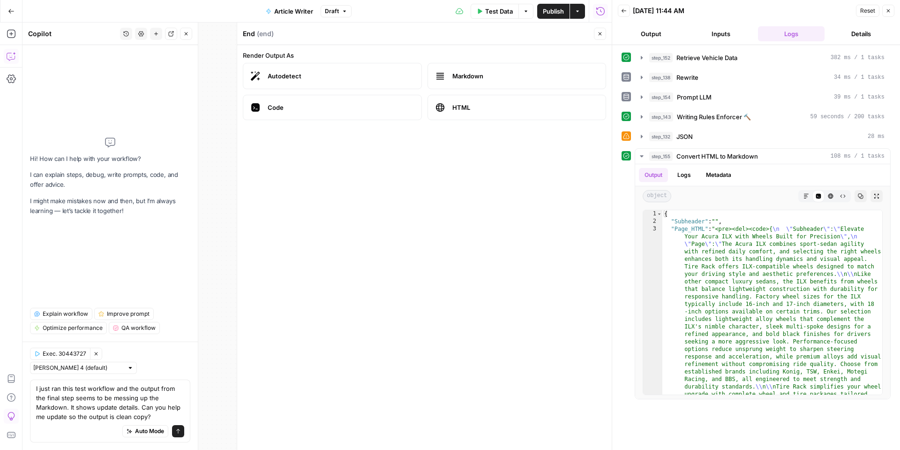
click at [603, 36] on button "Close" at bounding box center [600, 34] width 12 height 12
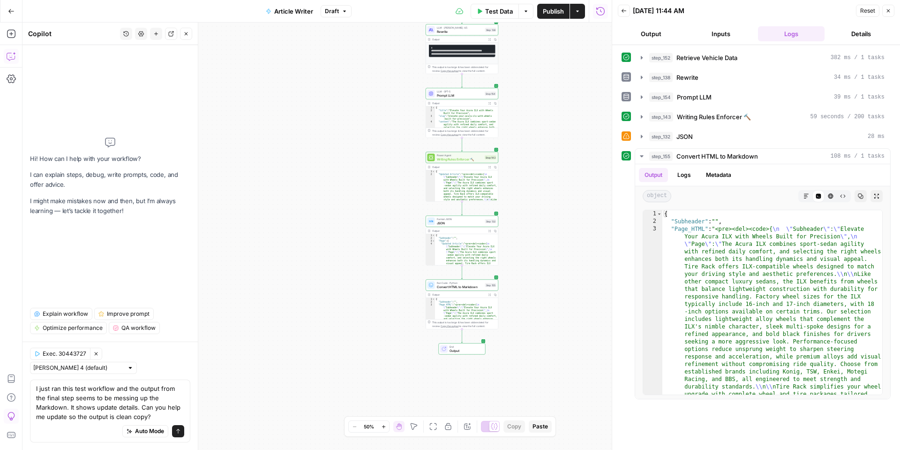
click at [471, 348] on span "Output" at bounding box center [466, 350] width 32 height 5
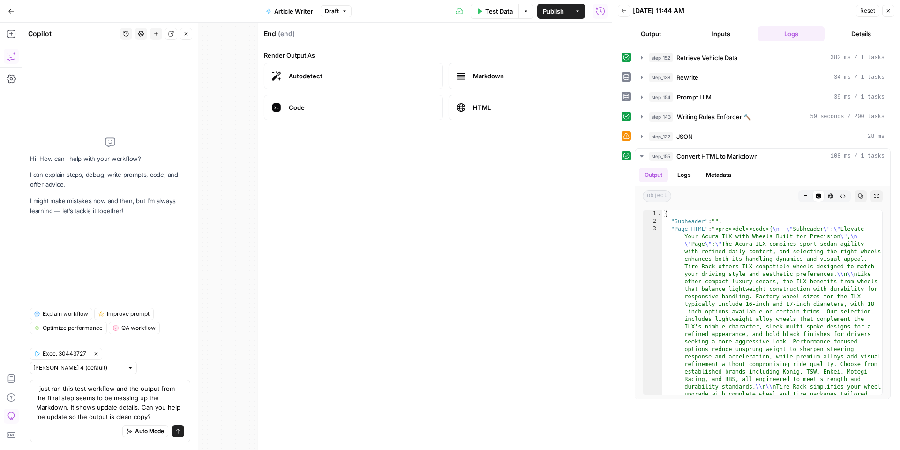
click at [471, 348] on div "End ( end ) Close Render Output As Autodetect Markdown Code HTML" at bounding box center [424, 236] width 375 height 427
click at [454, 74] on span "Markdown" at bounding box center [525, 75] width 146 height 9
click at [595, 36] on button "Close" at bounding box center [600, 34] width 12 height 12
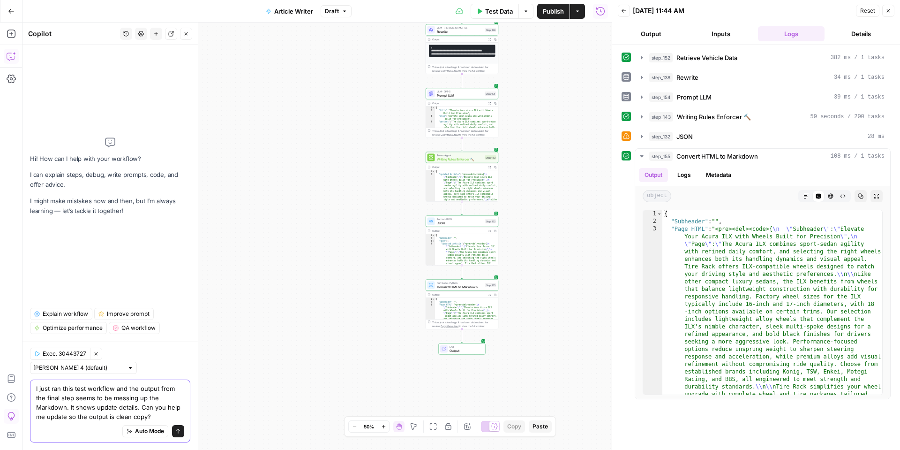
click at [144, 409] on textarea "I just ran this test workflow and the output from the final step seems to be me…" at bounding box center [110, 403] width 148 height 38
click at [136, 414] on textarea "I just ran this test workflow and the output from the final step seems to be me…" at bounding box center [110, 403] width 148 height 38
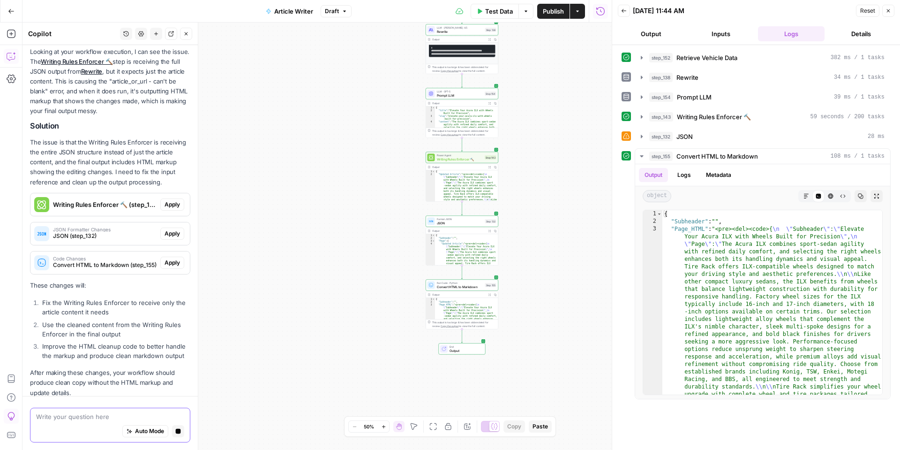
scroll to position [168, 0]
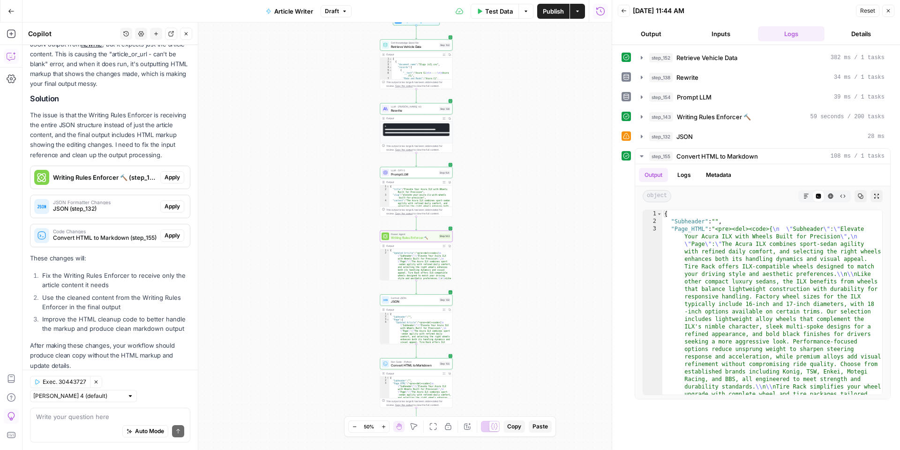
click at [170, 173] on span "Apply" at bounding box center [172, 177] width 15 height 8
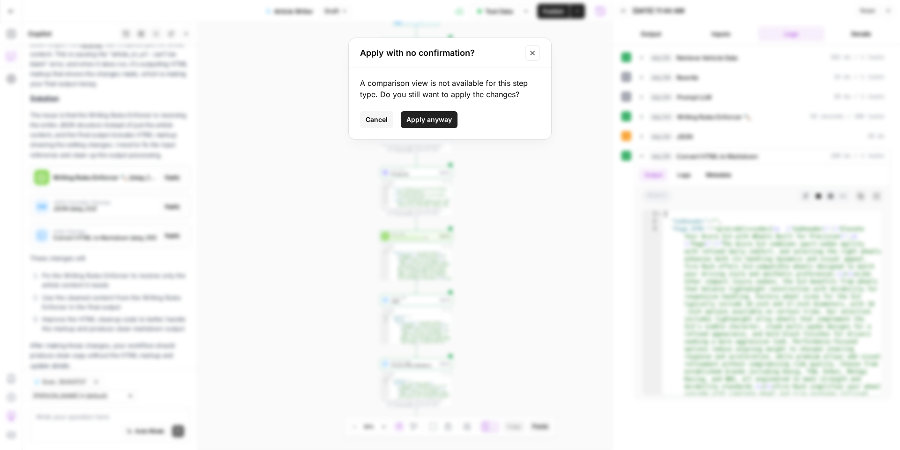
click at [448, 120] on span "Apply anyway" at bounding box center [429, 119] width 45 height 9
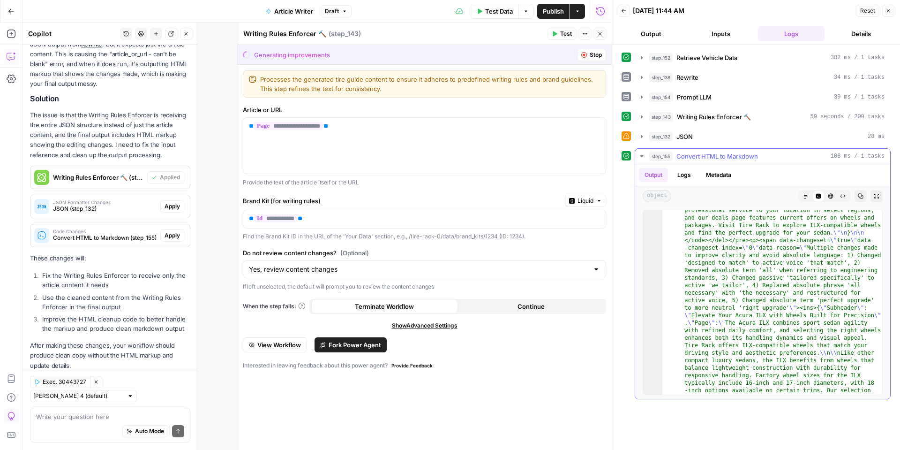
scroll to position [244, 0]
drag, startPoint x: 167, startPoint y: 197, endPoint x: 169, endPoint y: 208, distance: 10.4
click at [168, 202] on span "Apply" at bounding box center [172, 206] width 15 height 8
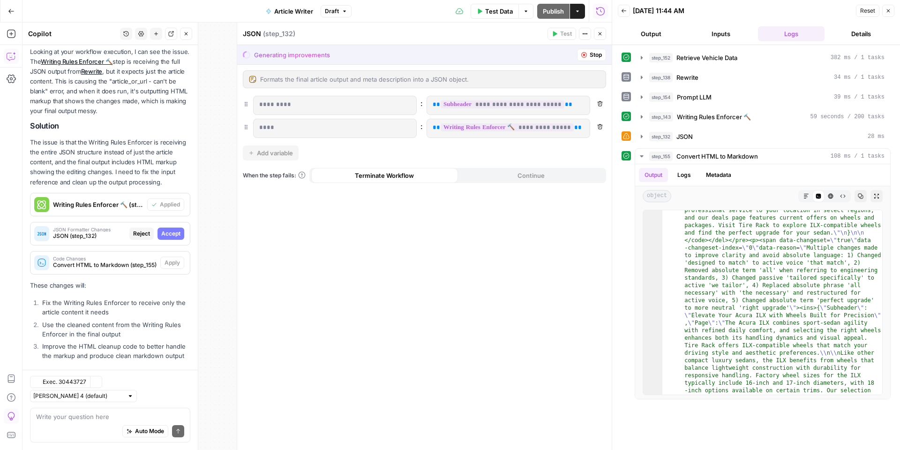
scroll to position [168, 0]
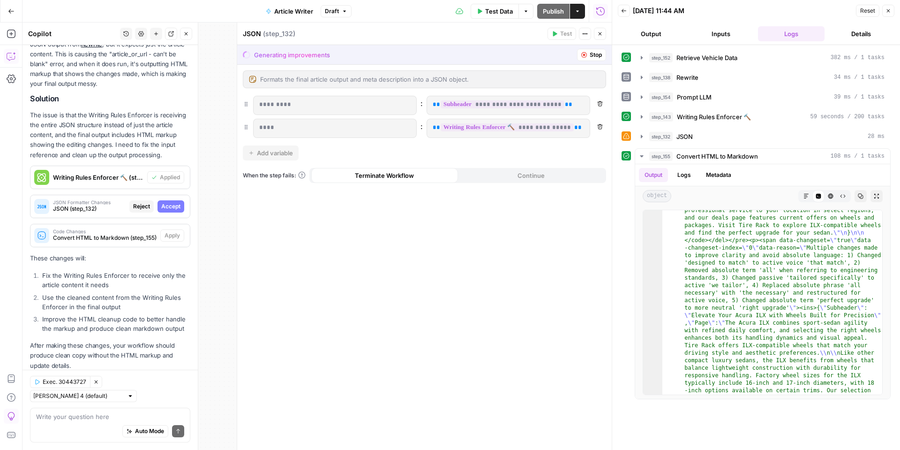
click at [171, 202] on span "Accept" at bounding box center [170, 206] width 19 height 8
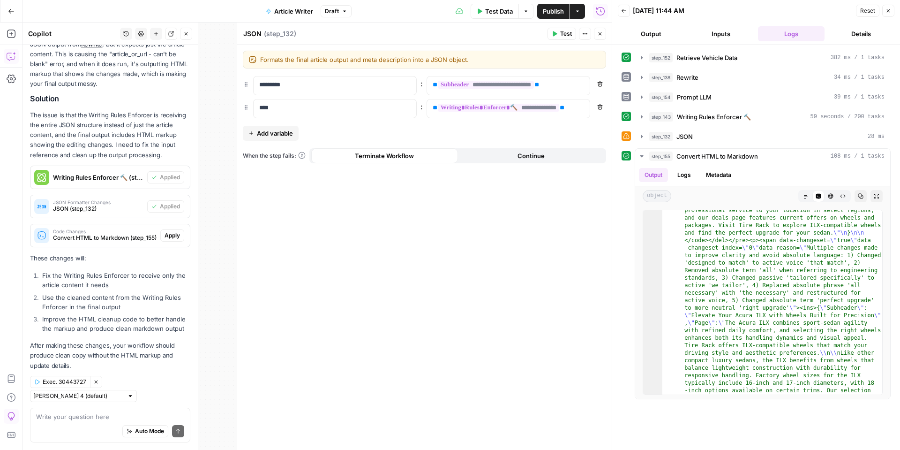
click at [172, 231] on span "Apply" at bounding box center [172, 235] width 15 height 8
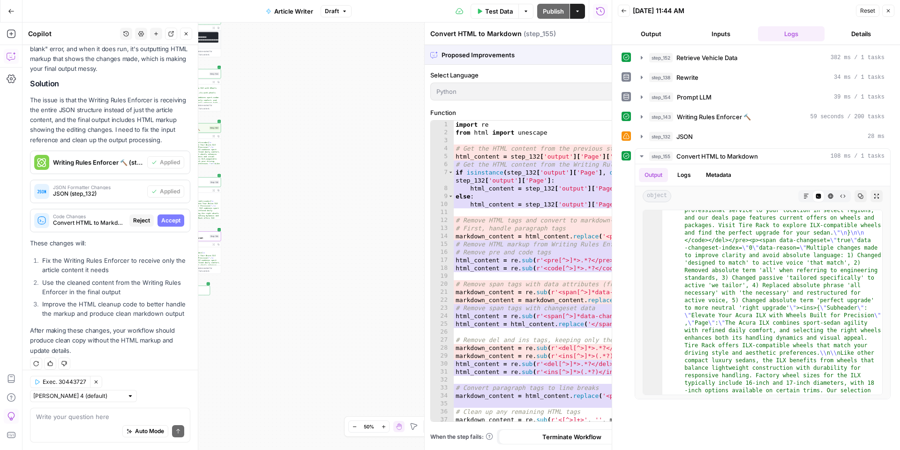
scroll to position [168, 0]
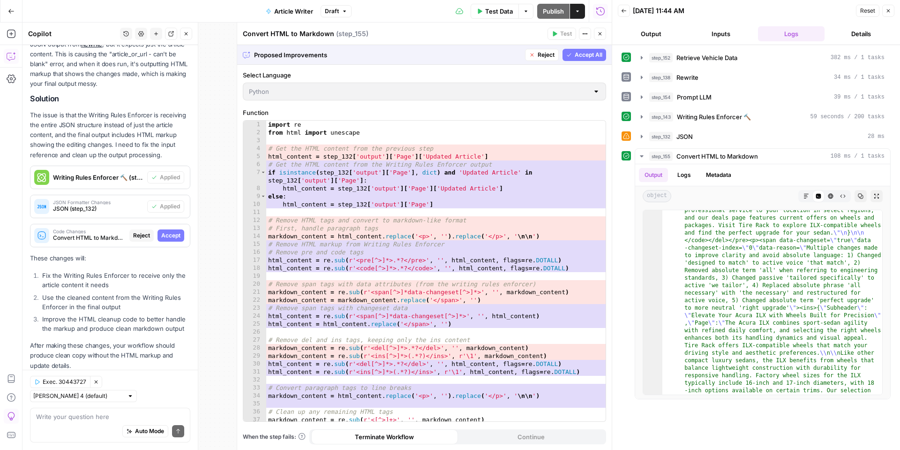
click at [171, 231] on span "Accept" at bounding box center [170, 235] width 19 height 8
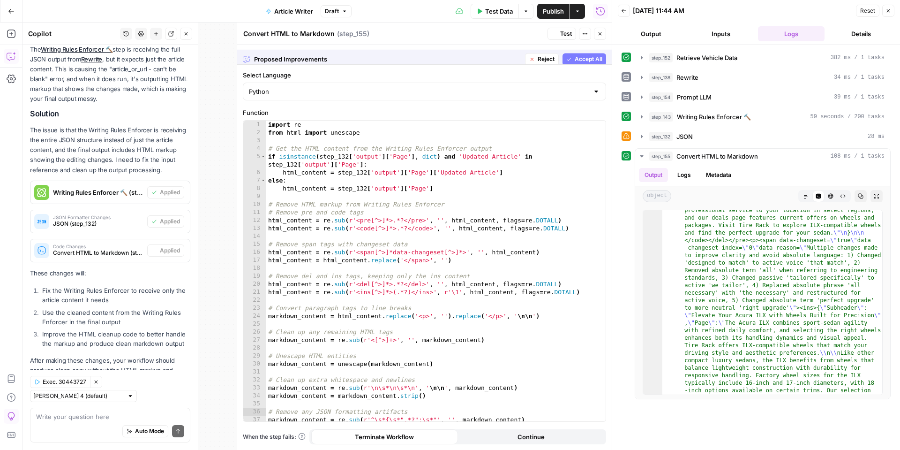
scroll to position [183, 0]
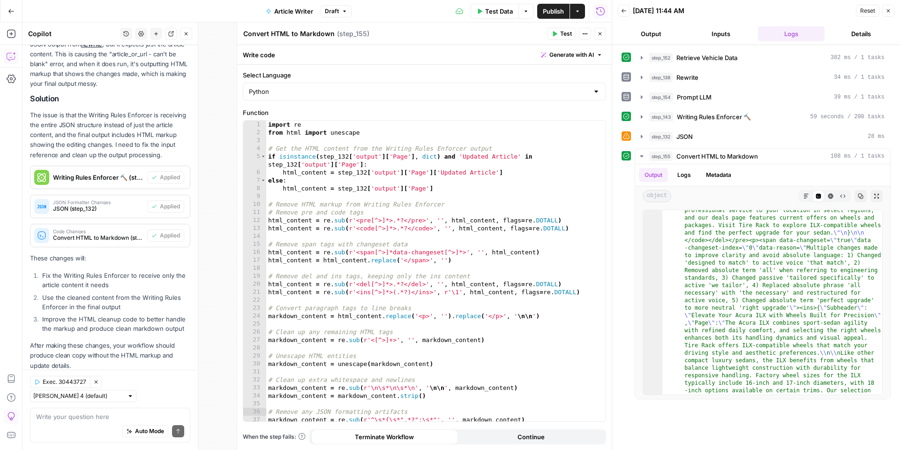
click at [108, 173] on span "Writing Rules Enforcer 🔨 (step_143)" at bounding box center [98, 177] width 90 height 9
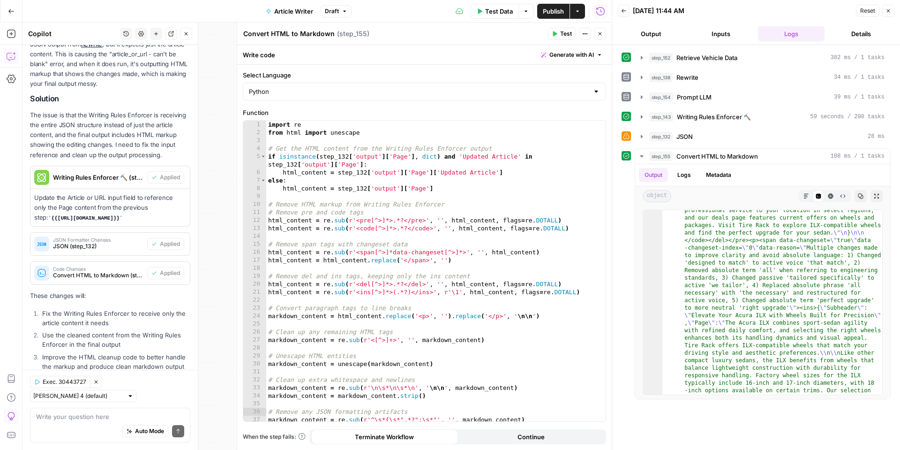
click at [108, 173] on span "Writing Rules Enforcer 🔨 (step_143)" at bounding box center [98, 177] width 90 height 9
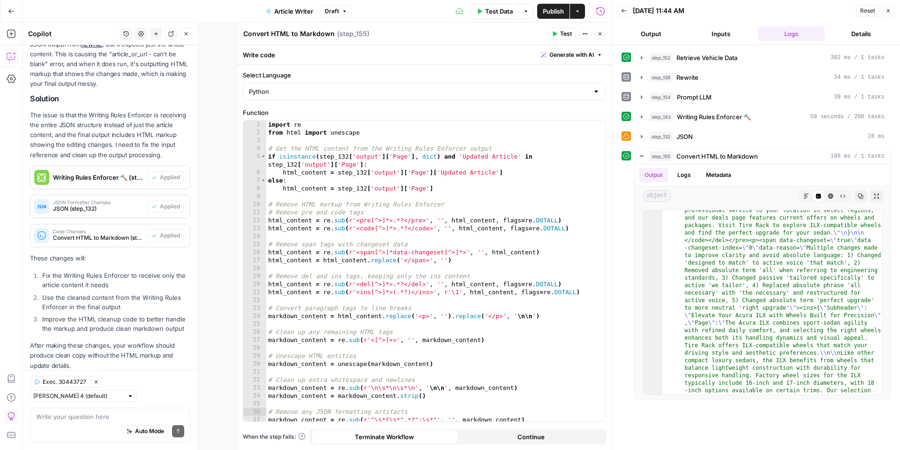
click at [15, 17] on button "Go Back" at bounding box center [11, 11] width 17 height 17
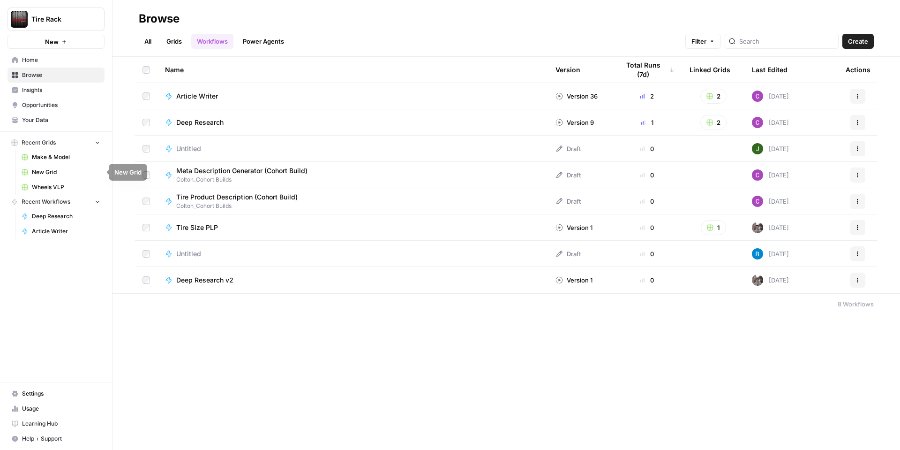
click at [56, 184] on span "Wheels VLP" at bounding box center [66, 187] width 68 height 8
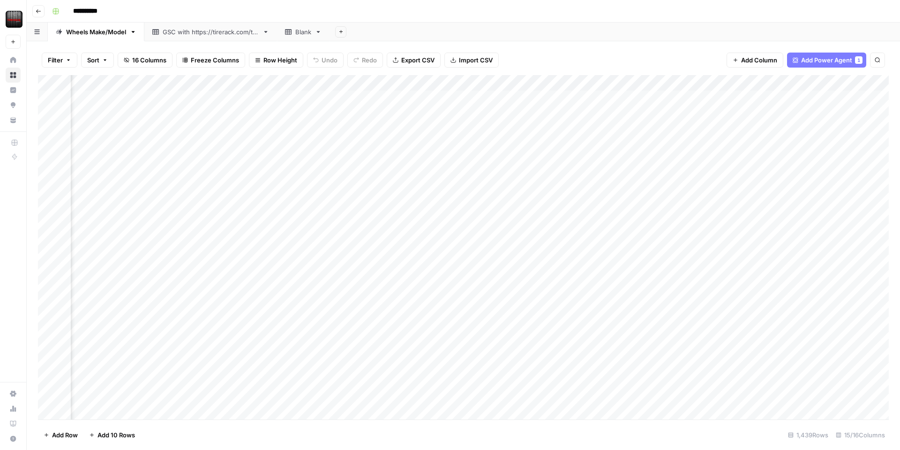
scroll to position [0, 647]
click at [564, 81] on div "Add Column" at bounding box center [463, 247] width 851 height 344
click at [528, 173] on span "Edit Workflow" at bounding box center [560, 174] width 82 height 9
click at [730, 80] on div "Add Column" at bounding box center [463, 247] width 851 height 344
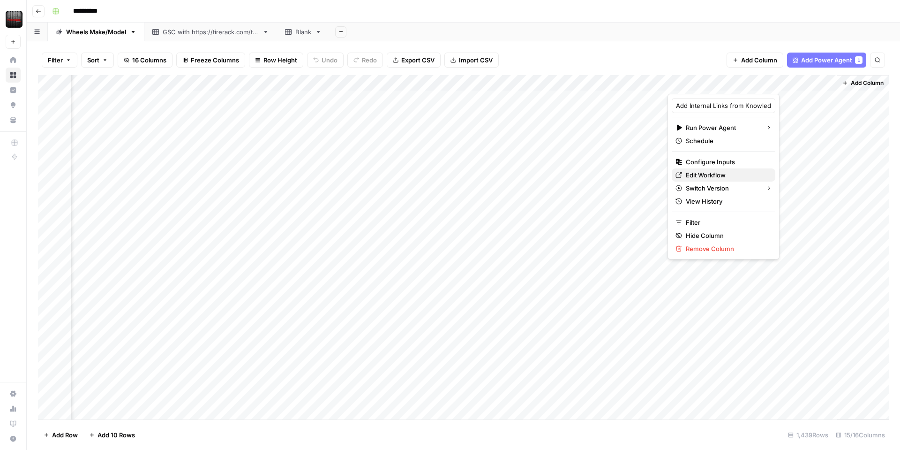
click at [708, 174] on span "Edit Workflow" at bounding box center [727, 174] width 82 height 9
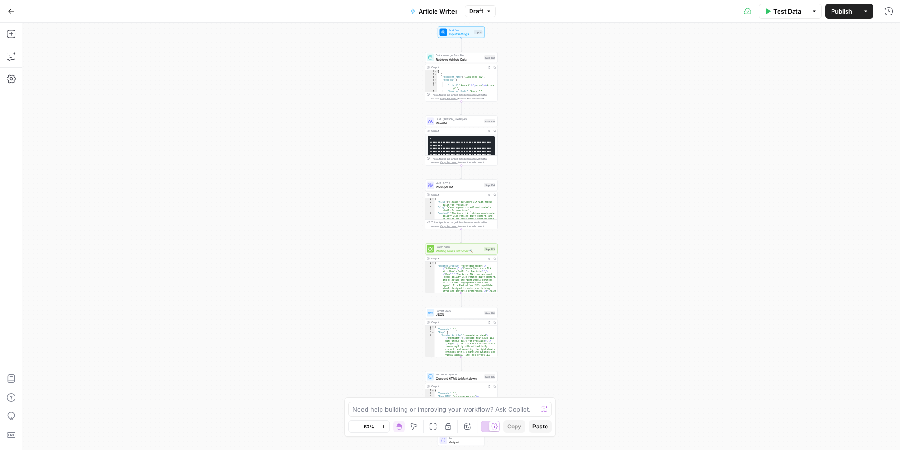
click at [463, 185] on span "Prompt LLM" at bounding box center [459, 186] width 46 height 5
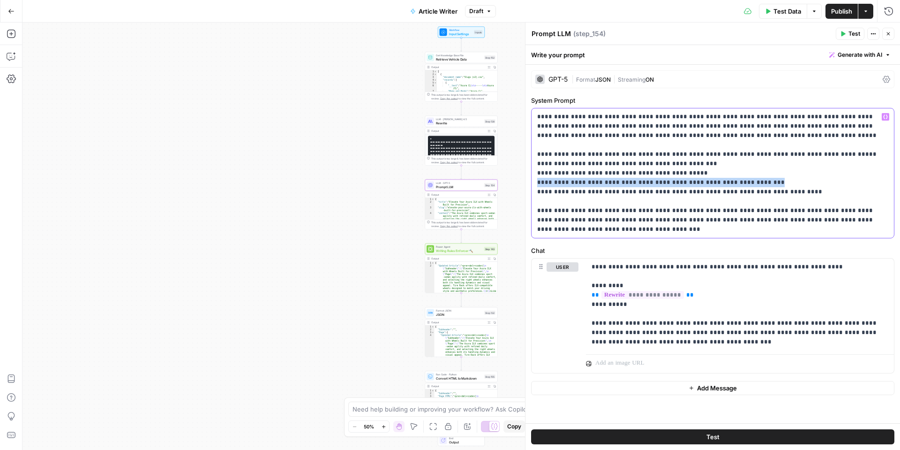
drag, startPoint x: 776, startPoint y: 184, endPoint x: 532, endPoint y: 183, distance: 244.8
click at [532, 183] on div "**********" at bounding box center [713, 172] width 362 height 129
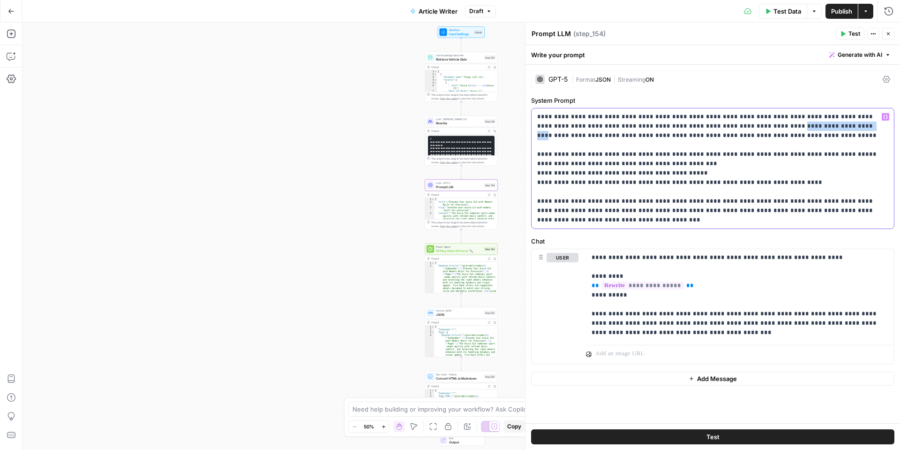
drag, startPoint x: 750, startPoint y: 128, endPoint x: 816, endPoint y: 125, distance: 65.7
click at [816, 125] on p "**********" at bounding box center [712, 168] width 351 height 113
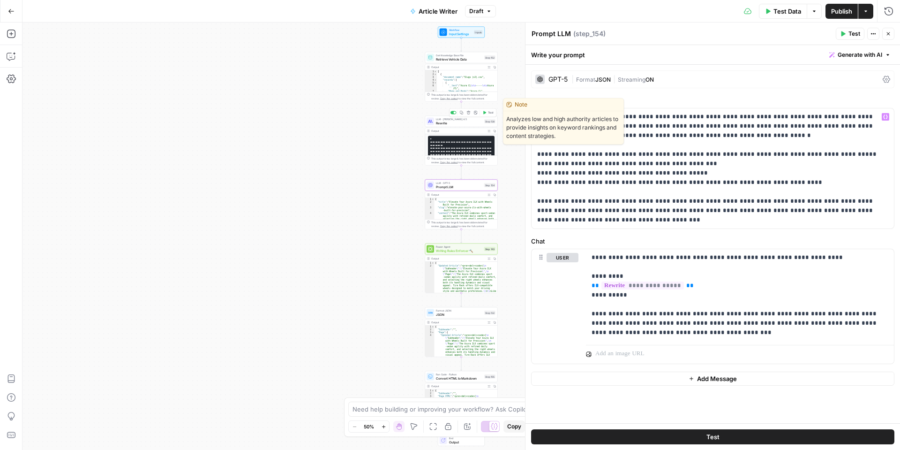
click at [464, 121] on span "Rewrite" at bounding box center [459, 123] width 46 height 5
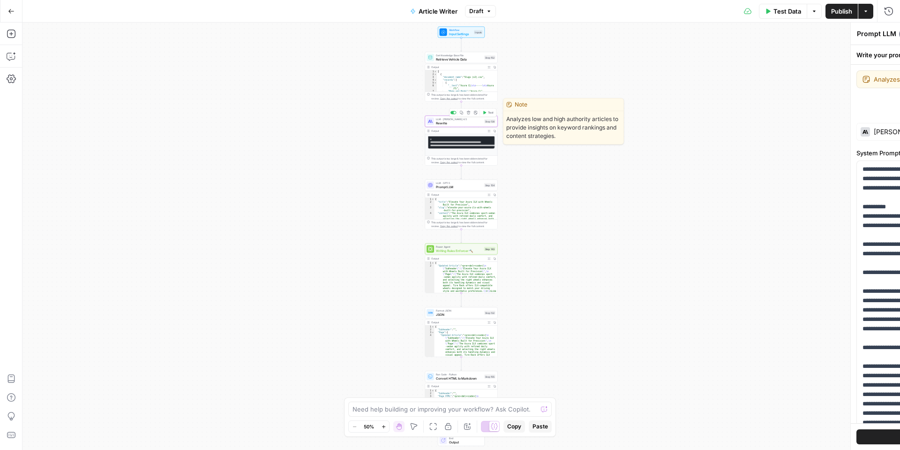
type textarea "Rewrite"
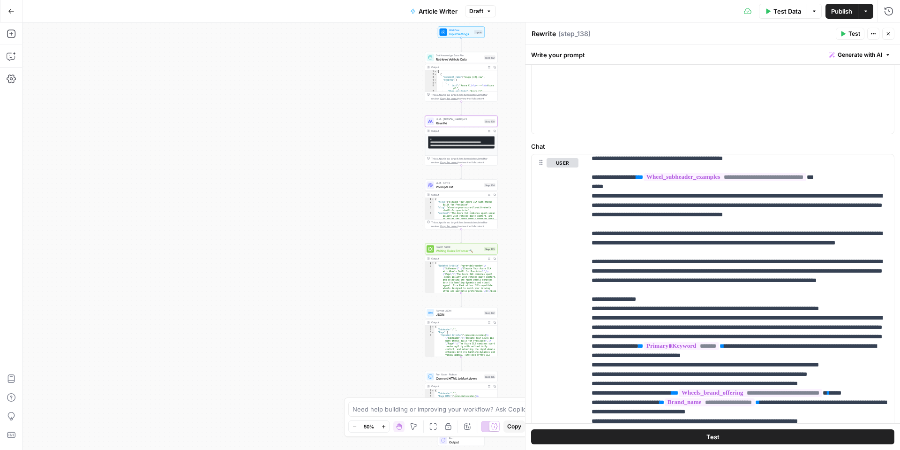
scroll to position [173, 0]
drag, startPoint x: 667, startPoint y: 433, endPoint x: 677, endPoint y: 421, distance: 15.4
click at [667, 434] on button "Test" at bounding box center [712, 436] width 363 height 15
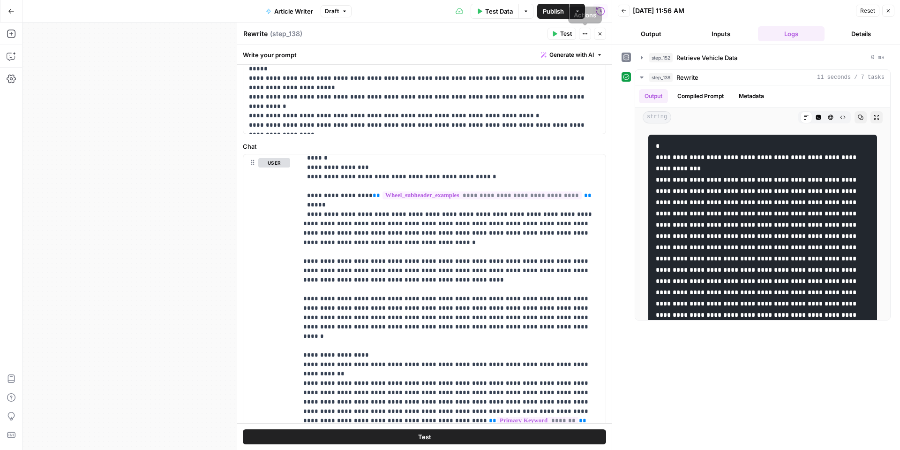
click at [597, 33] on icon "button" at bounding box center [600, 34] width 6 height 6
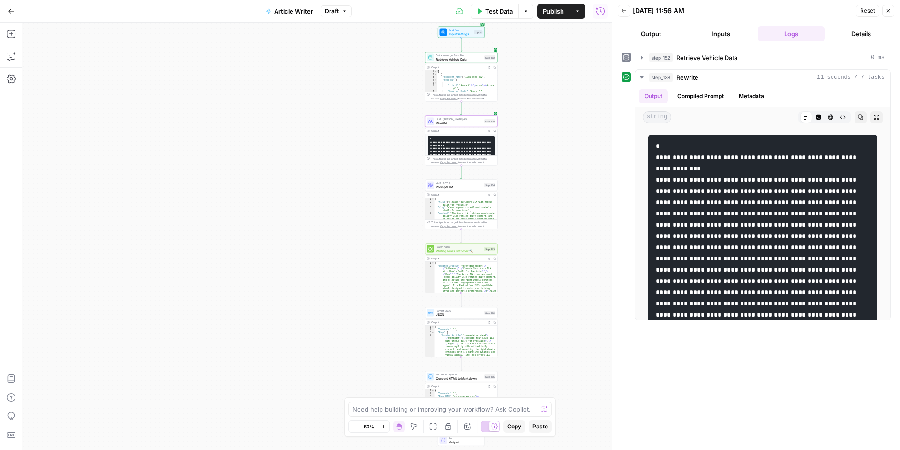
click at [497, 11] on span "Test Data" at bounding box center [499, 11] width 28 height 9
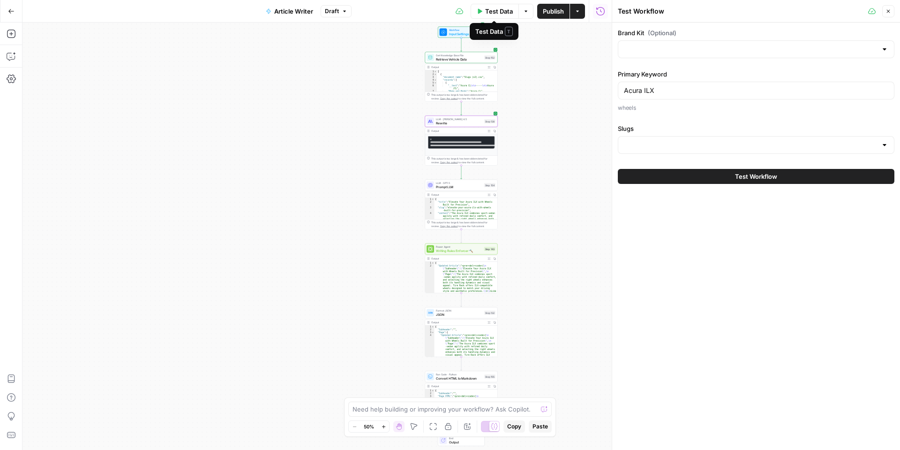
type input "Tire Rack"
type input "Wheels_Approved Link List"
click at [667, 178] on button "Test Workflow" at bounding box center [756, 176] width 277 height 15
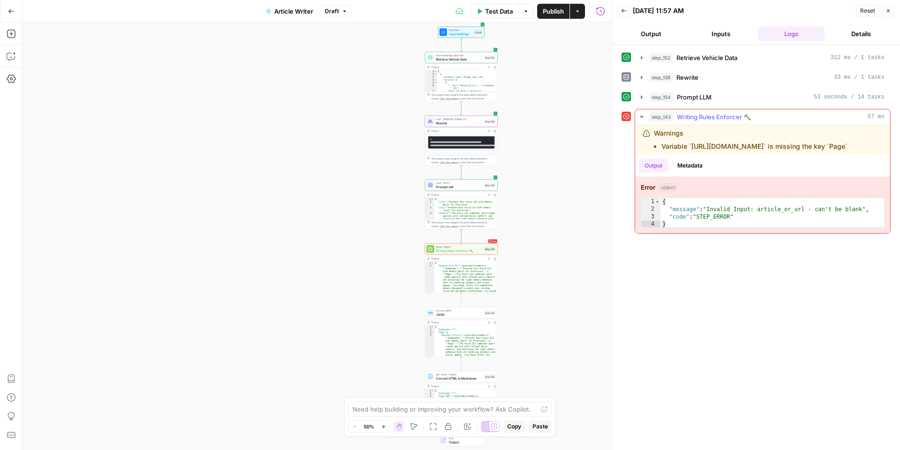
drag, startPoint x: 852, startPoint y: 143, endPoint x: 650, endPoint y: 145, distance: 202.1
click at [650, 145] on div "Warnings Variable `step_138.output.Page` is missing the key `Page`" at bounding box center [754, 139] width 223 height 23
copy li "Variable `step_138.output.Page` is missing the key `Page`"
click at [9, 59] on icon "button" at bounding box center [11, 56] width 9 height 9
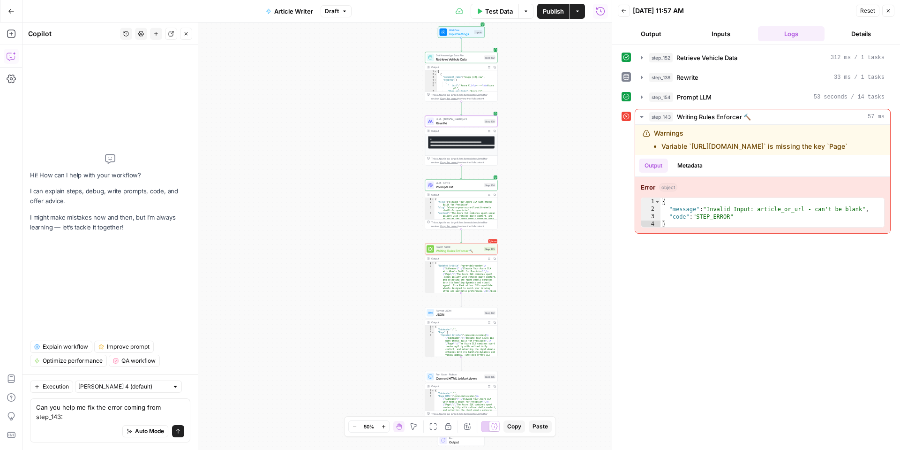
type textarea "Can you help me fix the error coming from step_143: Variable `[URL][DOMAIN_NAME…"
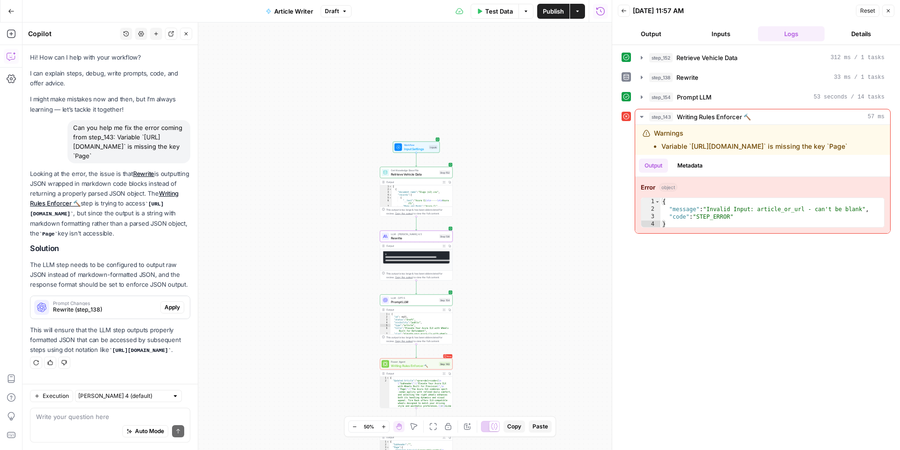
click at [165, 306] on span "Apply" at bounding box center [172, 307] width 15 height 8
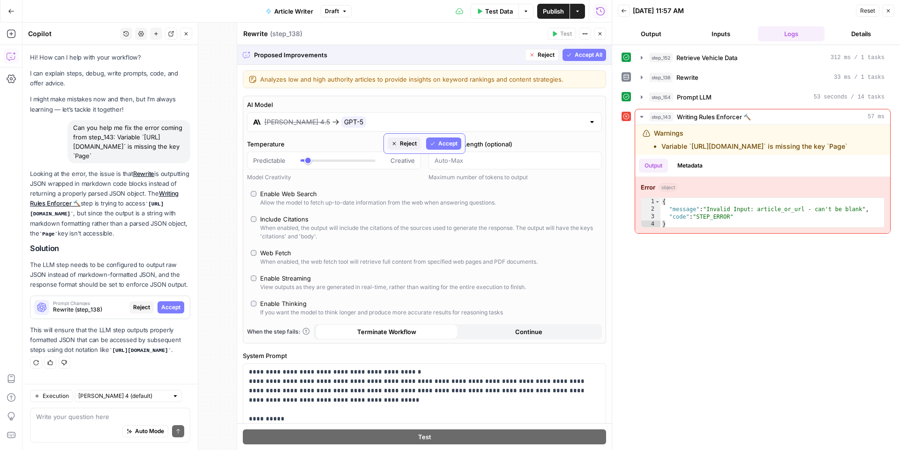
click at [408, 143] on span "Reject" at bounding box center [408, 143] width 17 height 8
click at [464, 122] on input "Claude Sonnet 4.5" at bounding box center [424, 120] width 320 height 9
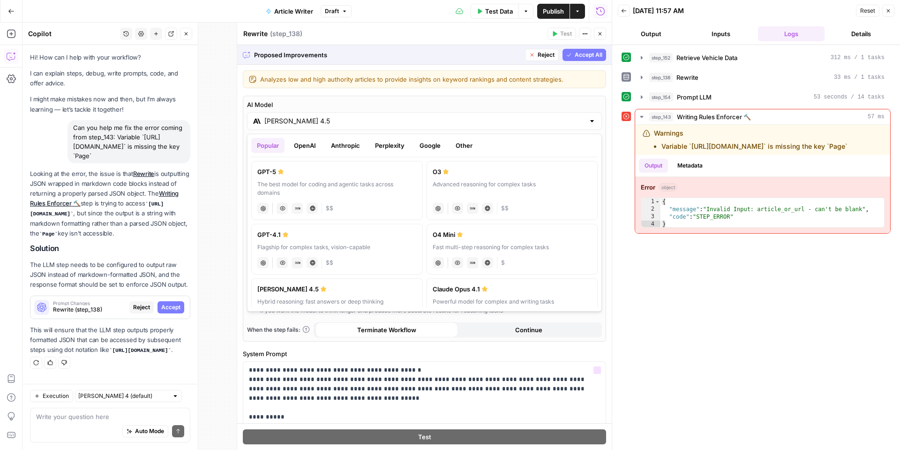
click at [640, 335] on div "step_152 Retrieve Vehicle Data 312 ms / 1 tasks step_138 Rewrite 33 ms / 1 task…" at bounding box center [756, 247] width 269 height 395
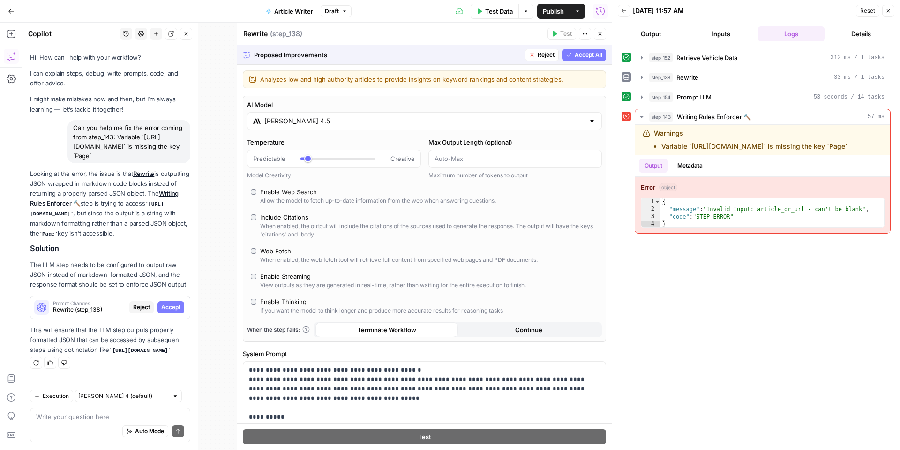
click at [593, 58] on span "Accept All" at bounding box center [589, 55] width 28 height 8
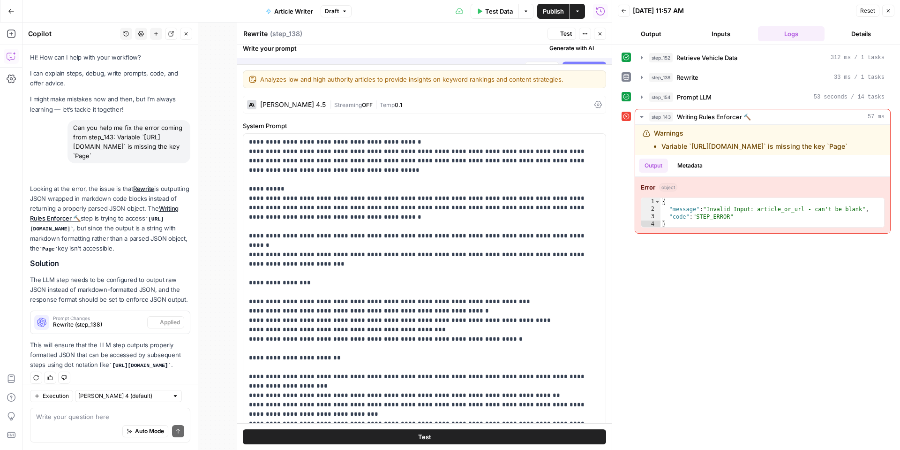
scroll to position [8, 0]
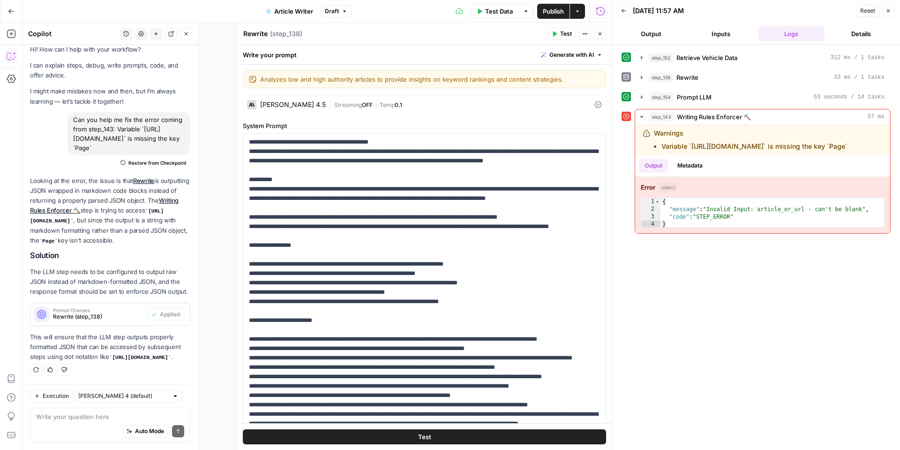
click at [509, 439] on button "Test" at bounding box center [424, 436] width 363 height 15
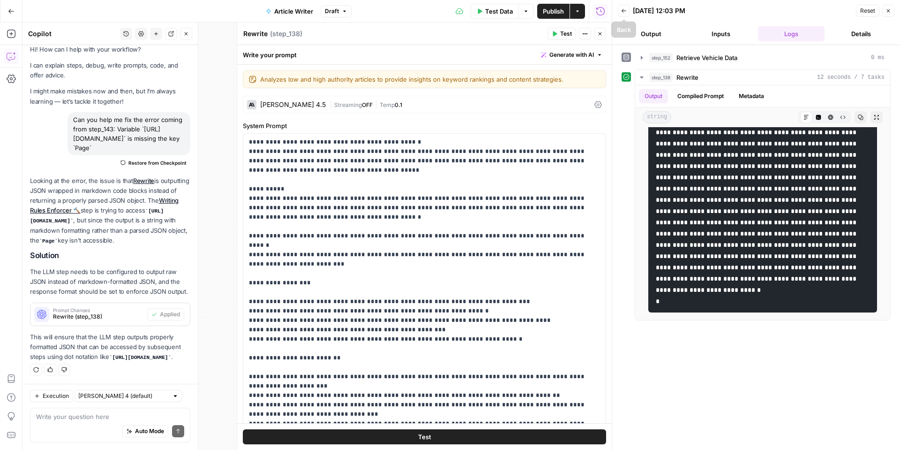
click at [624, 12] on icon "button" at bounding box center [624, 11] width 6 height 6
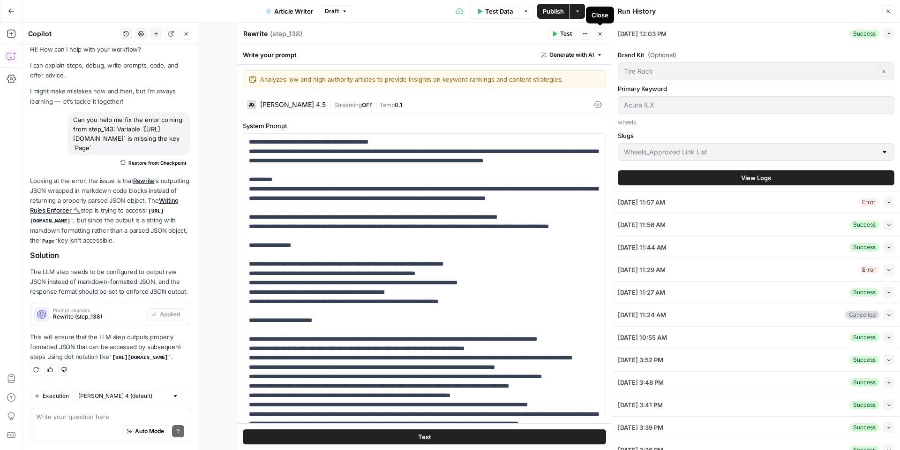
click at [597, 32] on icon "button" at bounding box center [600, 34] width 6 height 6
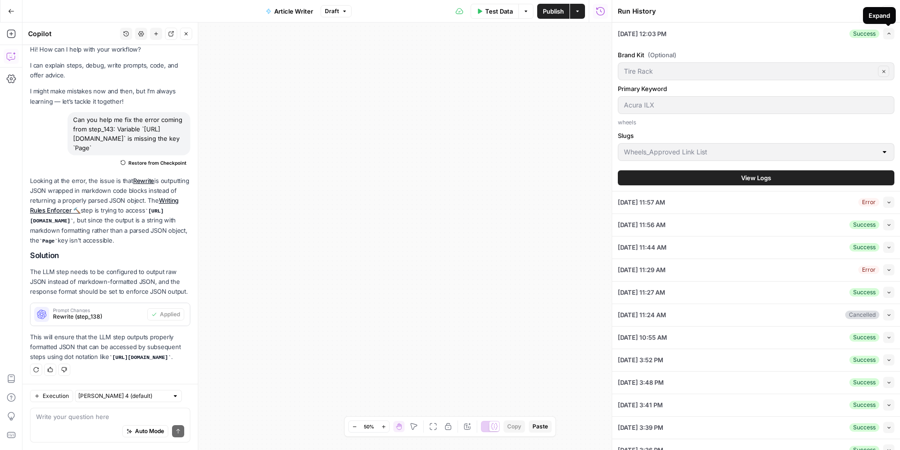
click at [886, 13] on div "Expand" at bounding box center [880, 15] width 22 height 9
click at [852, 9] on div "Run History" at bounding box center [749, 11] width 262 height 9
drag, startPoint x: 891, startPoint y: 8, endPoint x: 770, endPoint y: 32, distance: 122.8
click at [890, 8] on icon "button" at bounding box center [889, 11] width 6 height 6
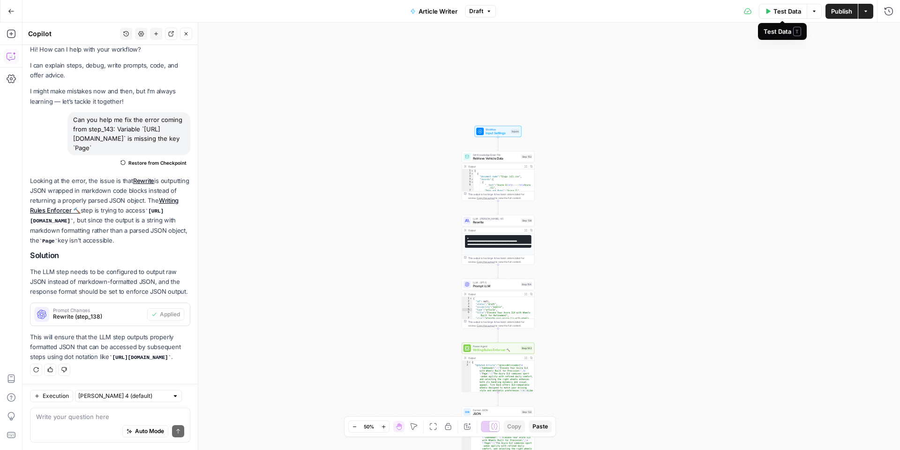
click at [786, 11] on span "Test Data" at bounding box center [788, 11] width 28 height 9
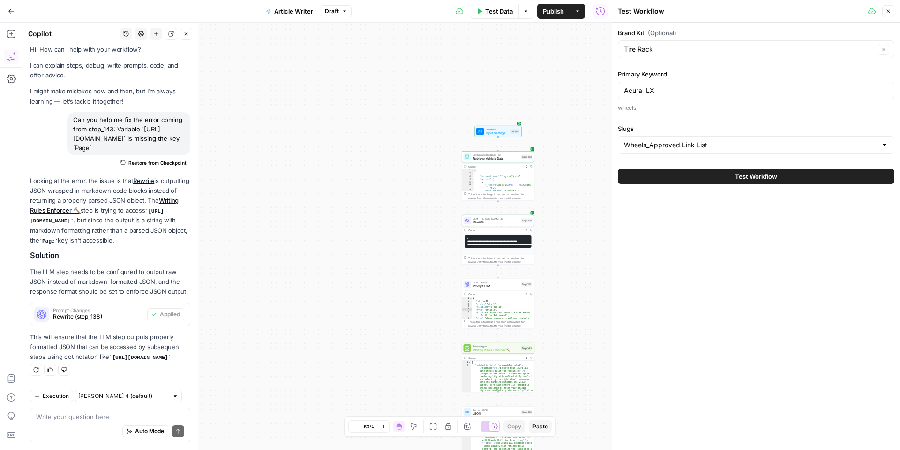
click at [708, 176] on button "Test Workflow" at bounding box center [756, 176] width 277 height 15
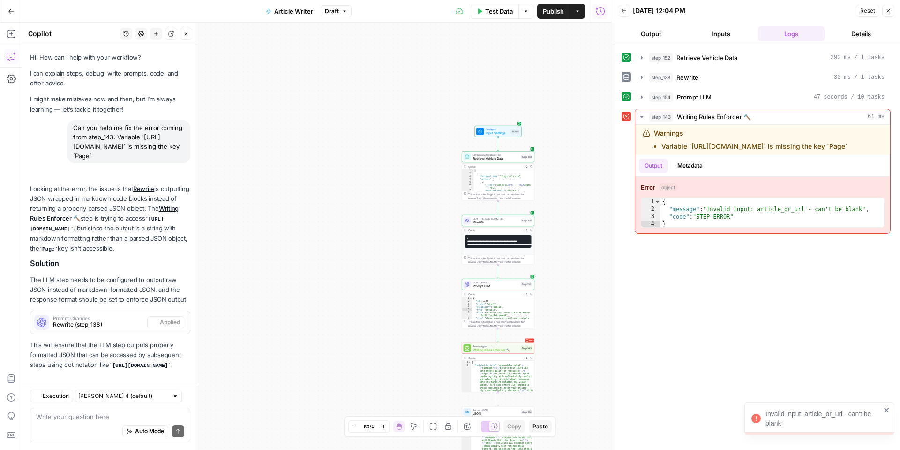
scroll to position [8, 0]
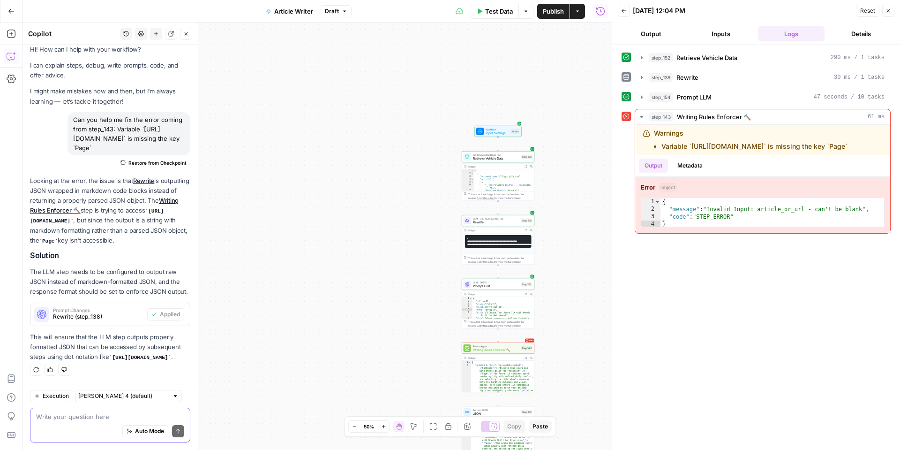
click at [105, 417] on textarea at bounding box center [110, 416] width 148 height 9
type textarea "I'm still receiving the same error"
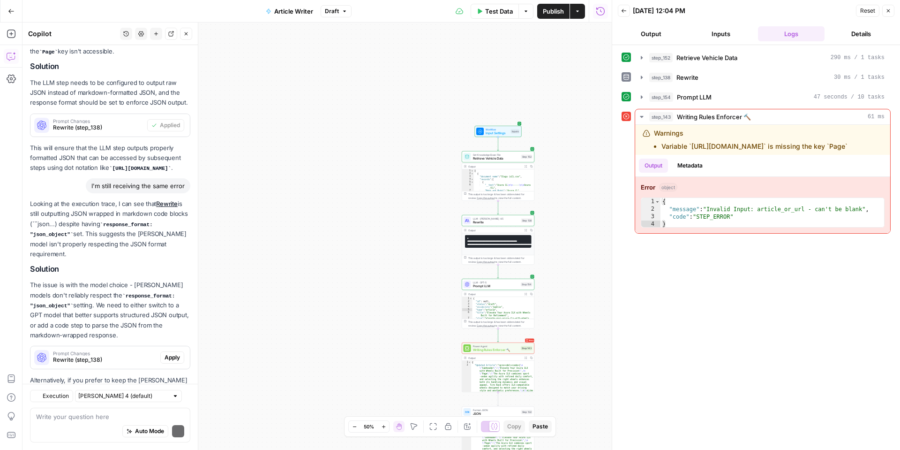
scroll to position [239, 0]
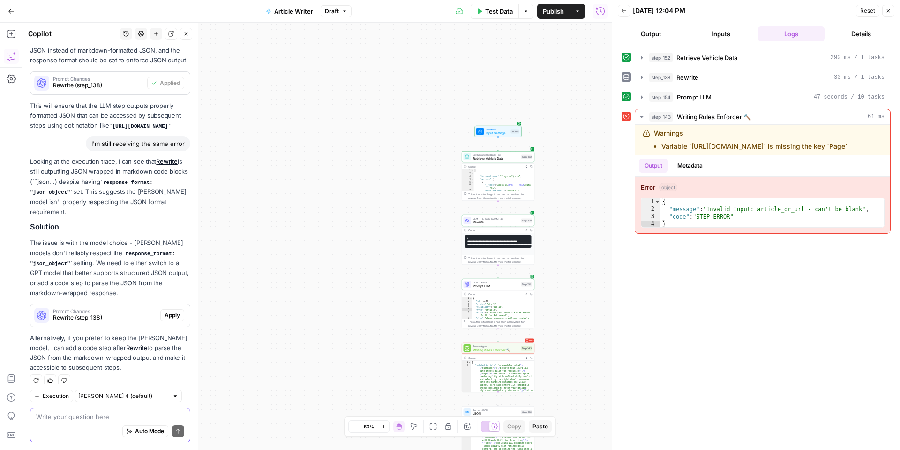
click at [84, 420] on textarea at bounding box center [110, 416] width 148 height 9
type textarea "I prefer to keep Claude model for this step"
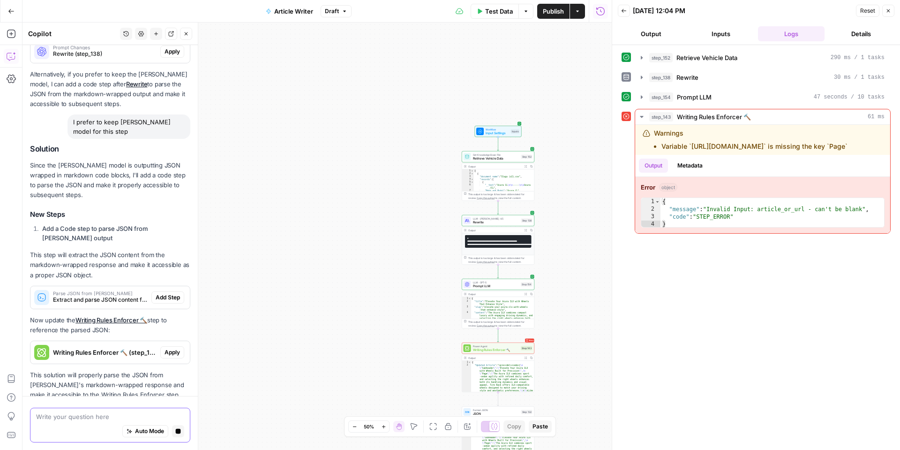
scroll to position [534, 0]
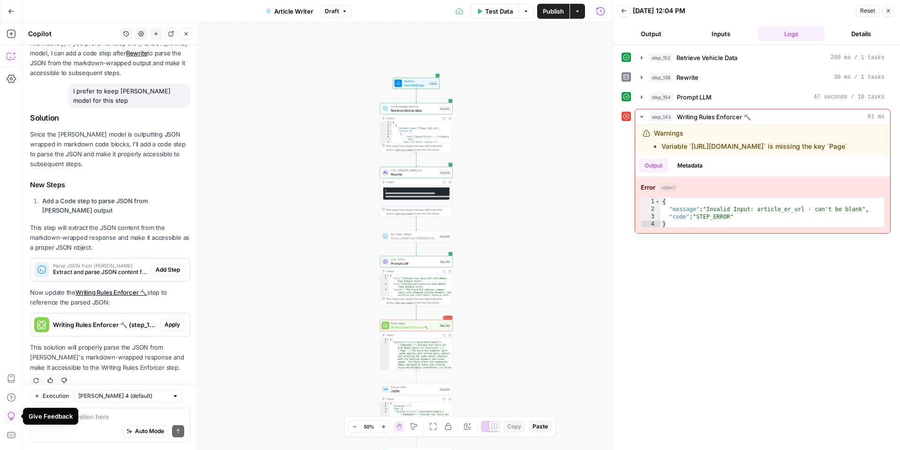
click at [172, 265] on span "Add Step" at bounding box center [168, 269] width 24 height 8
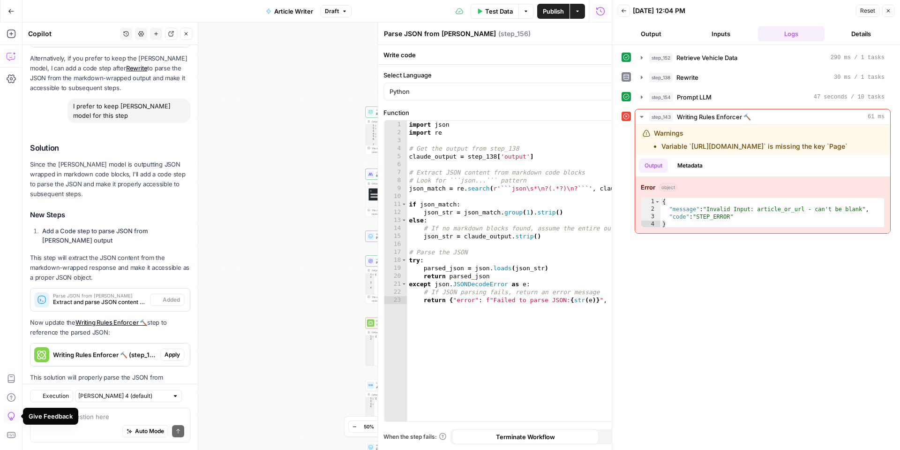
scroll to position [564, 0]
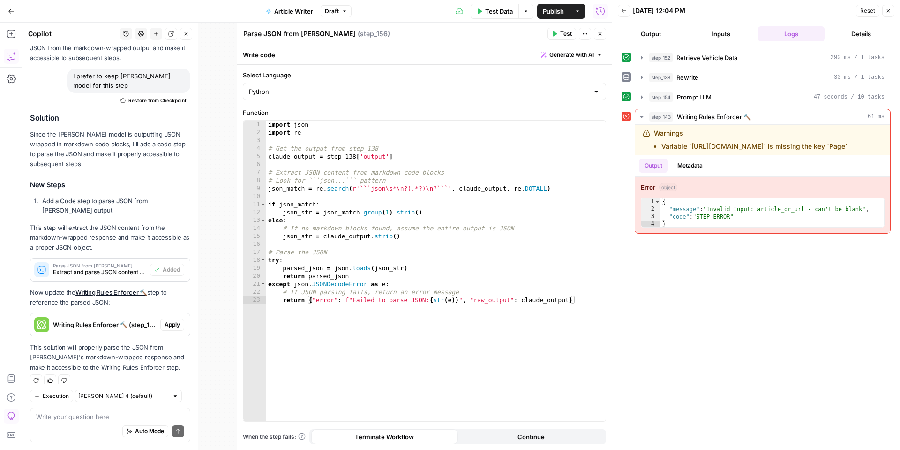
click at [173, 320] on span "Apply" at bounding box center [172, 324] width 15 height 8
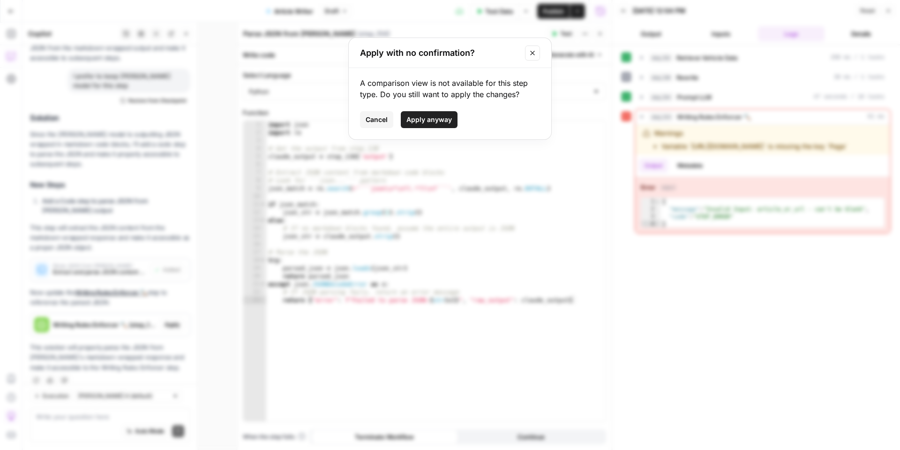
click at [417, 123] on span "Apply anyway" at bounding box center [429, 119] width 45 height 9
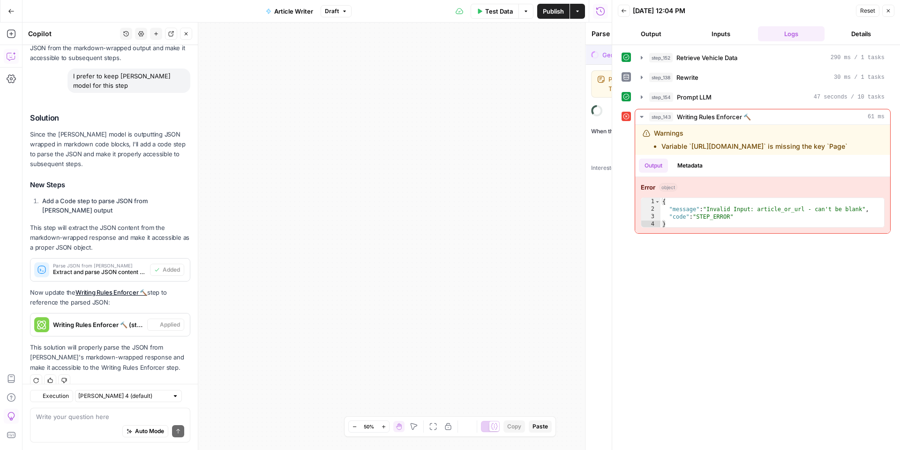
type textarea "Writing Rules Enforcer 🔨"
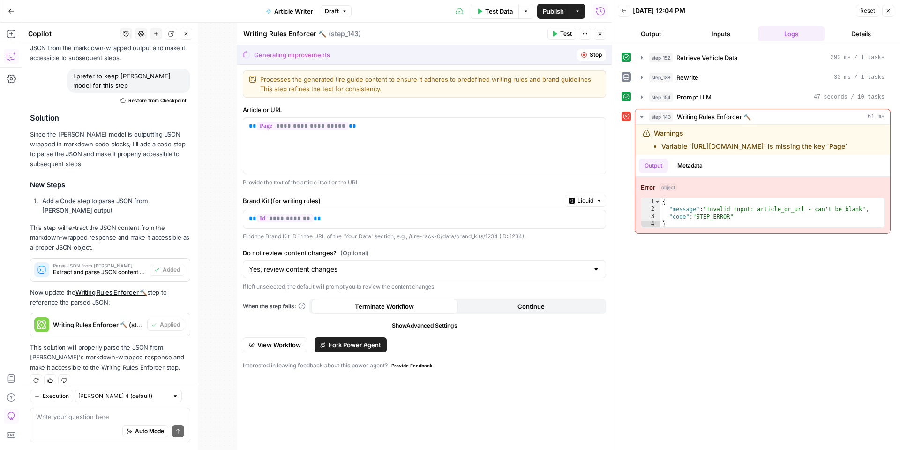
click at [311, 60] on div "Generating improvements Stop" at bounding box center [424, 54] width 375 height 19
click at [308, 55] on div "Generating improvements" at bounding box center [292, 54] width 76 height 9
click at [407, 138] on div "**********" at bounding box center [424, 146] width 362 height 56
click at [582, 85] on textarea "Processes the generated tire guide content to ensure it adheres to predefined w…" at bounding box center [430, 84] width 340 height 19
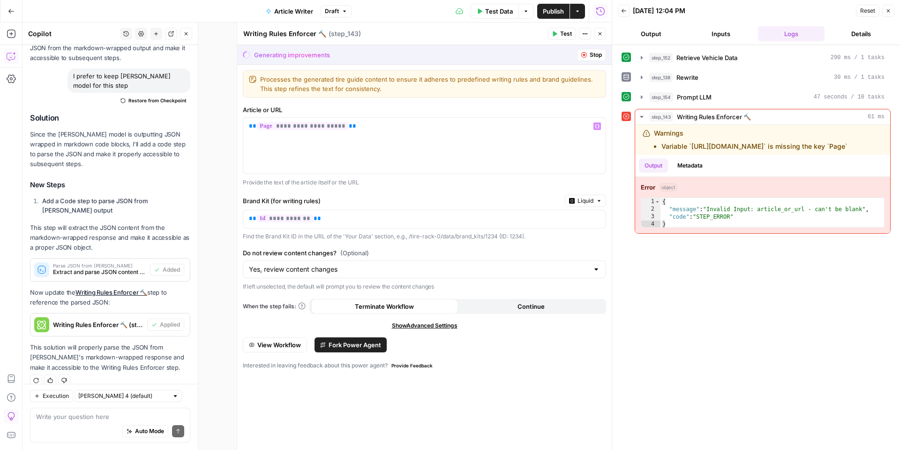
drag, startPoint x: 257, startPoint y: 79, endPoint x: 547, endPoint y: 30, distance: 293.8
click at [257, 79] on div "Processes the generated tire guide content to ensure it adheres to predefined w…" at bounding box center [424, 83] width 363 height 27
click at [601, 31] on icon "button" at bounding box center [600, 34] width 6 height 6
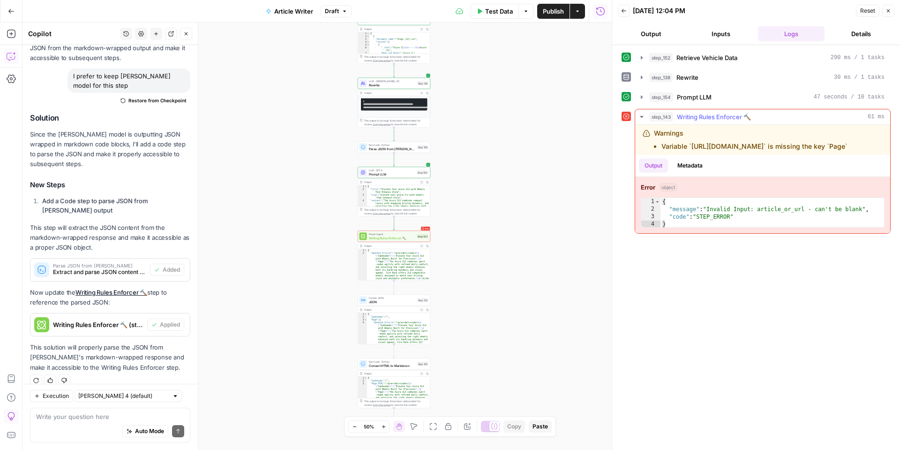
click at [736, 116] on span "Writing Rules Enforcer 🔨" at bounding box center [714, 116] width 74 height 9
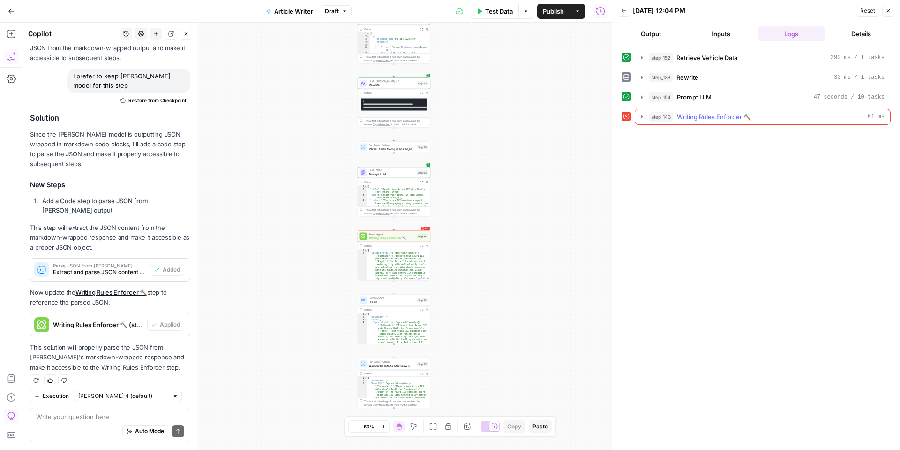
click at [733, 117] on span "Writing Rules Enforcer 🔨" at bounding box center [714, 116] width 74 height 9
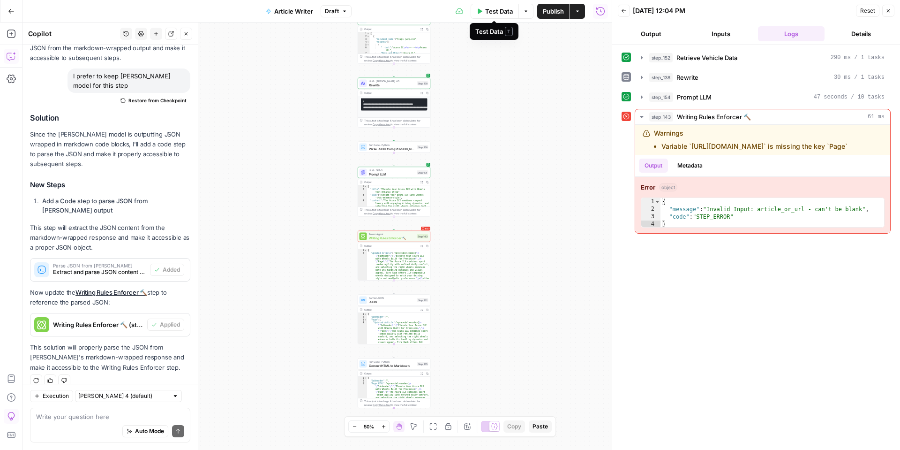
drag, startPoint x: 494, startPoint y: 14, endPoint x: 501, endPoint y: 18, distance: 7.8
click at [494, 14] on span "Test Data" at bounding box center [499, 11] width 28 height 9
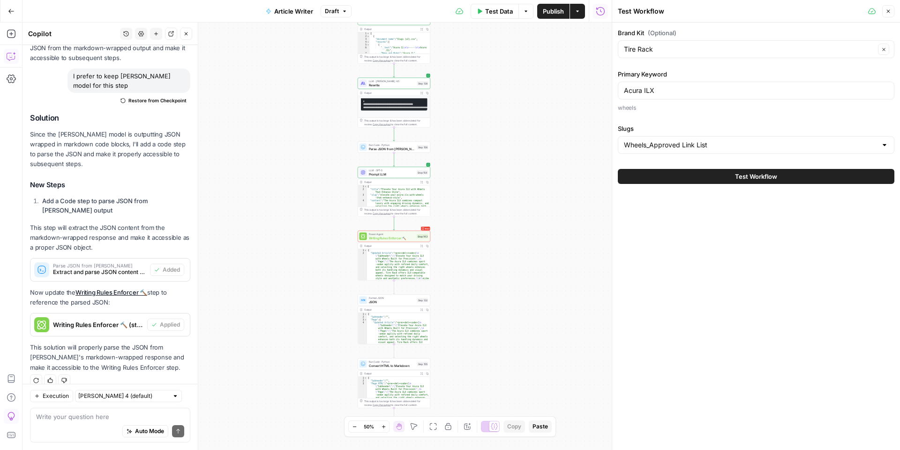
click at [694, 181] on button "Test Workflow" at bounding box center [756, 176] width 277 height 15
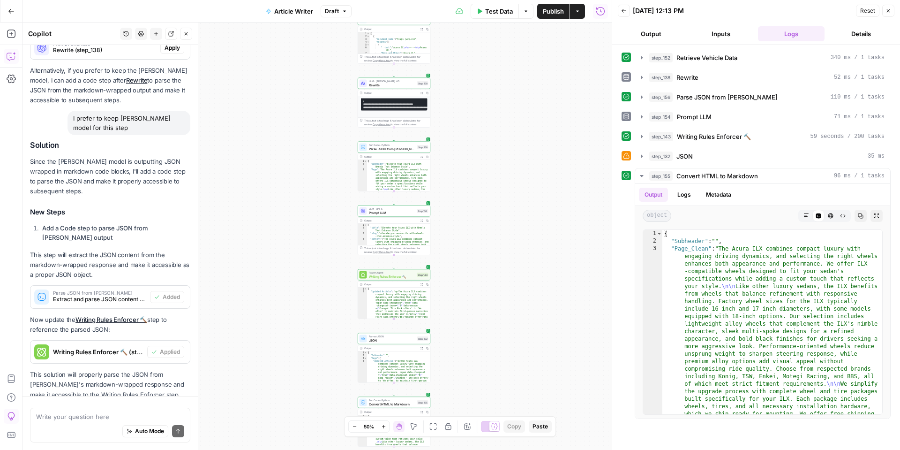
scroll to position [564, 0]
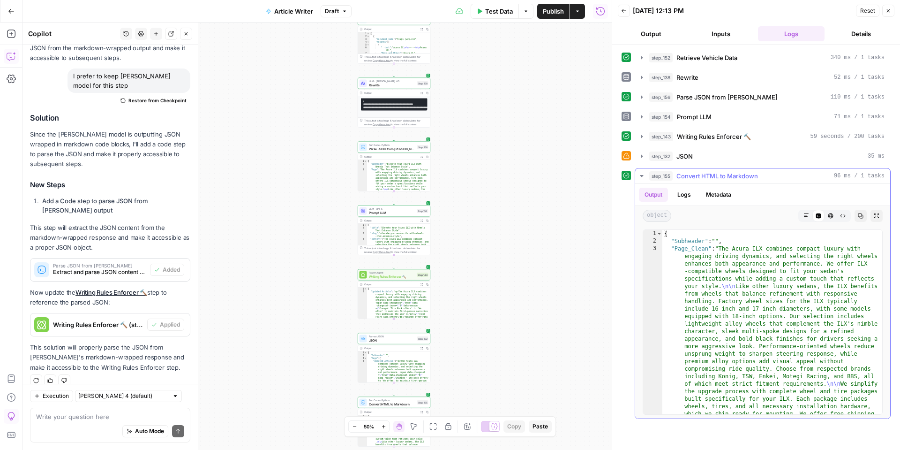
click at [806, 214] on icon "button" at bounding box center [807, 216] width 6 height 6
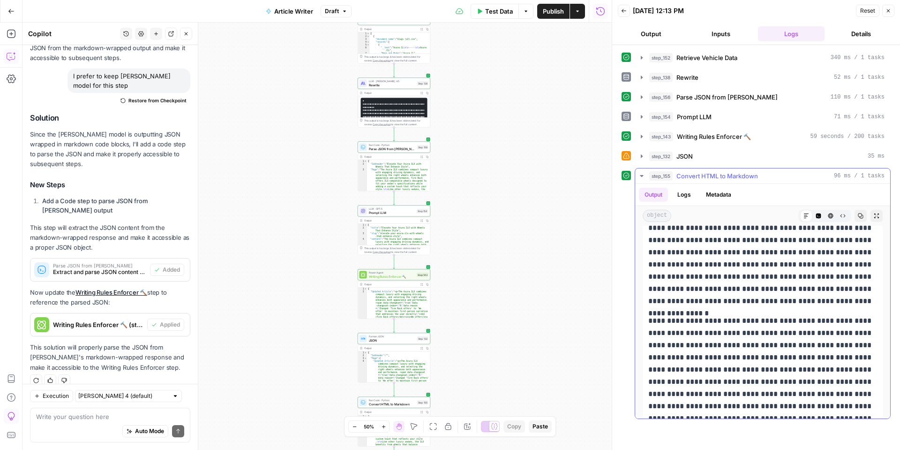
scroll to position [178, 0]
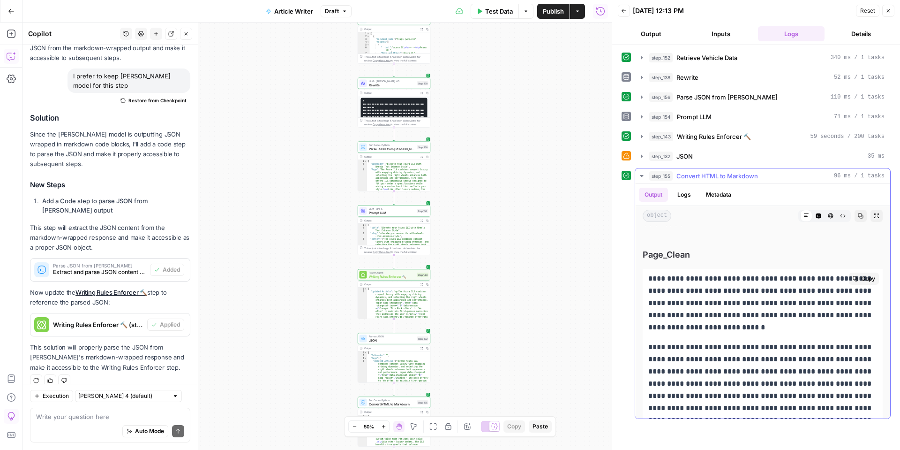
drag, startPoint x: 782, startPoint y: 391, endPoint x: 644, endPoint y: 277, distance: 179.2
copy div "**********"
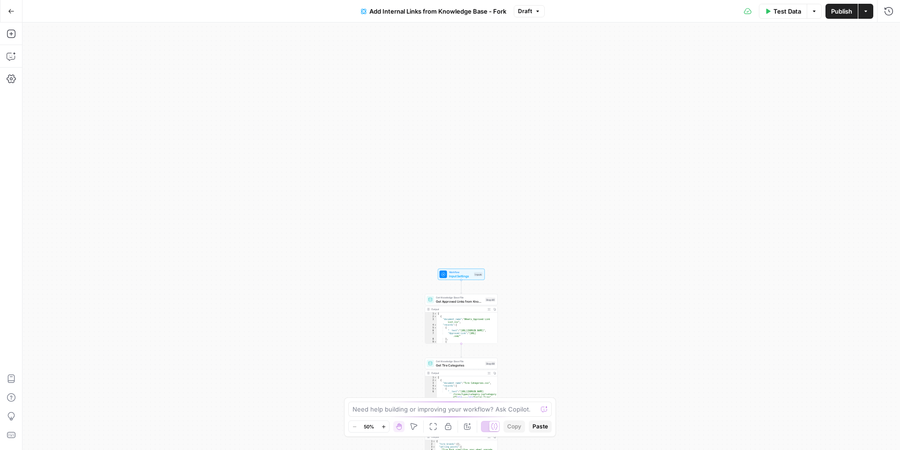
click at [770, 14] on button "Test Data" at bounding box center [783, 11] width 48 height 15
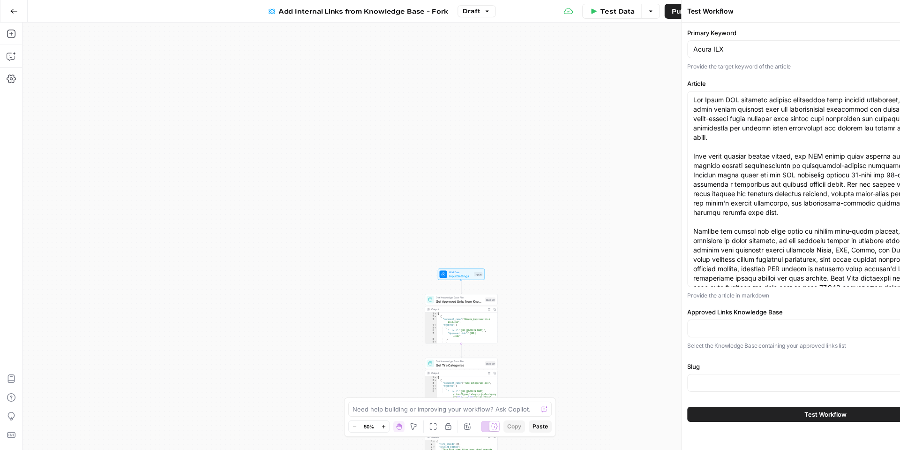
type input "Wheels_Approved Link List"
type input "Slugs"
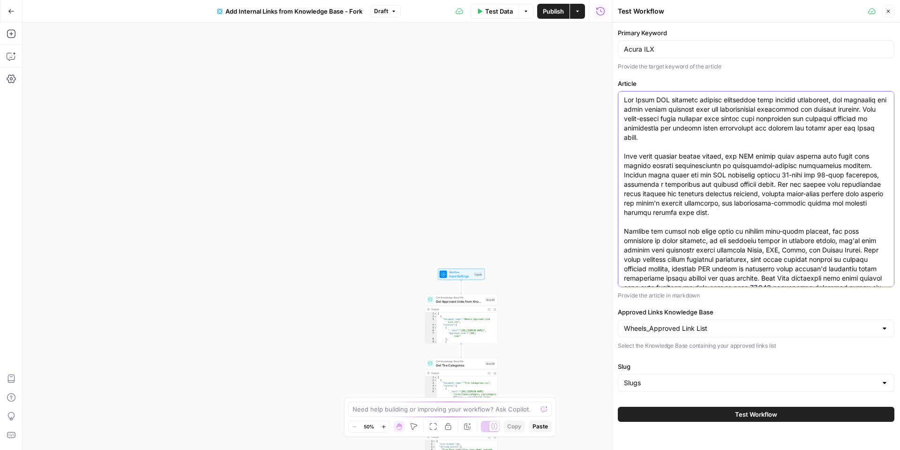
click at [725, 144] on textarea "Article" at bounding box center [756, 207] width 264 height 225
drag, startPoint x: 690, startPoint y: 279, endPoint x: 618, endPoint y: 96, distance: 196.3
click at [618, 96] on div at bounding box center [756, 189] width 277 height 196
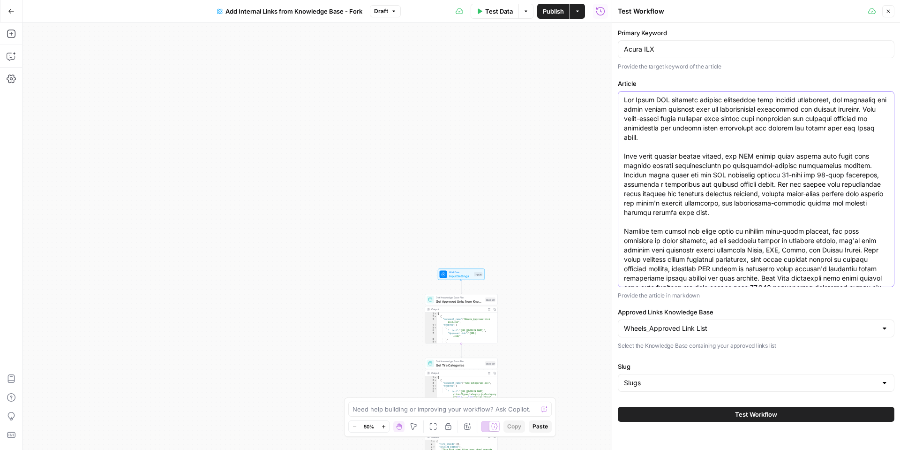
paste textarea "luxury with engaging driving dynamics, and selecting the right wheels enhances …"
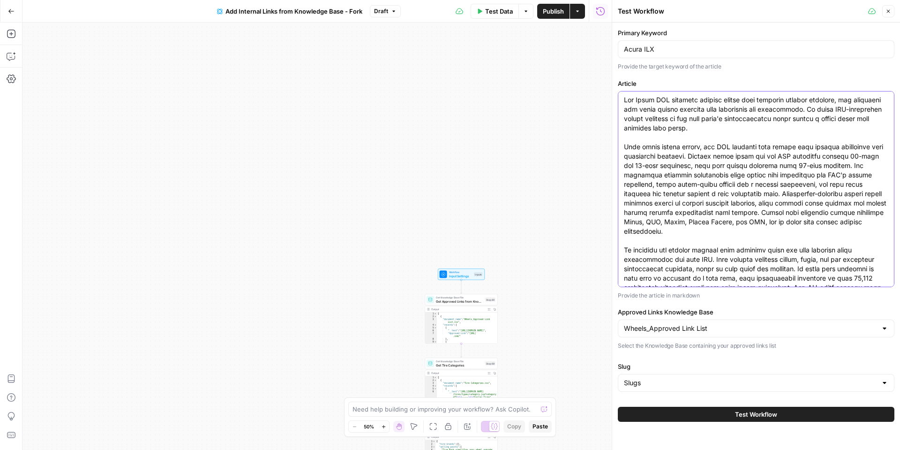
scroll to position [75, 0]
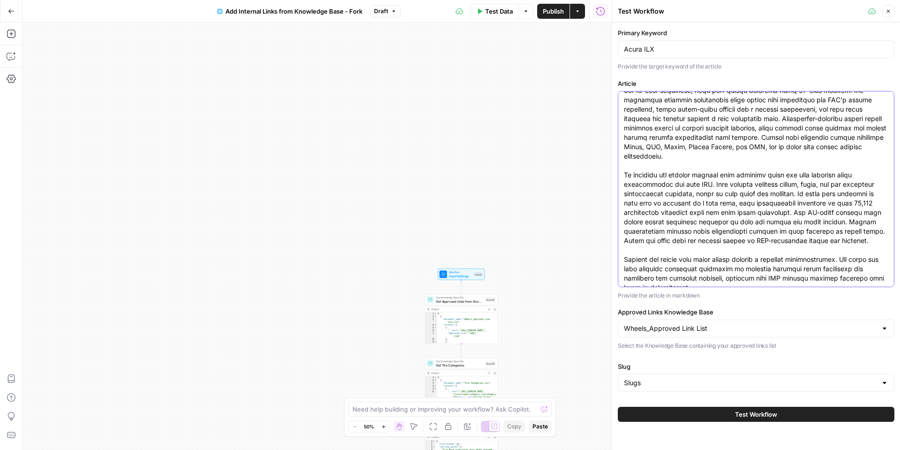
type textarea "The Acura ILX combines compact luxury with engaging driving dynamics, and selec…"
click at [717, 414] on button "Test Workflow" at bounding box center [756, 414] width 277 height 15
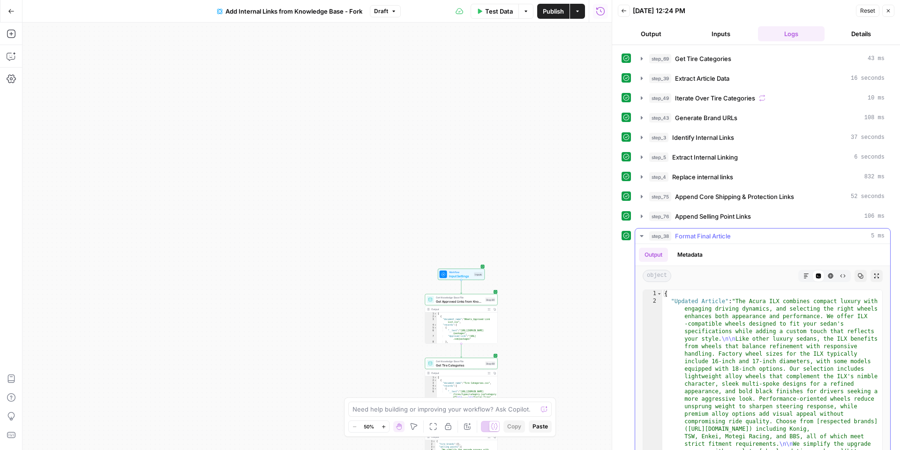
scroll to position [19, 0]
click at [803, 279] on button "Markdown" at bounding box center [806, 275] width 12 height 12
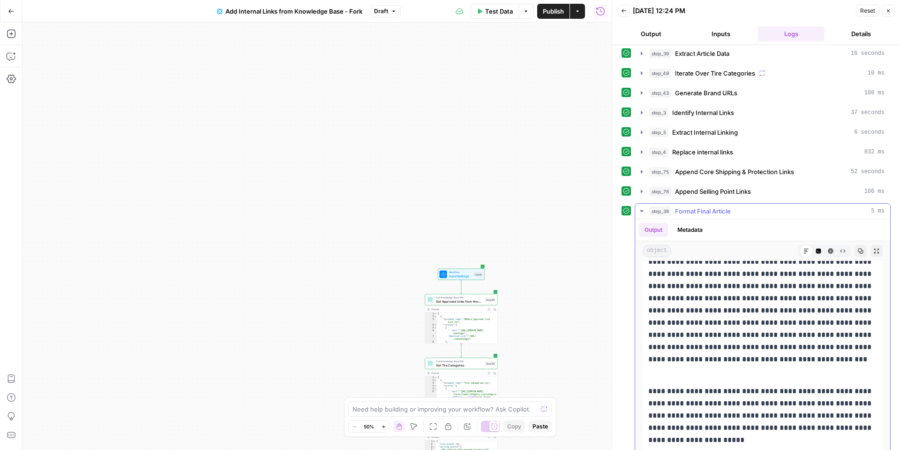
scroll to position [53, 0]
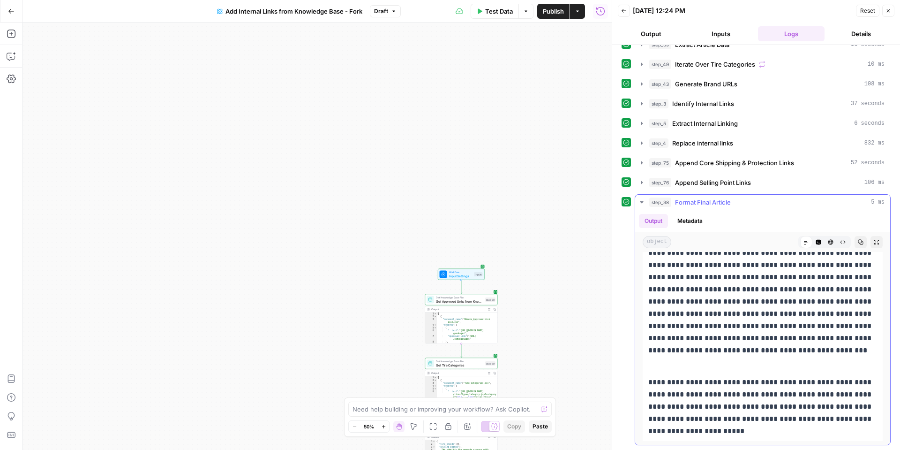
click at [842, 349] on p "**********" at bounding box center [762, 270] width 229 height 195
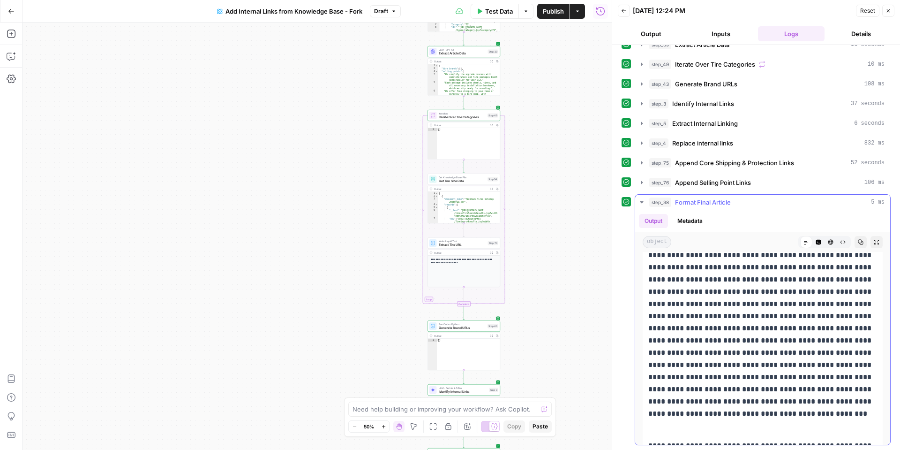
scroll to position [341, 0]
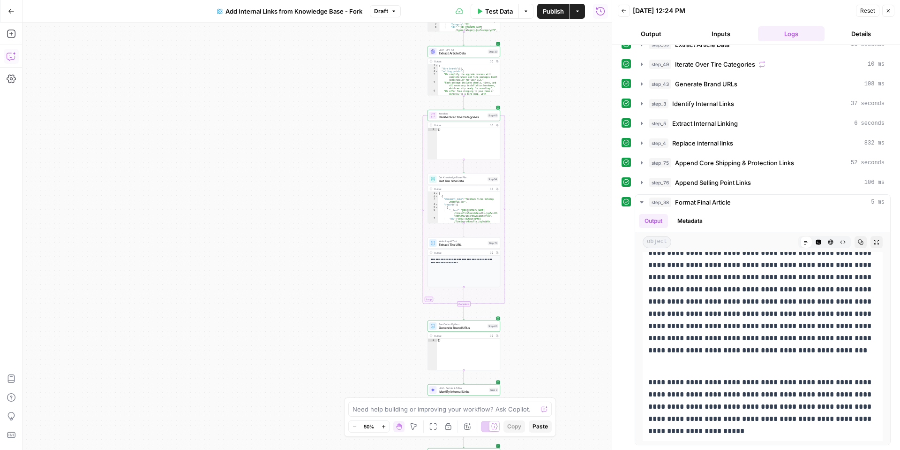
click at [5, 53] on button "Copilot" at bounding box center [11, 56] width 15 height 15
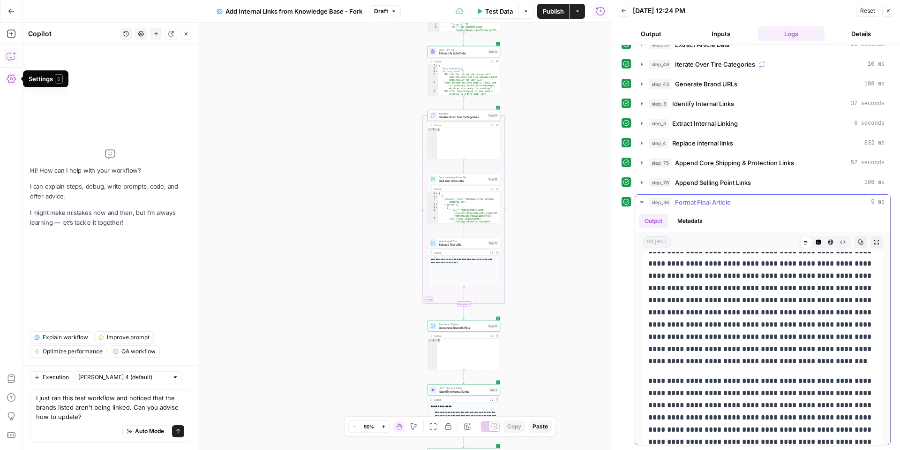
scroll to position [142, 0]
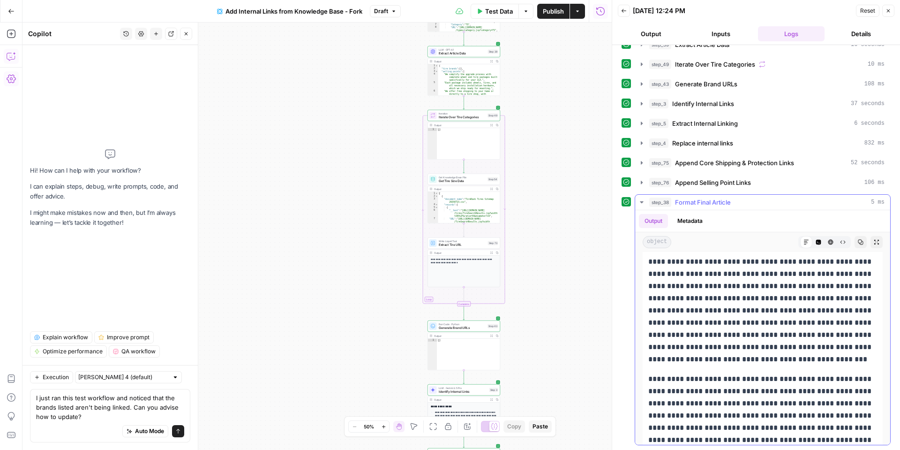
drag, startPoint x: 784, startPoint y: 362, endPoint x: 830, endPoint y: 316, distance: 65.3
click at [830, 316] on p "**********" at bounding box center [762, 286] width 229 height 158
copy p "**********"
click at [74, 409] on textarea "I just ran this test workflow and noticed that the brands listed aren't being l…" at bounding box center [110, 407] width 148 height 28
click at [87, 416] on textarea "I just ran this test workflow and noticed that the brands listed aren't being l…" at bounding box center [110, 407] width 148 height 28
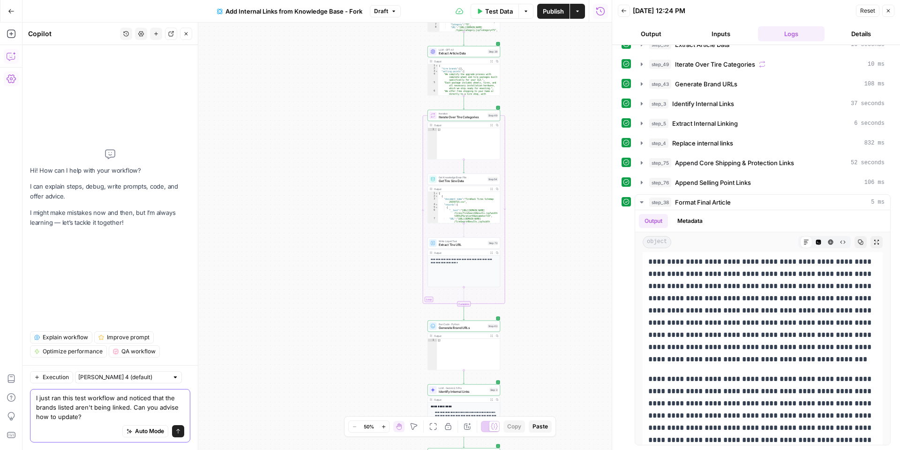
click at [77, 407] on textarea "I just ran this test workflow and noticed that the brands listed aren't being l…" at bounding box center [110, 407] width 148 height 28
click at [54, 417] on textarea "I just ran this test workflow and noticed that the brands listed in the followi…" at bounding box center [110, 407] width 148 height 28
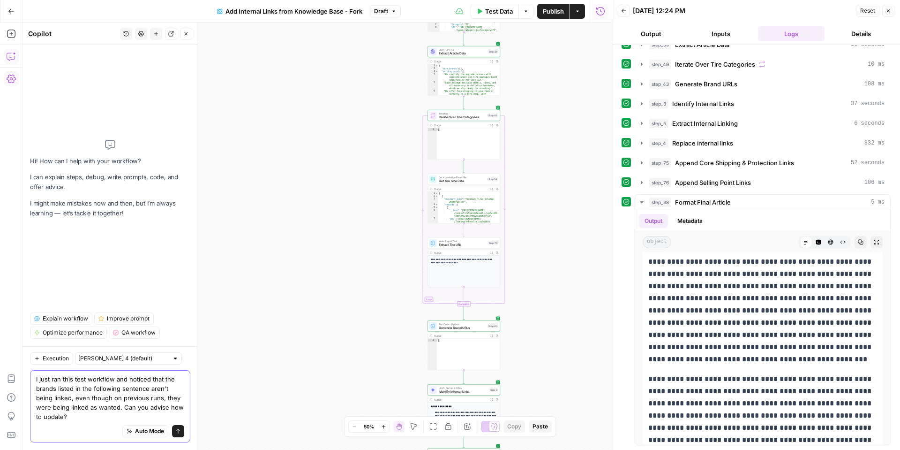
click at [67, 415] on textarea "I just ran this test workflow and noticed that the brands listed in the followi…" at bounding box center [110, 397] width 148 height 47
paste textarea "Choose from [respected brands]([URL][DOMAIN_NAME]) including Konig, TSW, Enkei,…"
type textarea "I just ran this test workflow and noticed that the brands listed in the followi…"
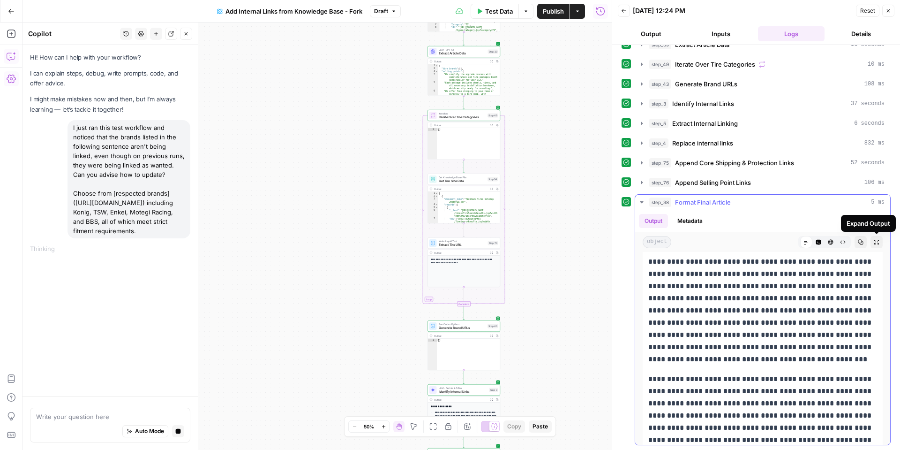
click at [875, 243] on icon "button" at bounding box center [876, 242] width 5 height 5
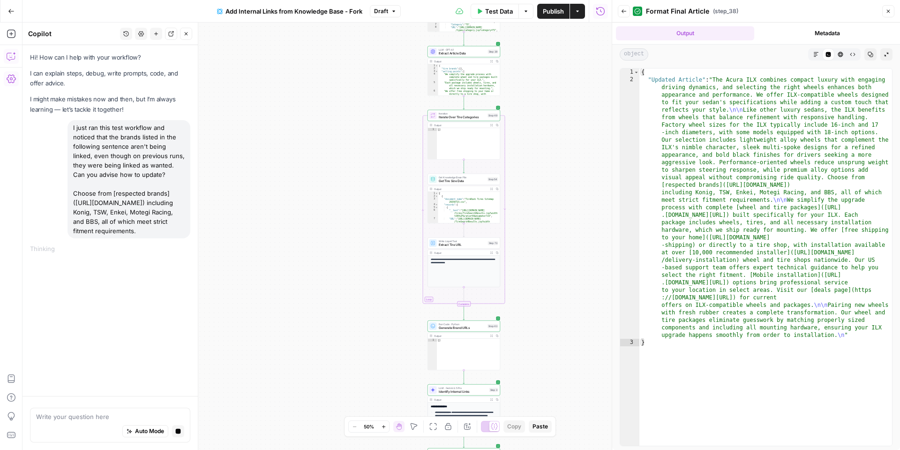
click at [814, 53] on icon "button" at bounding box center [817, 55] width 6 height 6
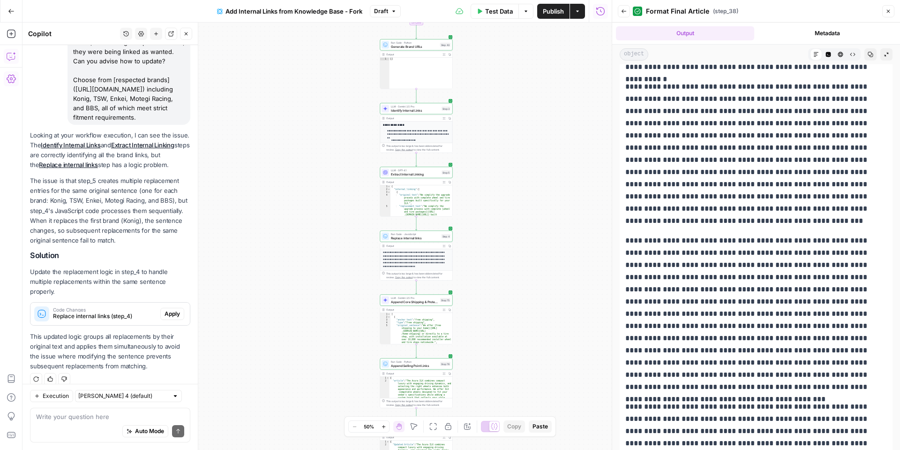
scroll to position [75, 0]
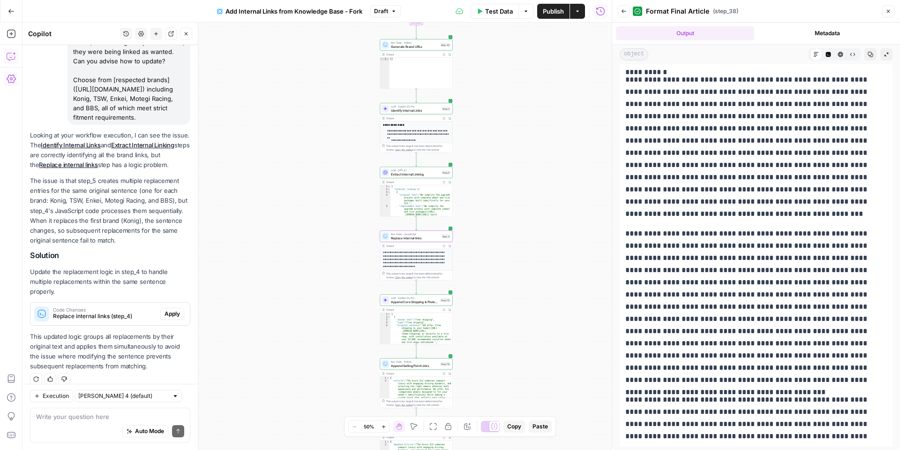
click at [171, 309] on span "Apply" at bounding box center [172, 313] width 15 height 8
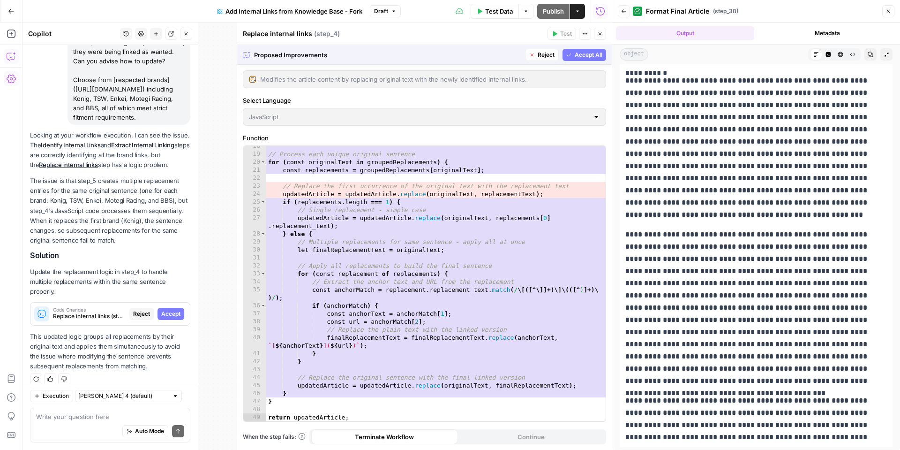
scroll to position [21, 0]
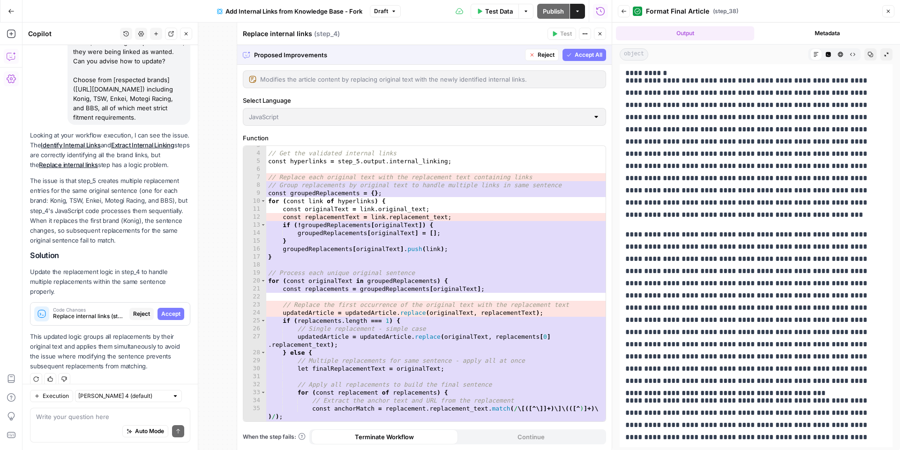
click at [592, 58] on span "Accept All" at bounding box center [589, 55] width 28 height 8
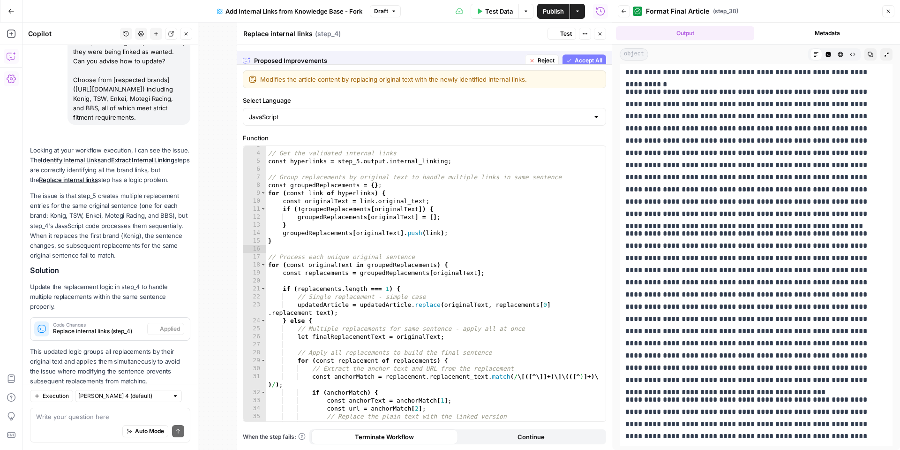
scroll to position [0, 0]
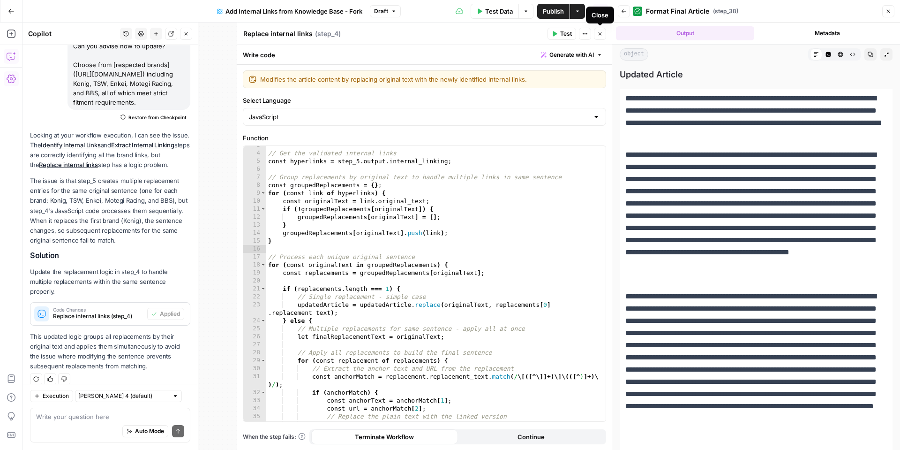
click at [599, 37] on button "Close" at bounding box center [600, 34] width 12 height 12
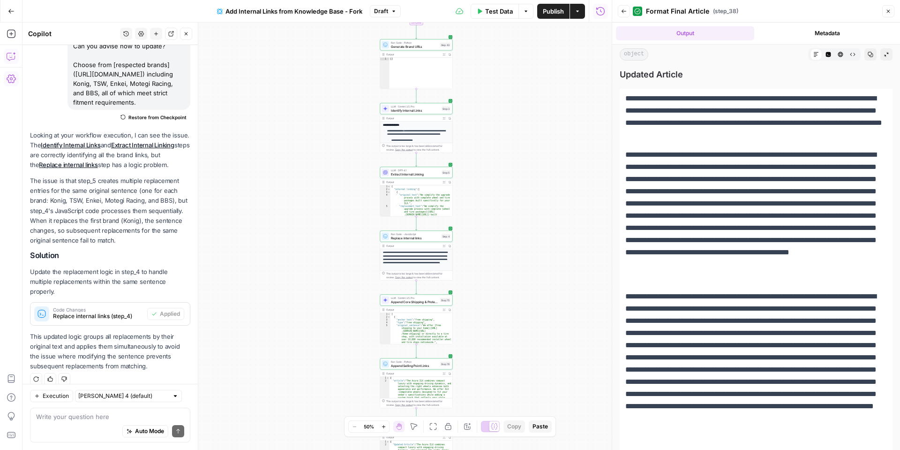
click at [505, 16] on button "Test Data" at bounding box center [495, 11] width 48 height 15
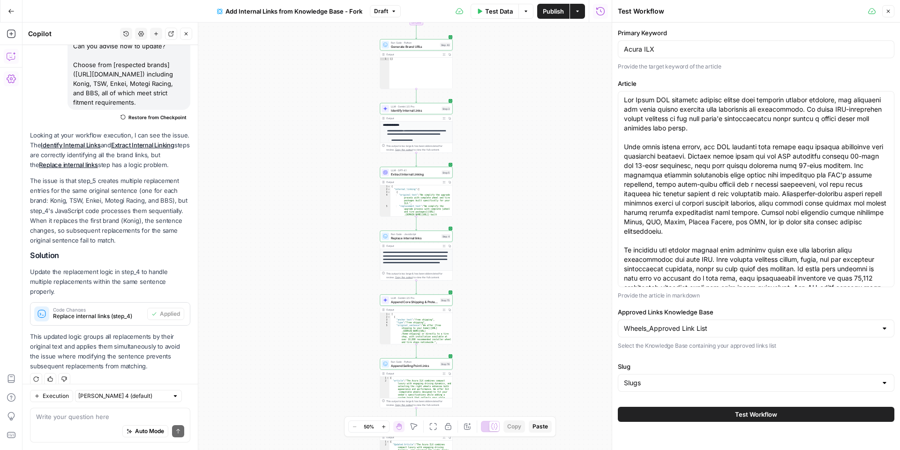
scroll to position [75, 0]
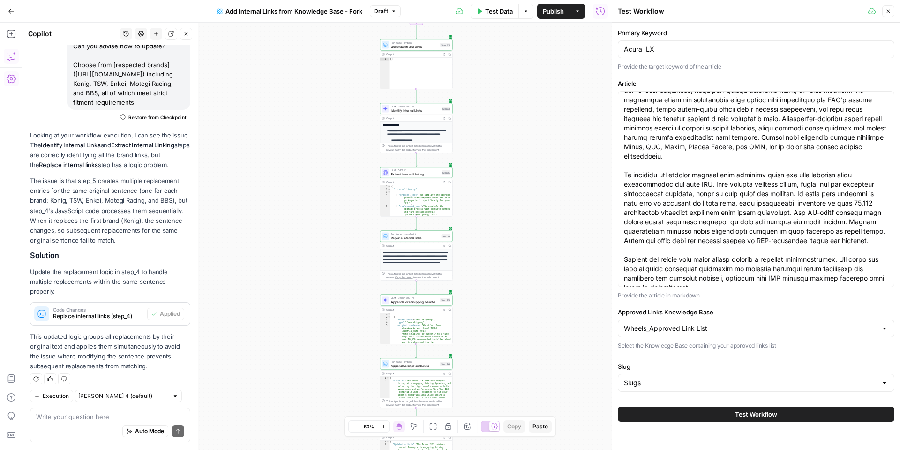
click at [784, 410] on button "Test Workflow" at bounding box center [756, 414] width 277 height 15
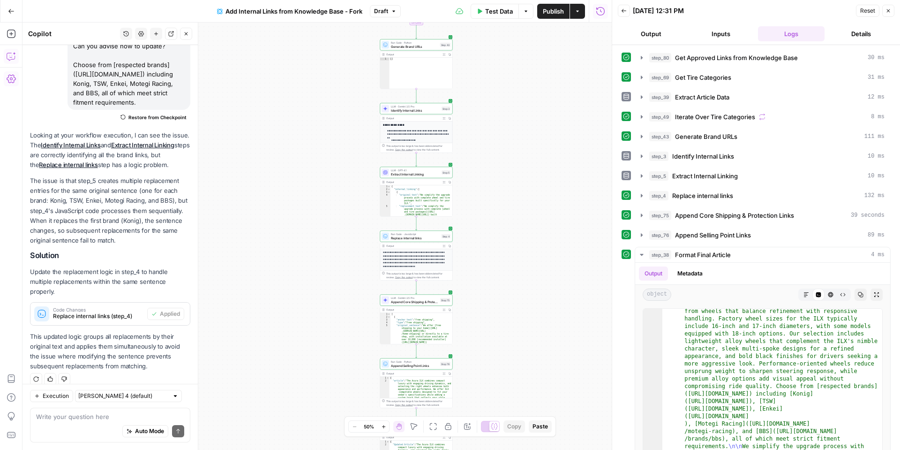
scroll to position [9, 0]
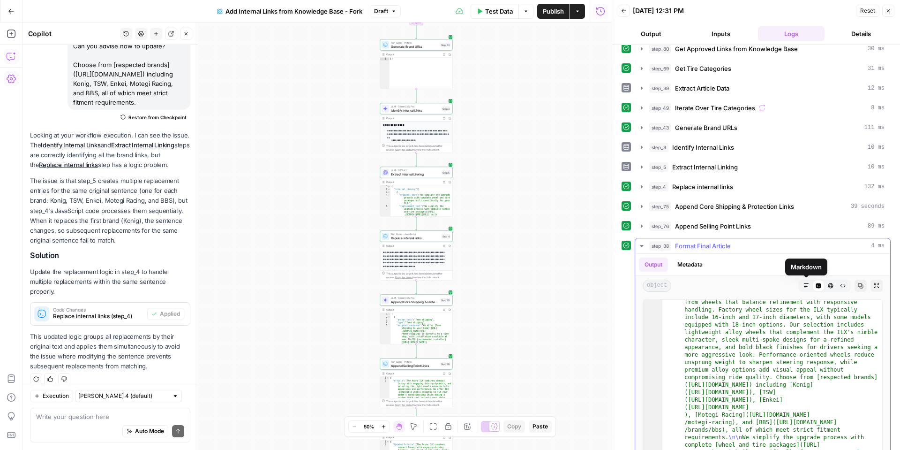
click at [804, 286] on icon "button" at bounding box center [807, 286] width 6 height 6
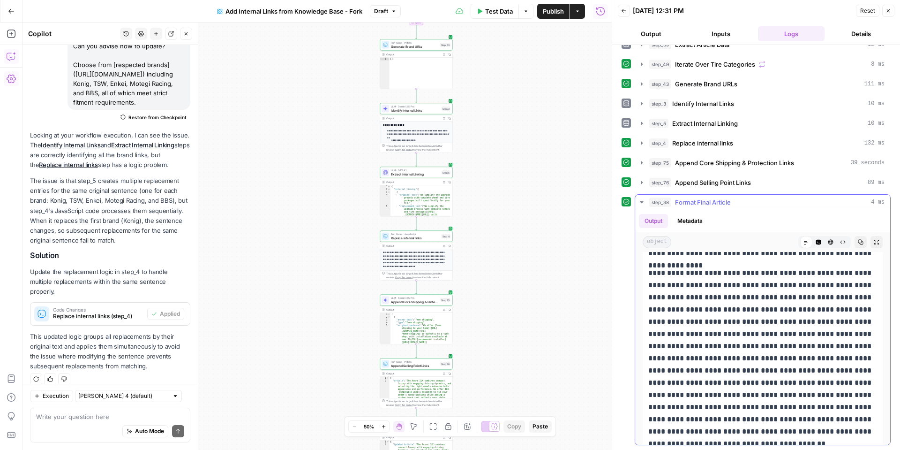
scroll to position [296, 0]
click at [881, 242] on button "Expand Output" at bounding box center [877, 242] width 12 height 12
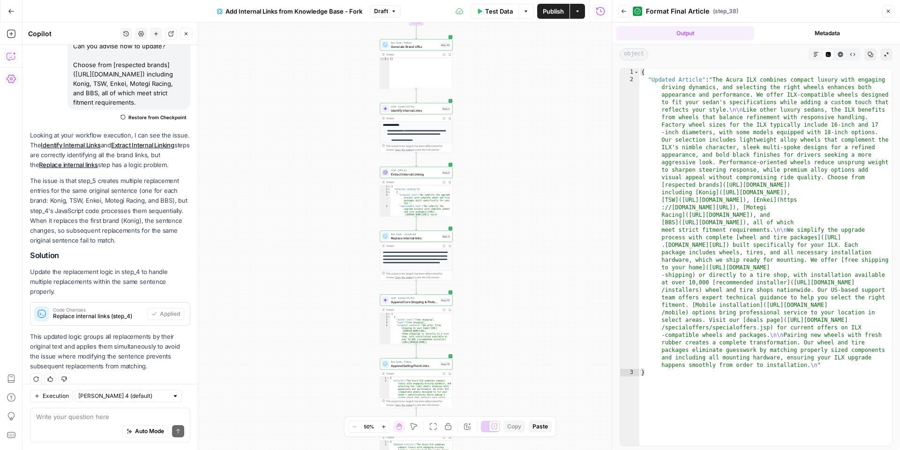
drag, startPoint x: 816, startPoint y: 55, endPoint x: 808, endPoint y: 56, distance: 8.0
click at [817, 55] on icon "button" at bounding box center [817, 55] width 6 height 6
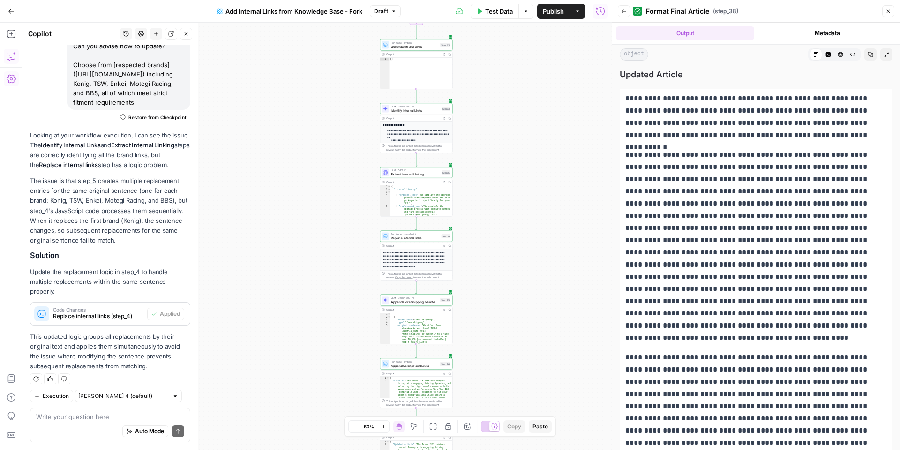
click at [190, 36] on button "Close" at bounding box center [186, 34] width 12 height 12
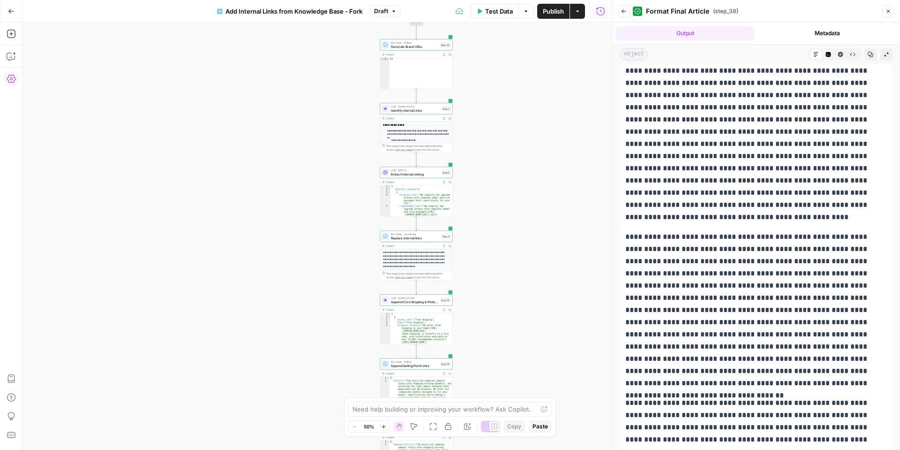
scroll to position [124, 0]
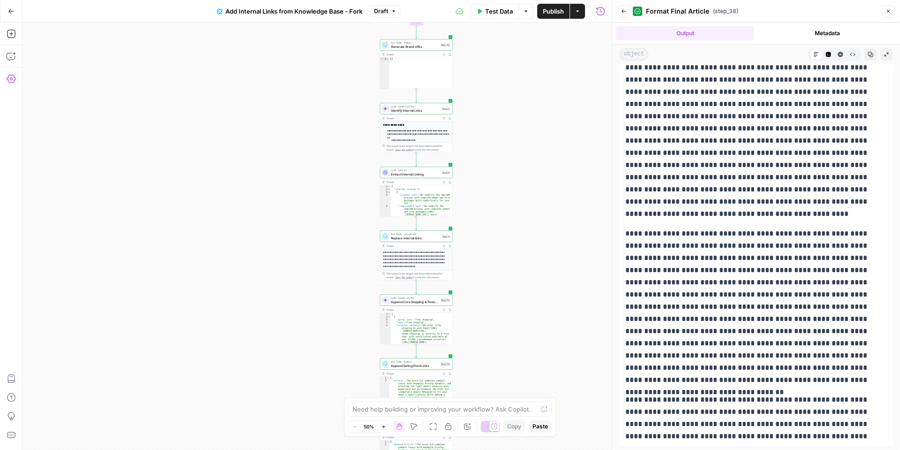
drag, startPoint x: 625, startPoint y: 399, endPoint x: 848, endPoint y: 434, distance: 225.4
click at [848, 434] on p "**********" at bounding box center [756, 417] width 262 height 49
drag, startPoint x: 627, startPoint y: 232, endPoint x: 755, endPoint y: 241, distance: 128.3
click at [755, 241] on p "**********" at bounding box center [756, 306] width 262 height 158
click at [772, 274] on p "**********" at bounding box center [756, 306] width 262 height 158
